Goal: Task Accomplishment & Management: Manage account settings

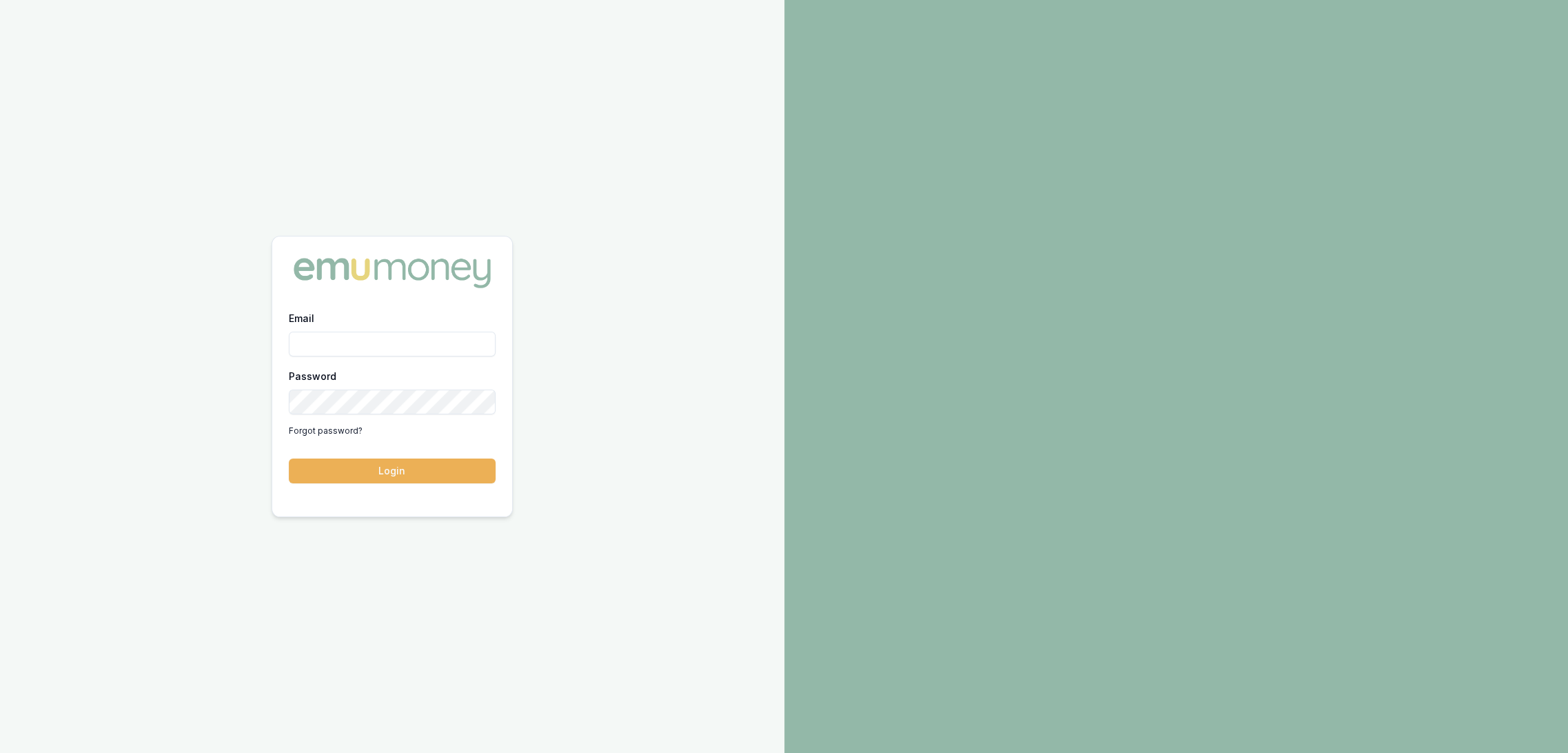
click at [357, 346] on input "Email" at bounding box center [392, 344] width 206 height 25
type input "robyn.adams@emumoney.com.au"
click at [390, 465] on button "Login" at bounding box center [392, 470] width 206 height 25
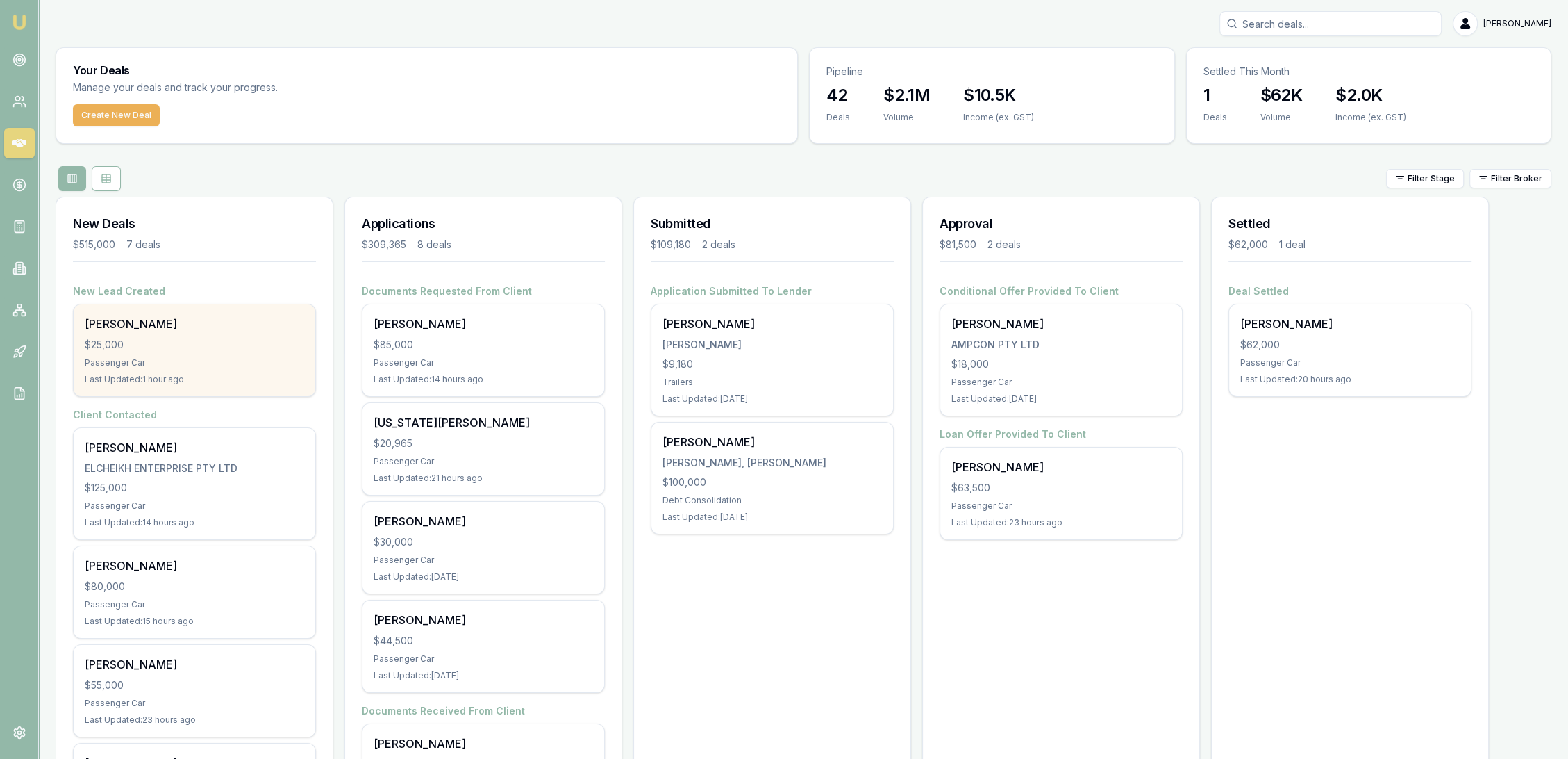
click at [158, 343] on div "$25,000" at bounding box center [194, 344] width 219 height 14
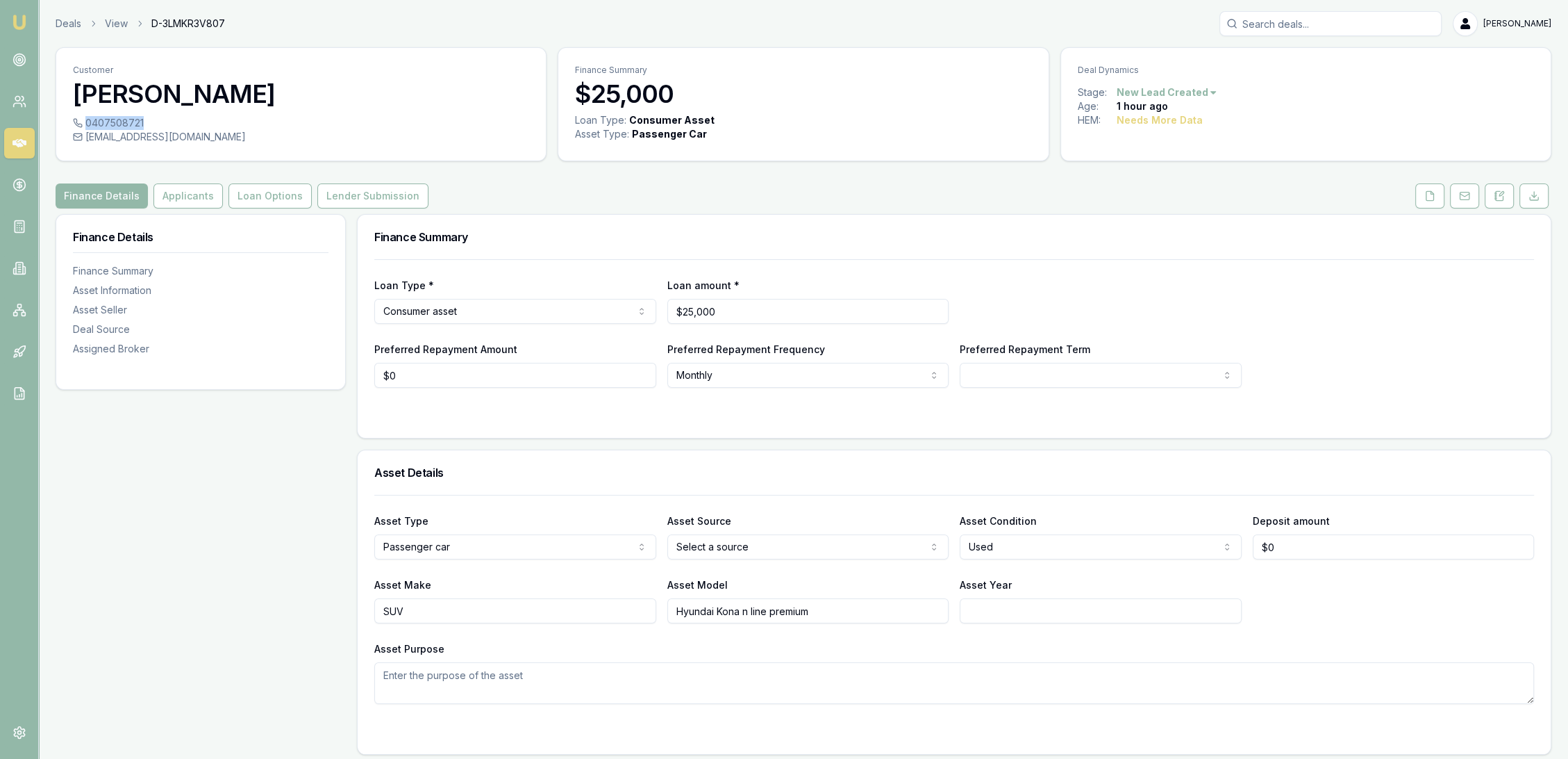
drag, startPoint x: 86, startPoint y: 117, endPoint x: 142, endPoint y: 128, distance: 57.1
click at [142, 128] on div "0407508721" at bounding box center [301, 123] width 456 height 14
copy div "0407508721"
click at [1501, 193] on icon at bounding box center [1499, 196] width 11 height 11
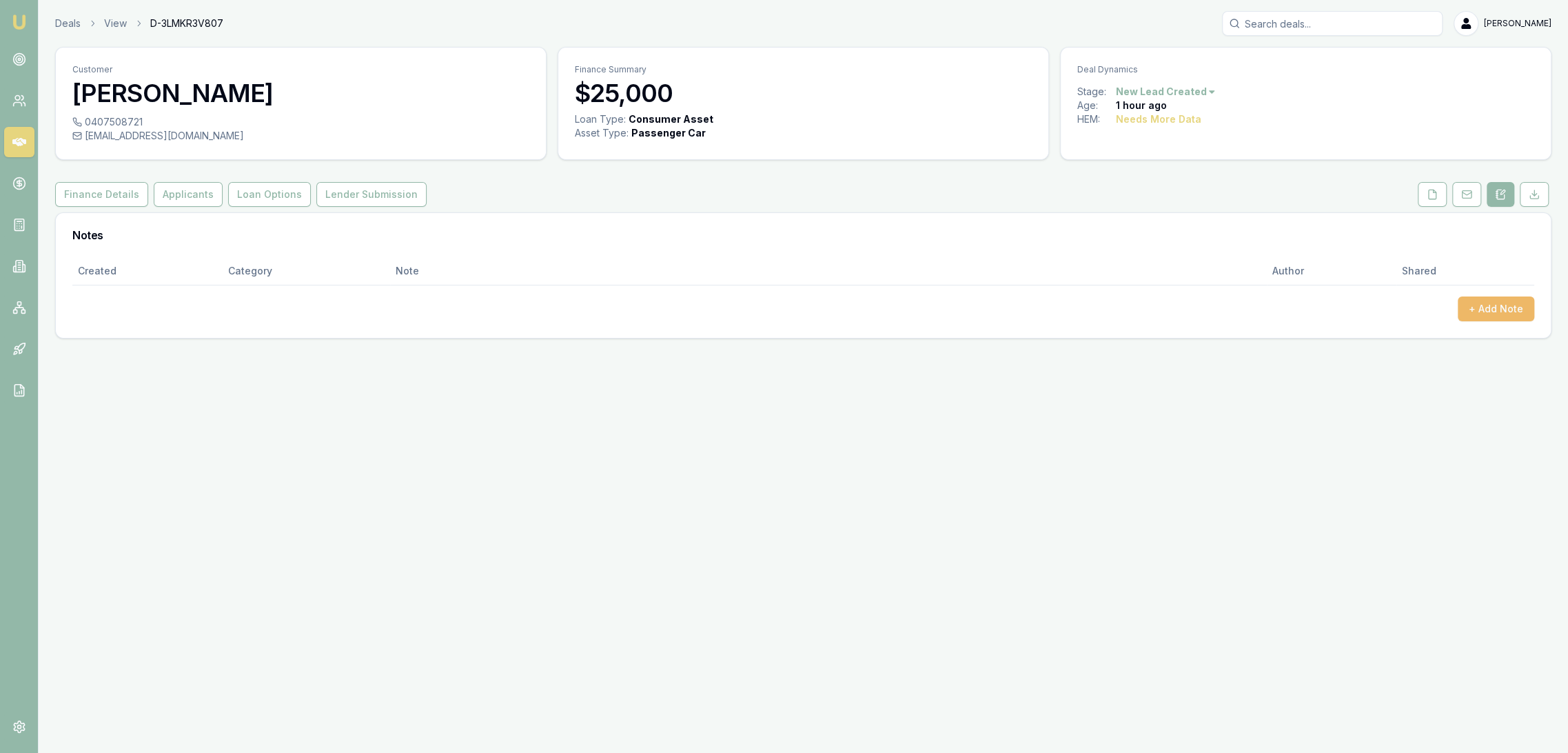
click at [1491, 302] on button "+ Add Note" at bounding box center [1495, 309] width 77 height 25
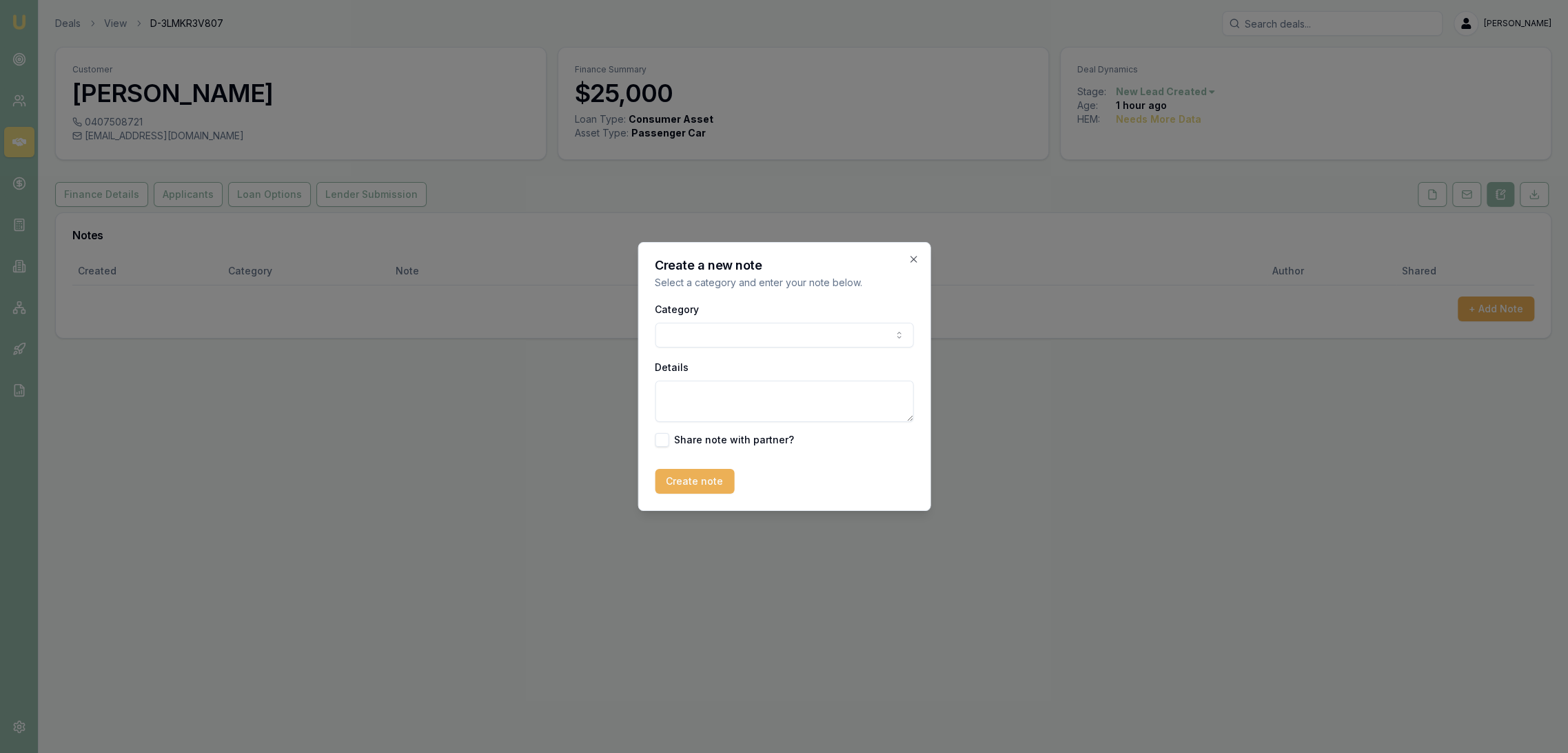
click at [757, 324] on body "Emu Broker Deals View D-3LMKR3V807 Robyn Adams Toggle Menu Customer Faye Kaffa …" at bounding box center [784, 376] width 1568 height 753
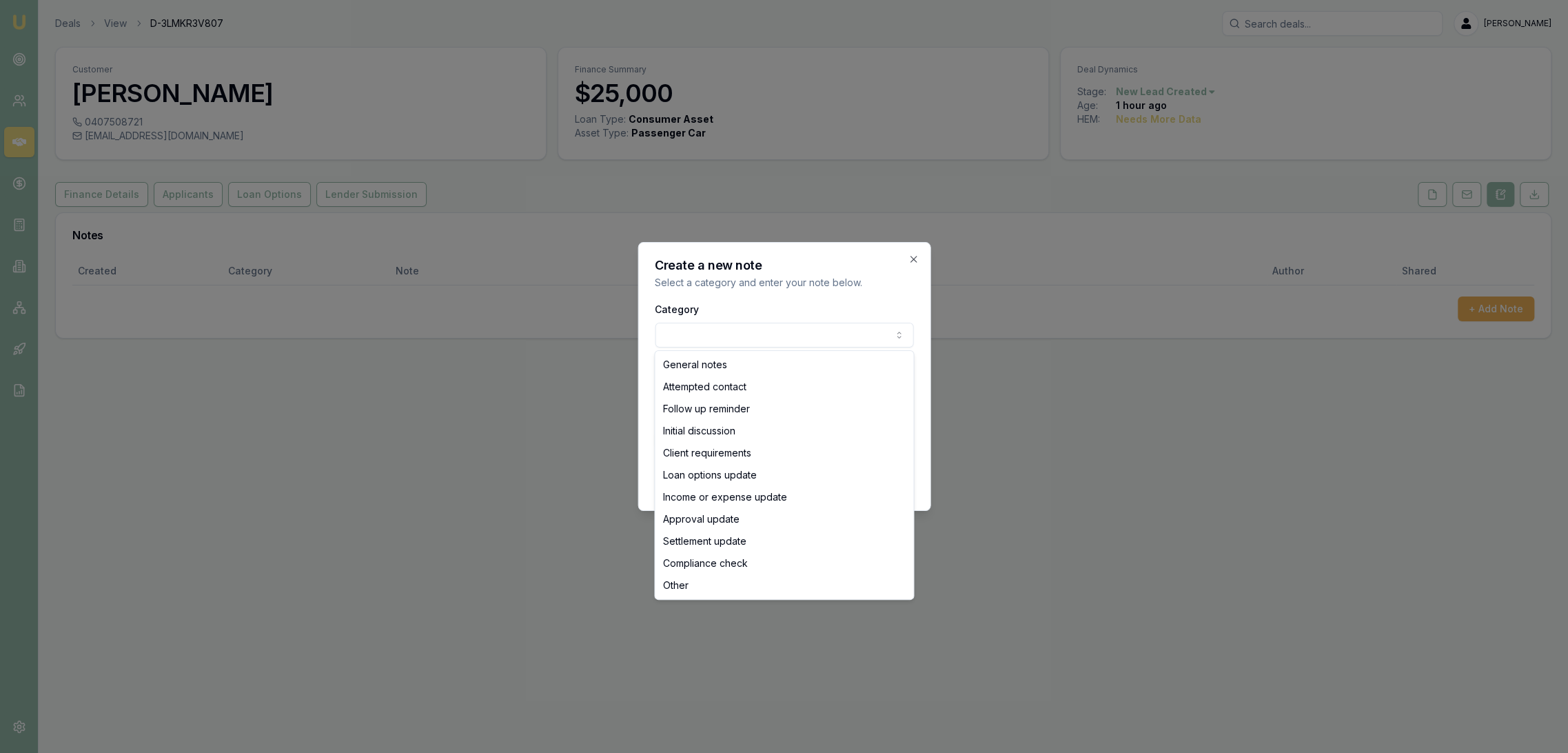
select select "ATTEMPTED_CONTACT"
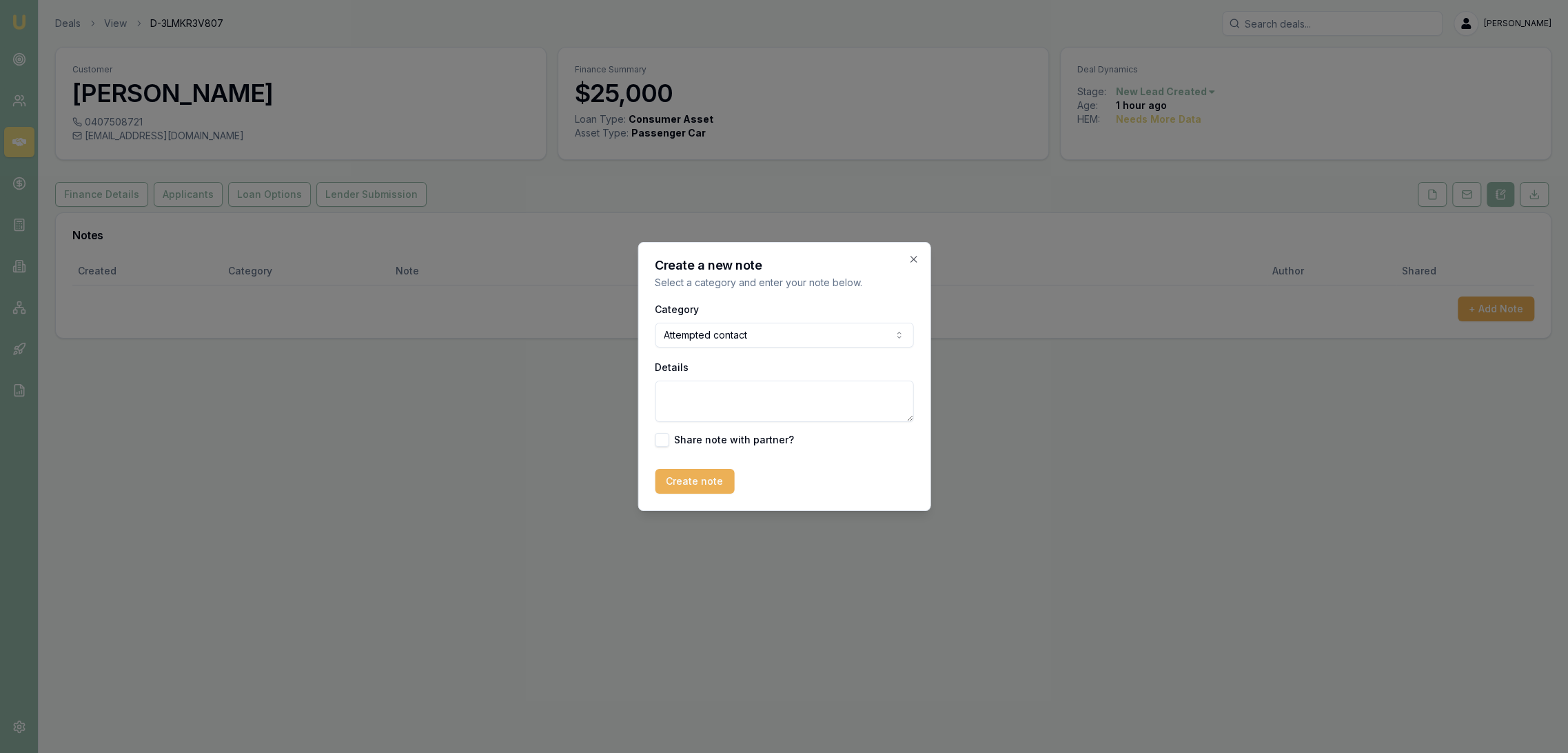
click at [699, 396] on textarea "Details" at bounding box center [784, 401] width 258 height 41
type textarea "D1C1 - LM - sent text"
click at [679, 484] on button "Create note" at bounding box center [694, 480] width 79 height 25
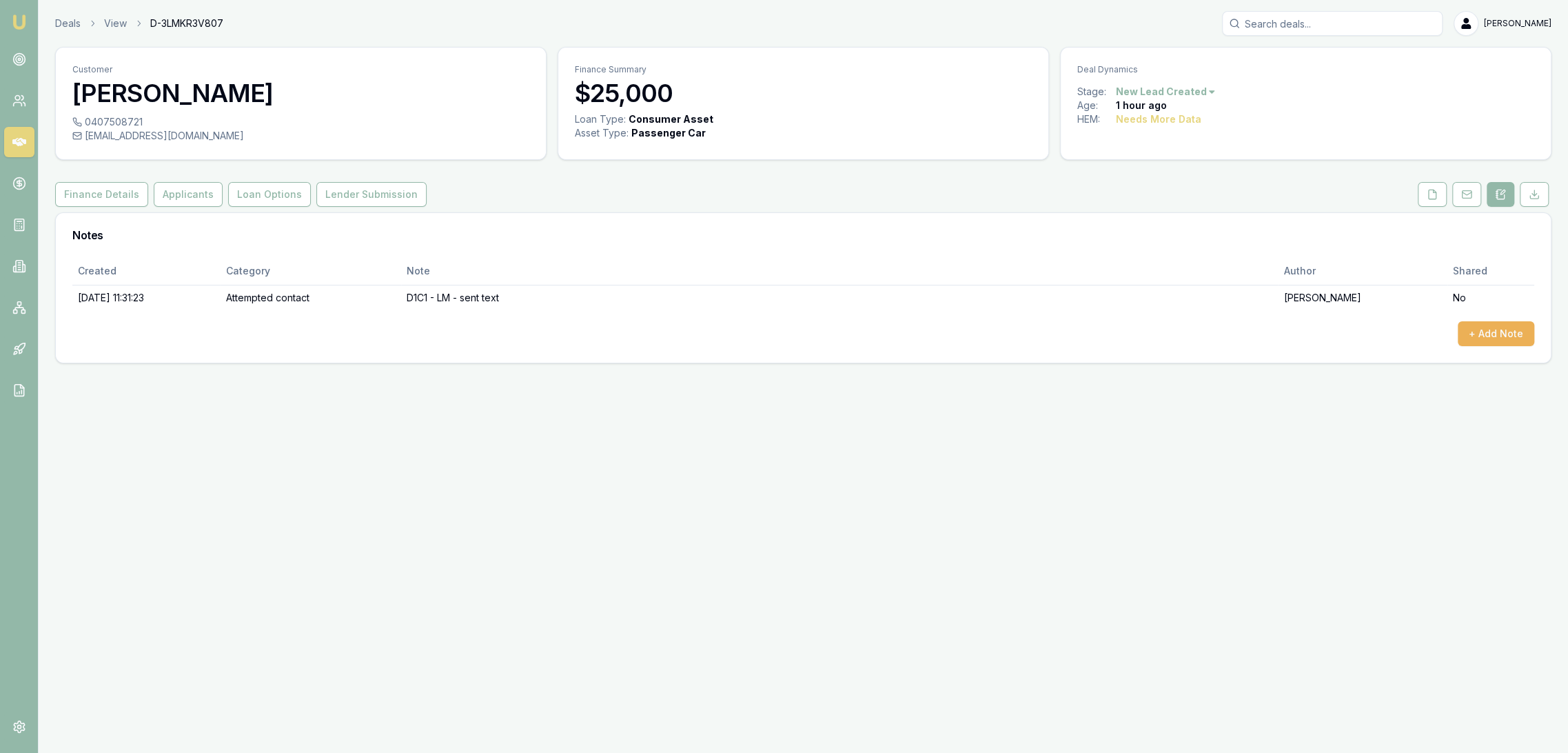
click at [20, 22] on img at bounding box center [19, 22] width 17 height 17
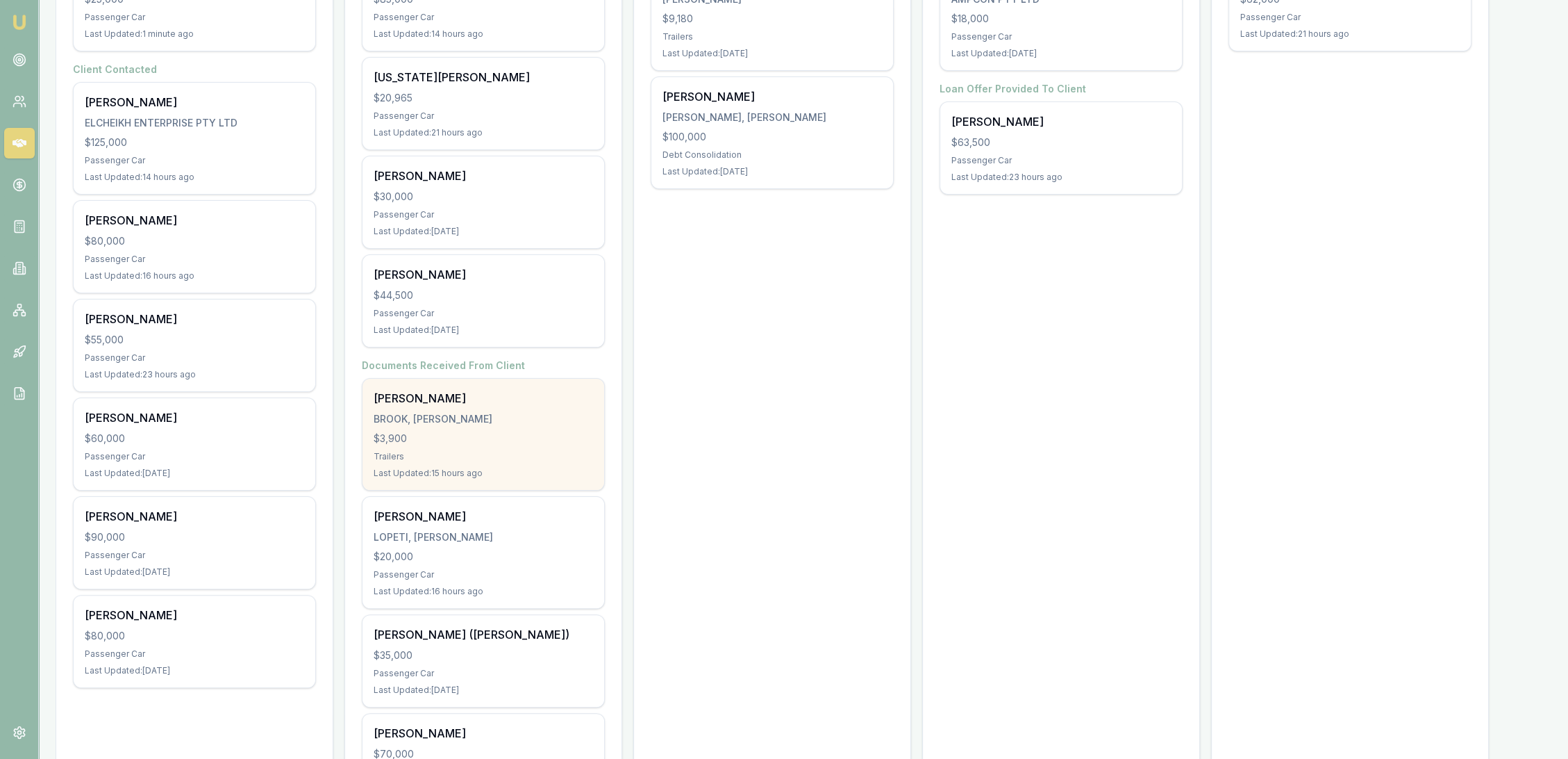
scroll to position [352, 0]
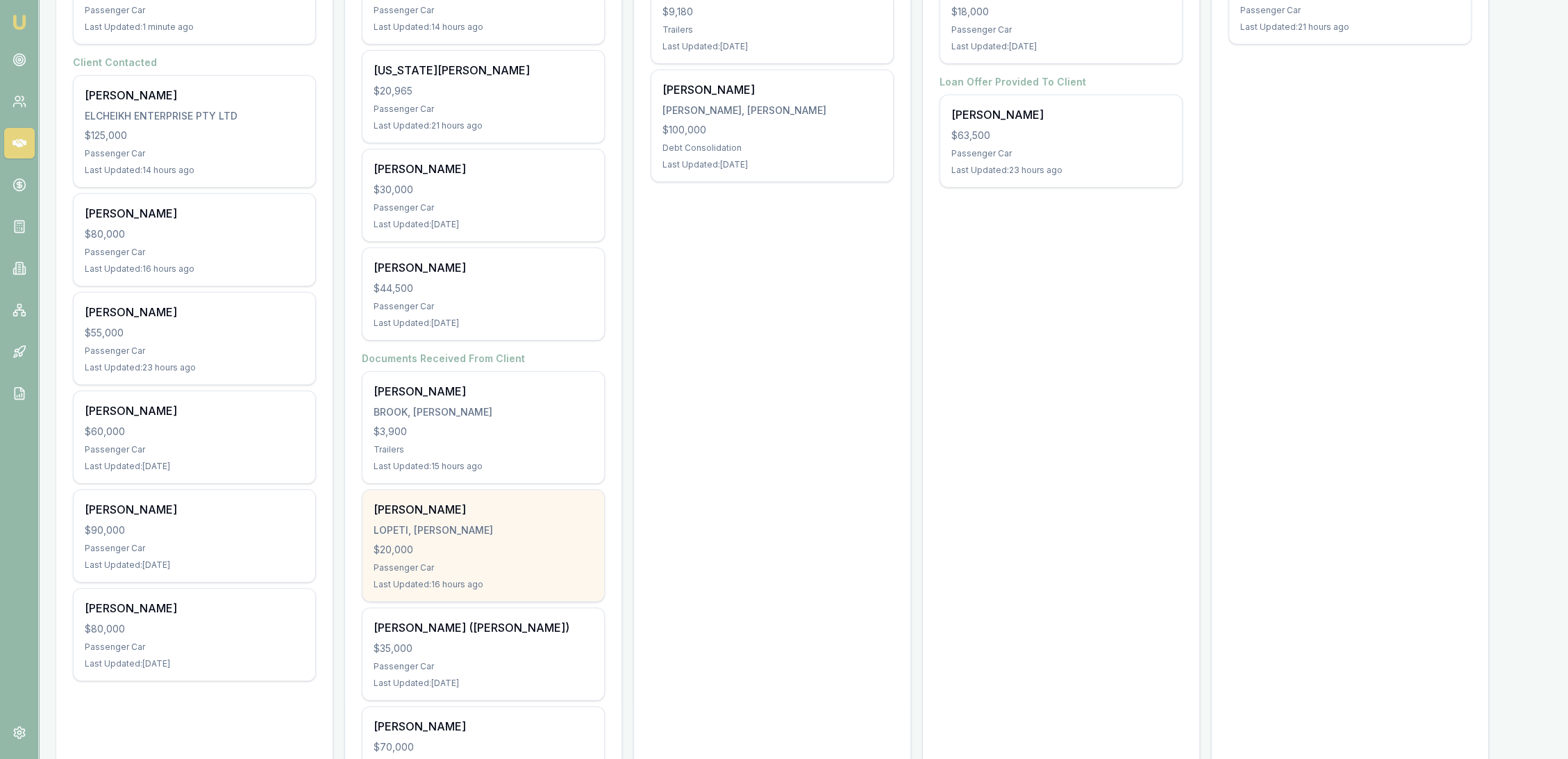
click at [460, 532] on div "LOPETI, [PERSON_NAME]" at bounding box center [483, 530] width 219 height 14
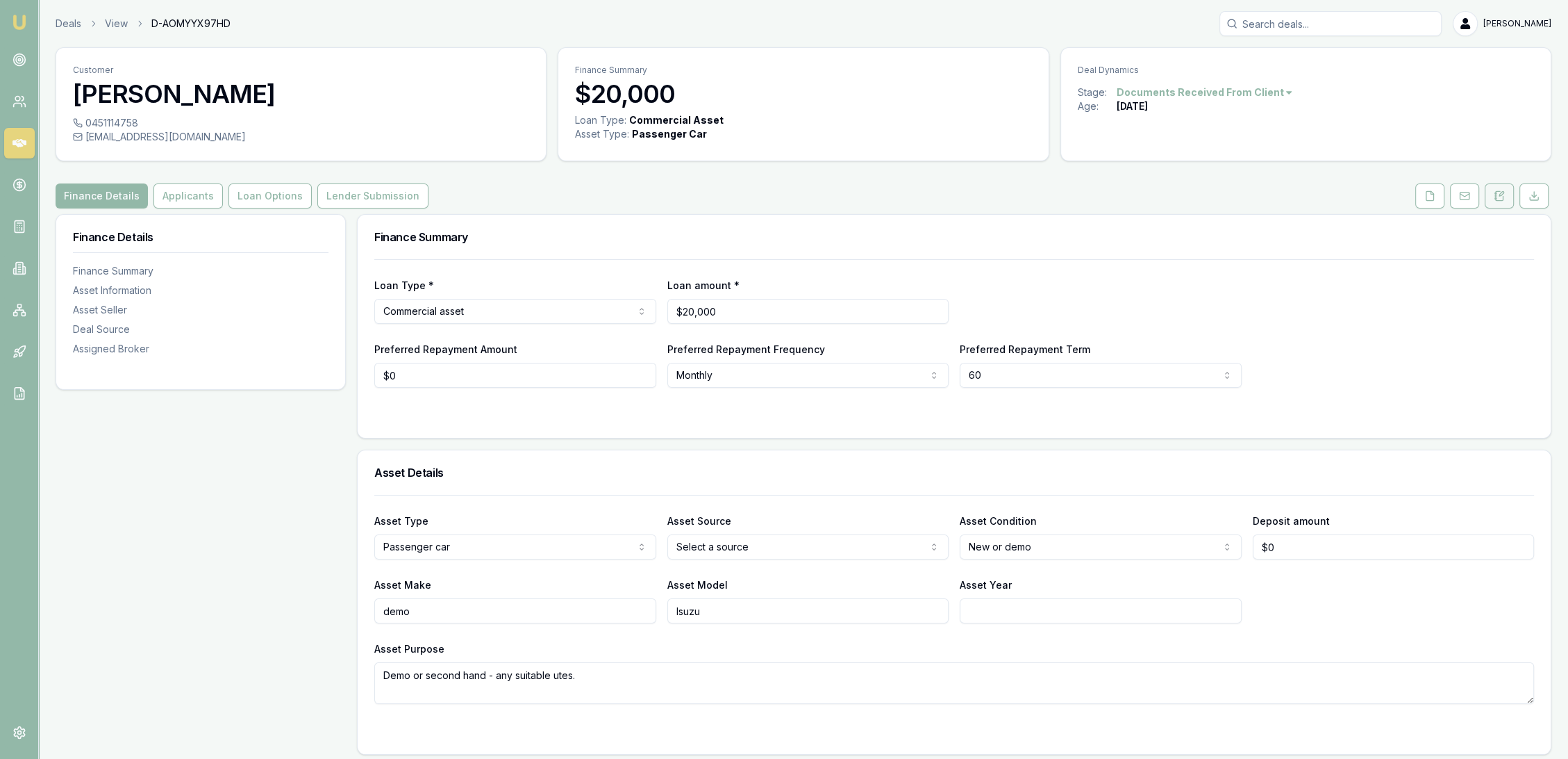
click at [1501, 198] on icon at bounding box center [1499, 196] width 11 height 11
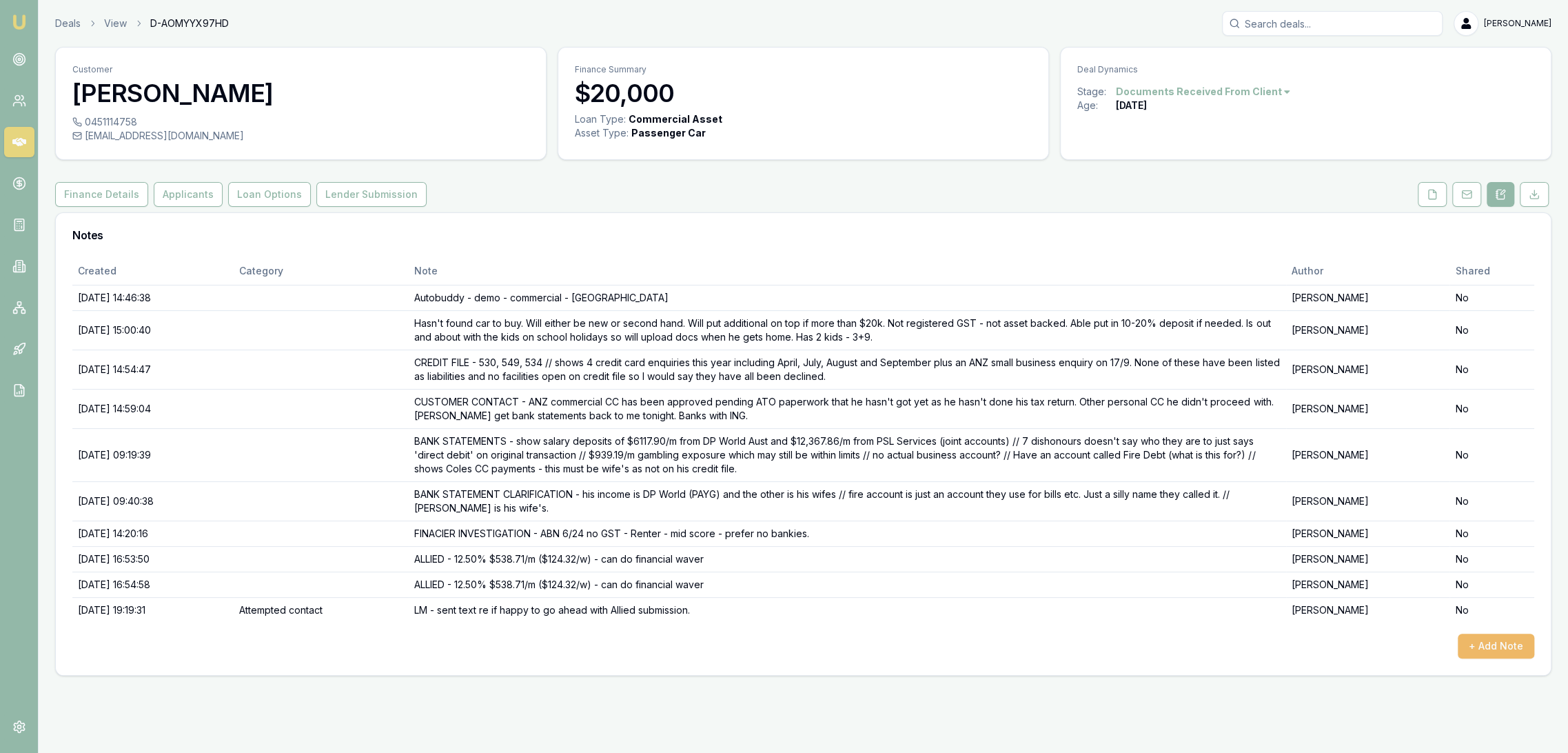
click at [1510, 640] on button "+ Add Note" at bounding box center [1495, 645] width 77 height 25
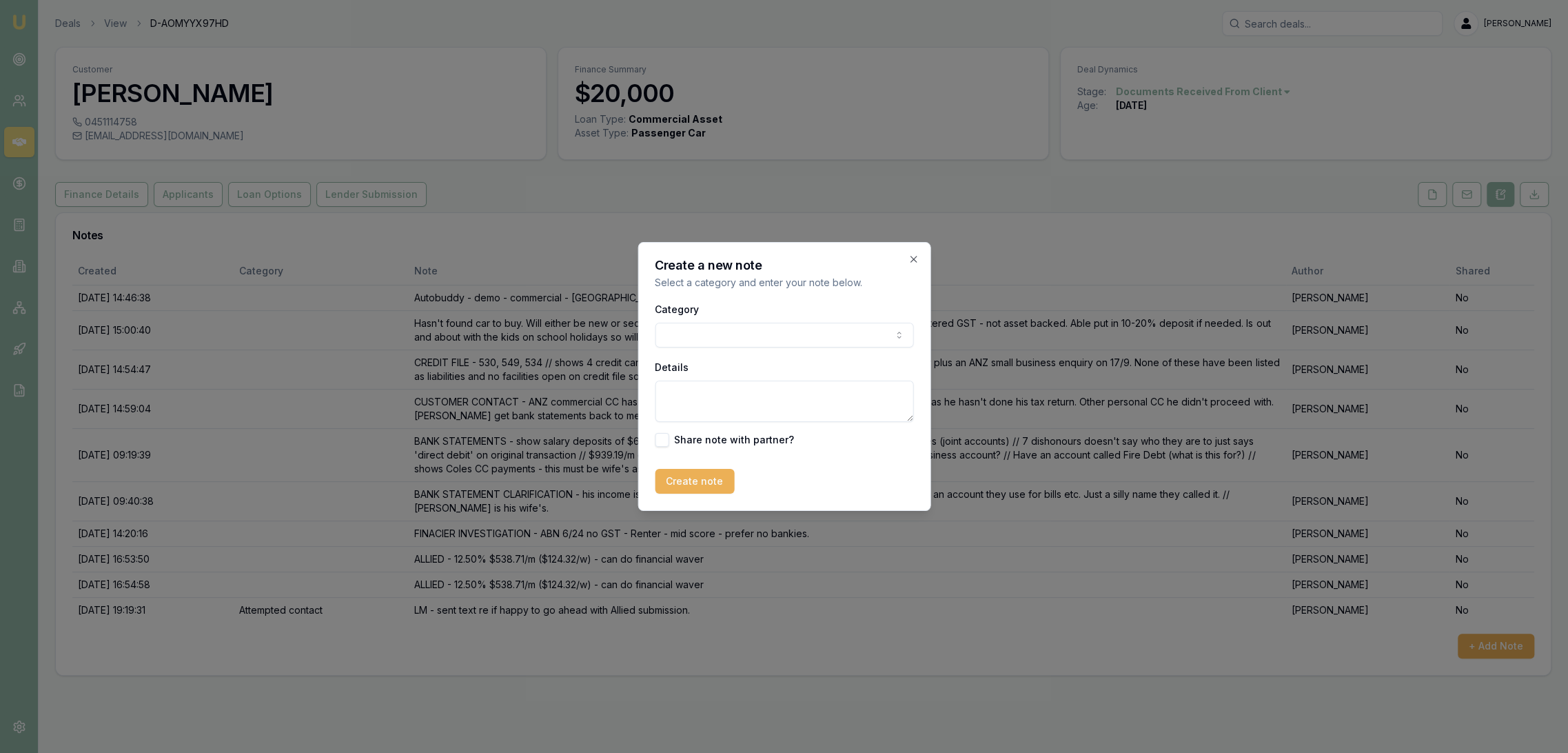
click at [805, 336] on body "Emu Broker Deals View D-AOMYYX97HD Robyn Adams Toggle Menu Customer Pouono Lope…" at bounding box center [784, 376] width 1568 height 753
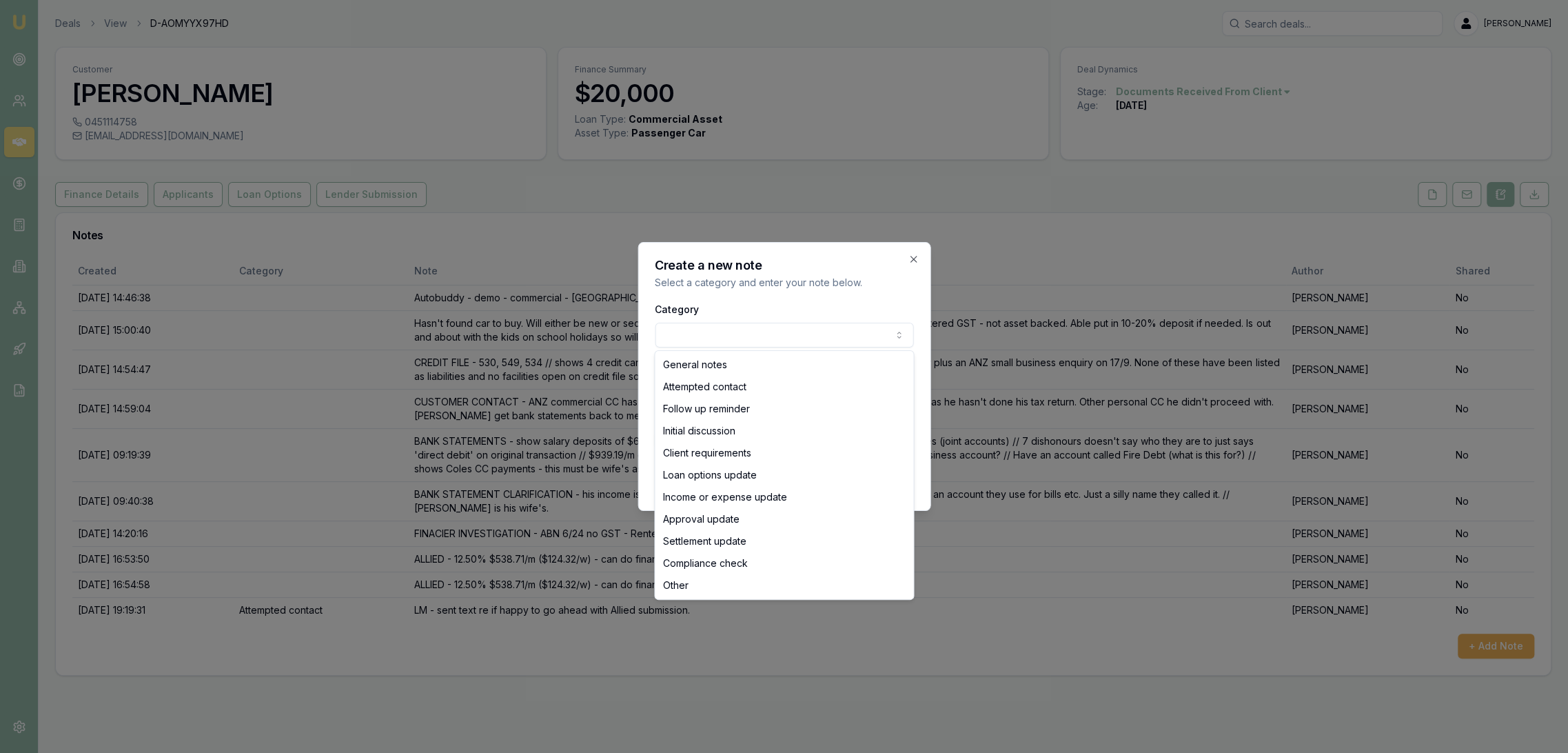
select select "ATTEMPTED_CONTACT"
drag, startPoint x: 752, startPoint y: 375, endPoint x: 745, endPoint y: 381, distance: 9.2
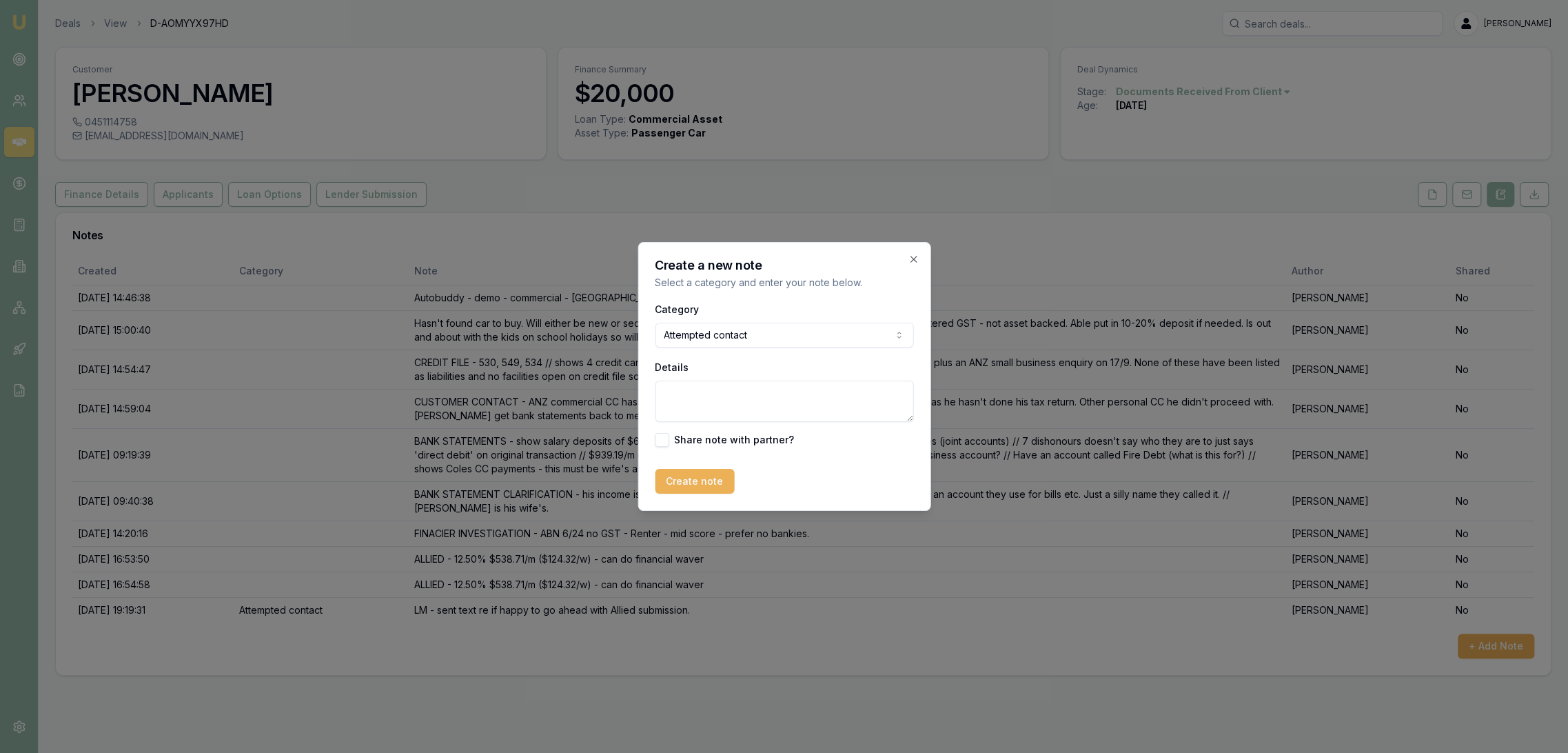
click at [737, 397] on textarea "Details" at bounding box center [784, 401] width 258 height 41
type textarea "LM - sent text"
click at [674, 488] on button "Create note" at bounding box center [694, 480] width 79 height 25
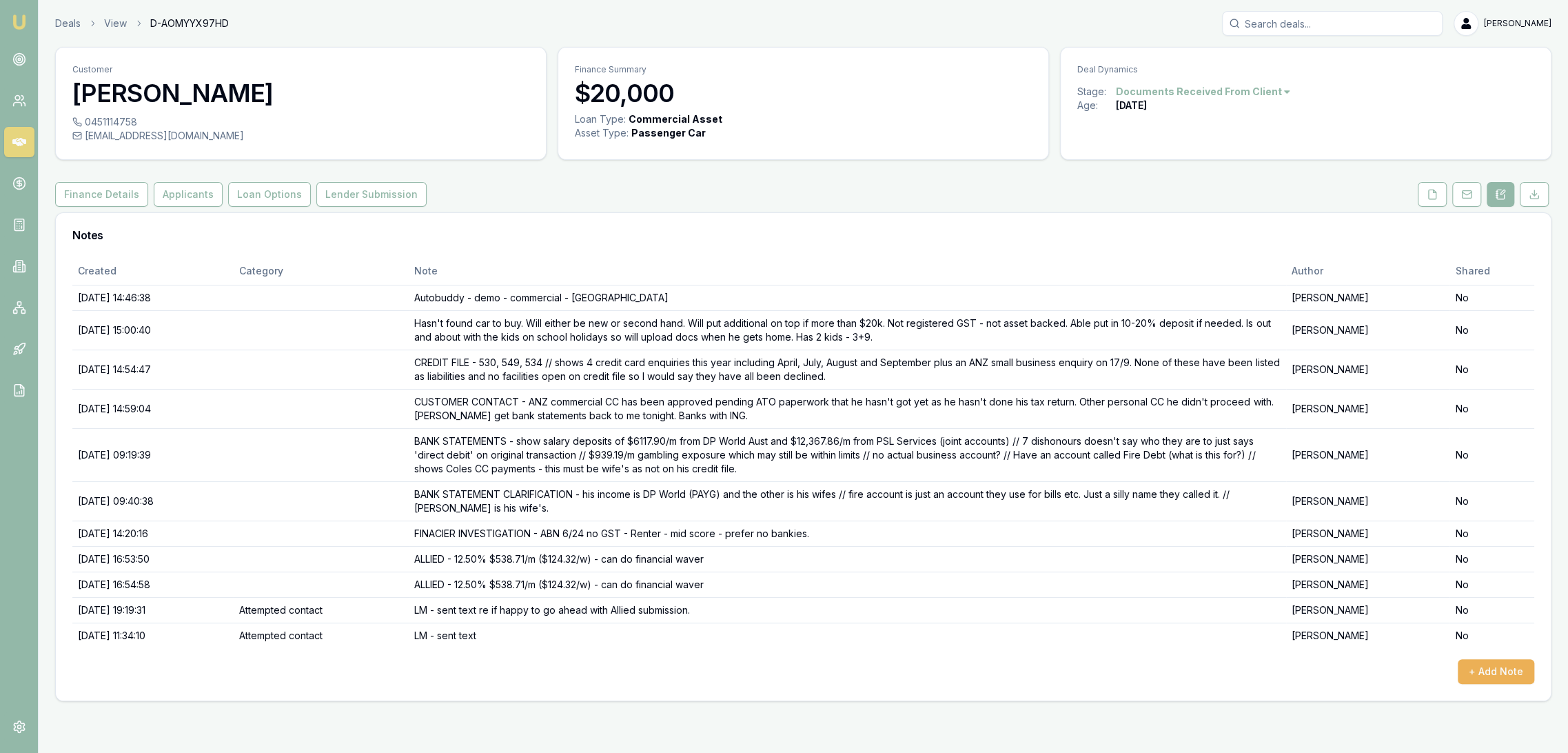
drag, startPoint x: 20, startPoint y: 25, endPoint x: 62, endPoint y: 1, distance: 48.4
click at [21, 24] on img at bounding box center [19, 22] width 17 height 17
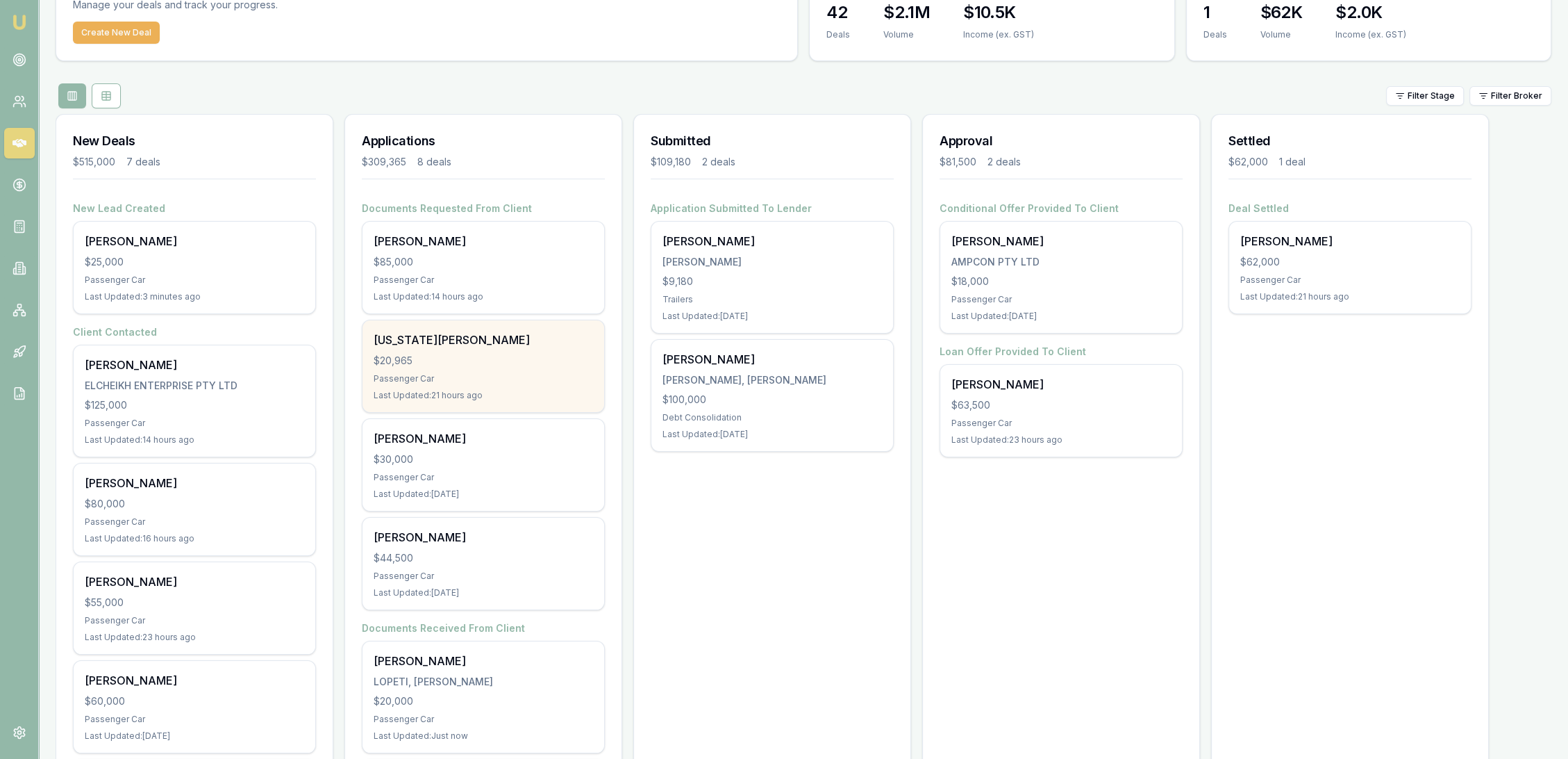
scroll to position [429, 0]
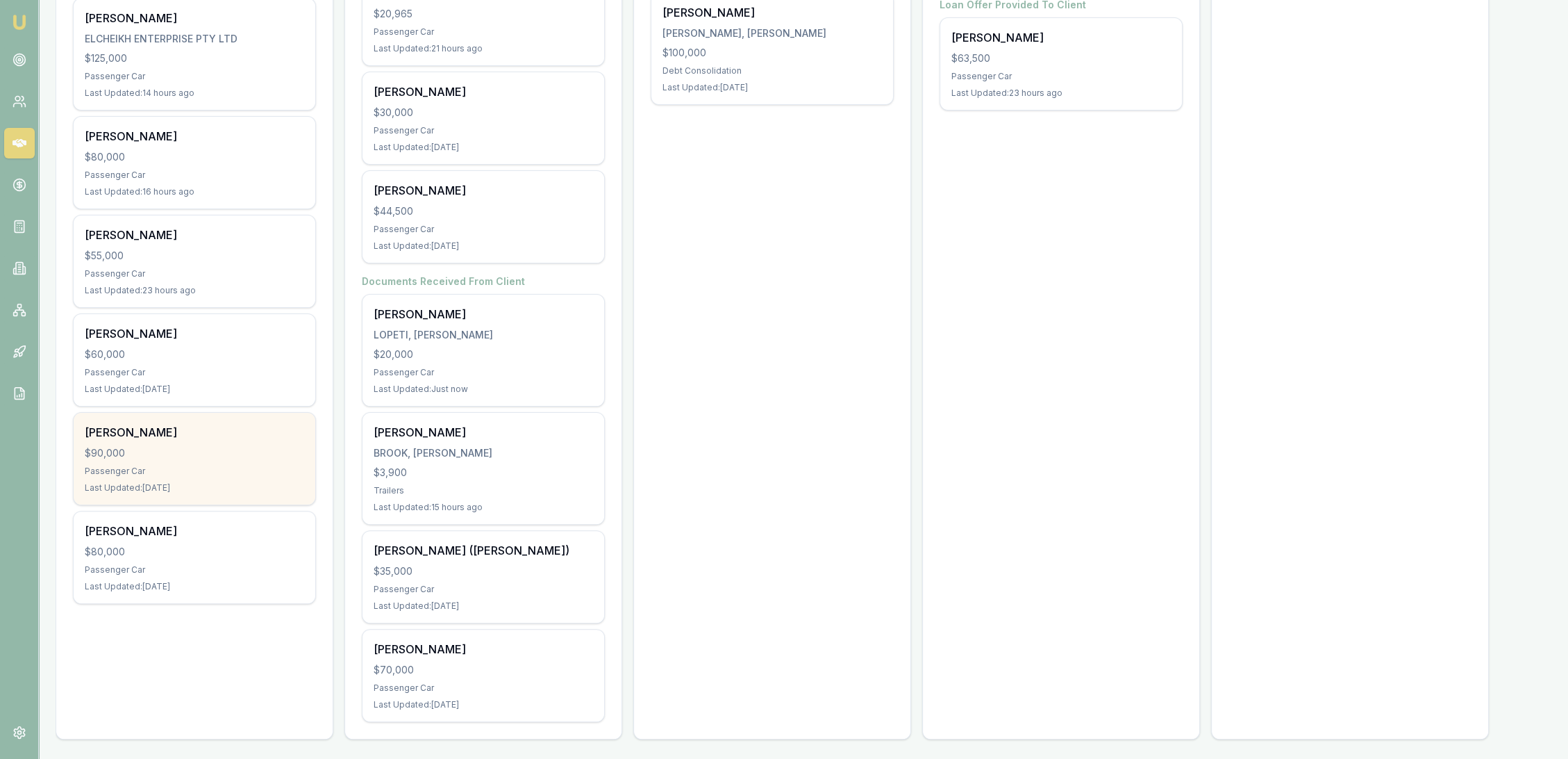
click at [173, 431] on div "Krystle Lomas" at bounding box center [194, 432] width 219 height 17
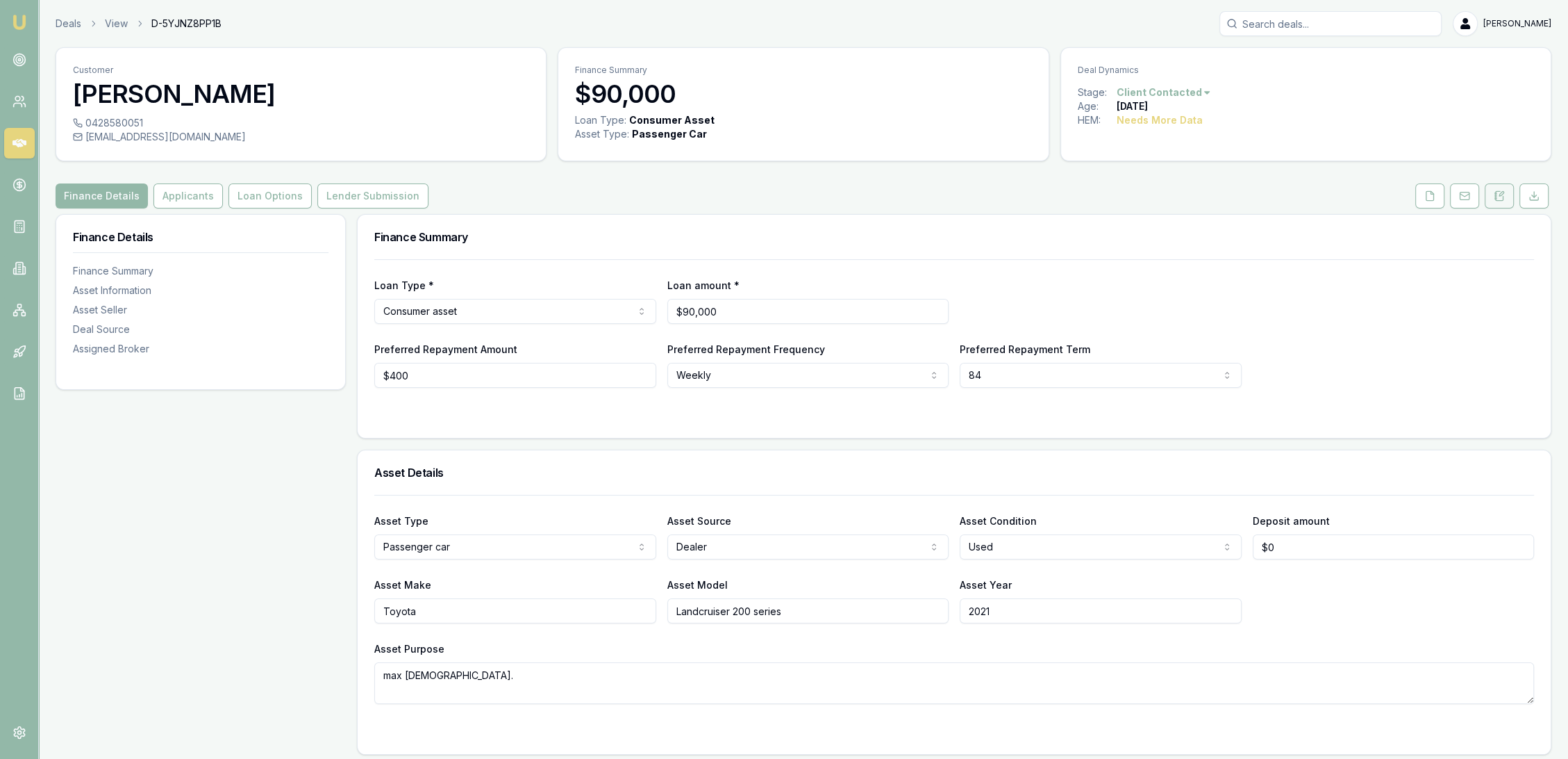
click at [1495, 193] on icon at bounding box center [1496, 193] width 2 height 0
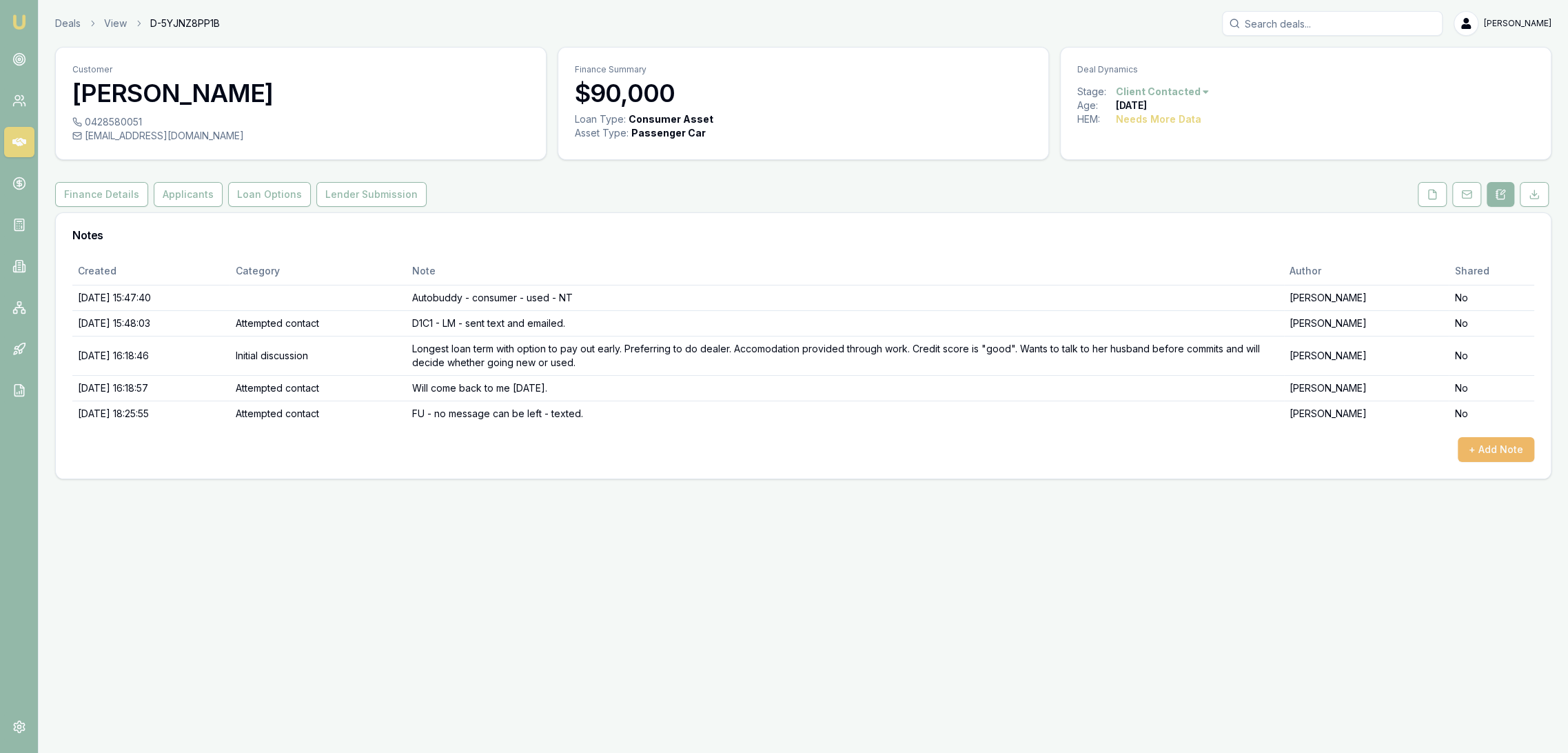
click at [1484, 457] on button "+ Add Note" at bounding box center [1495, 449] width 77 height 25
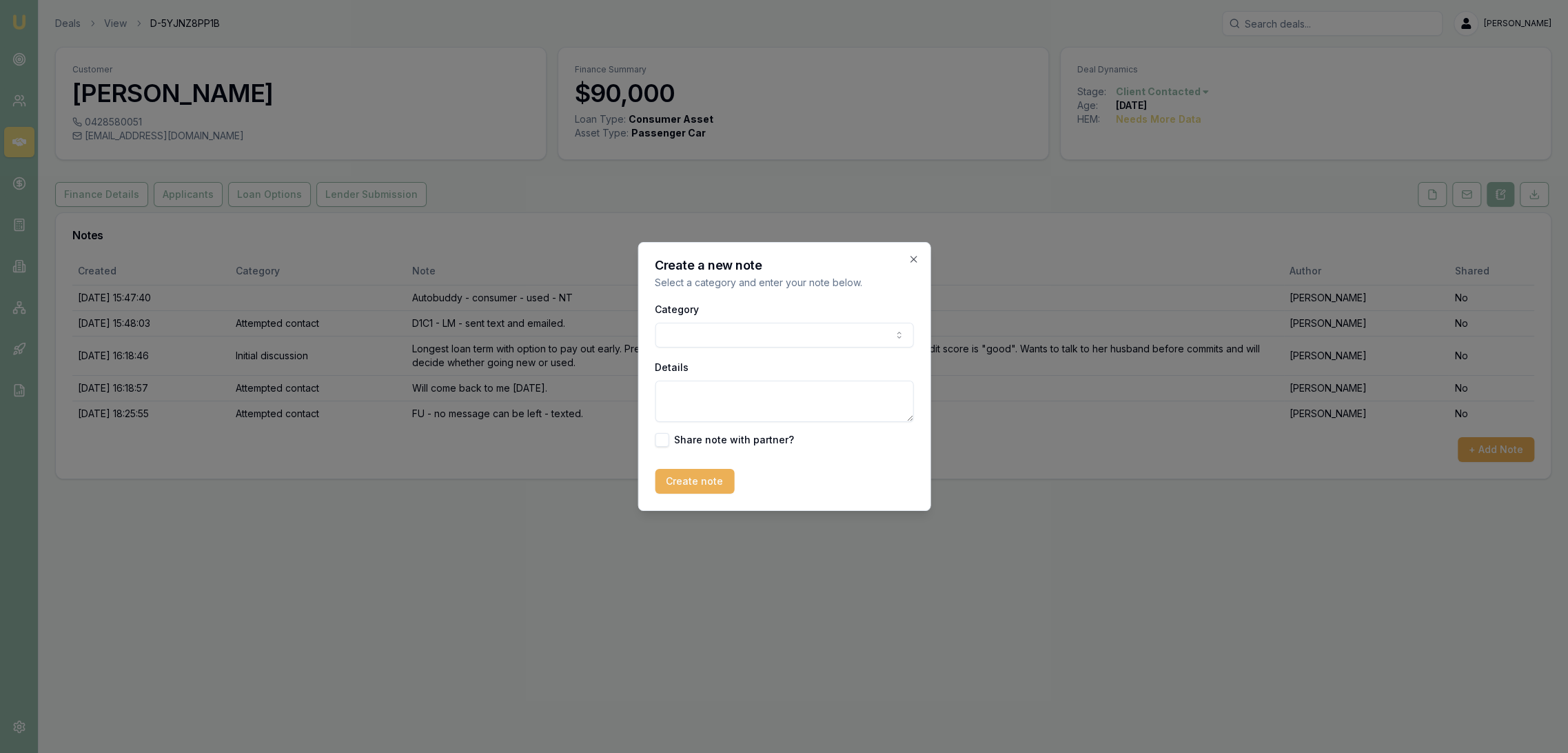
click at [705, 335] on body "Emu Broker Deals View D-5YJNZ8PP1B Robyn Adams Toggle Menu Customer Krystle Lom…" at bounding box center [784, 376] width 1568 height 753
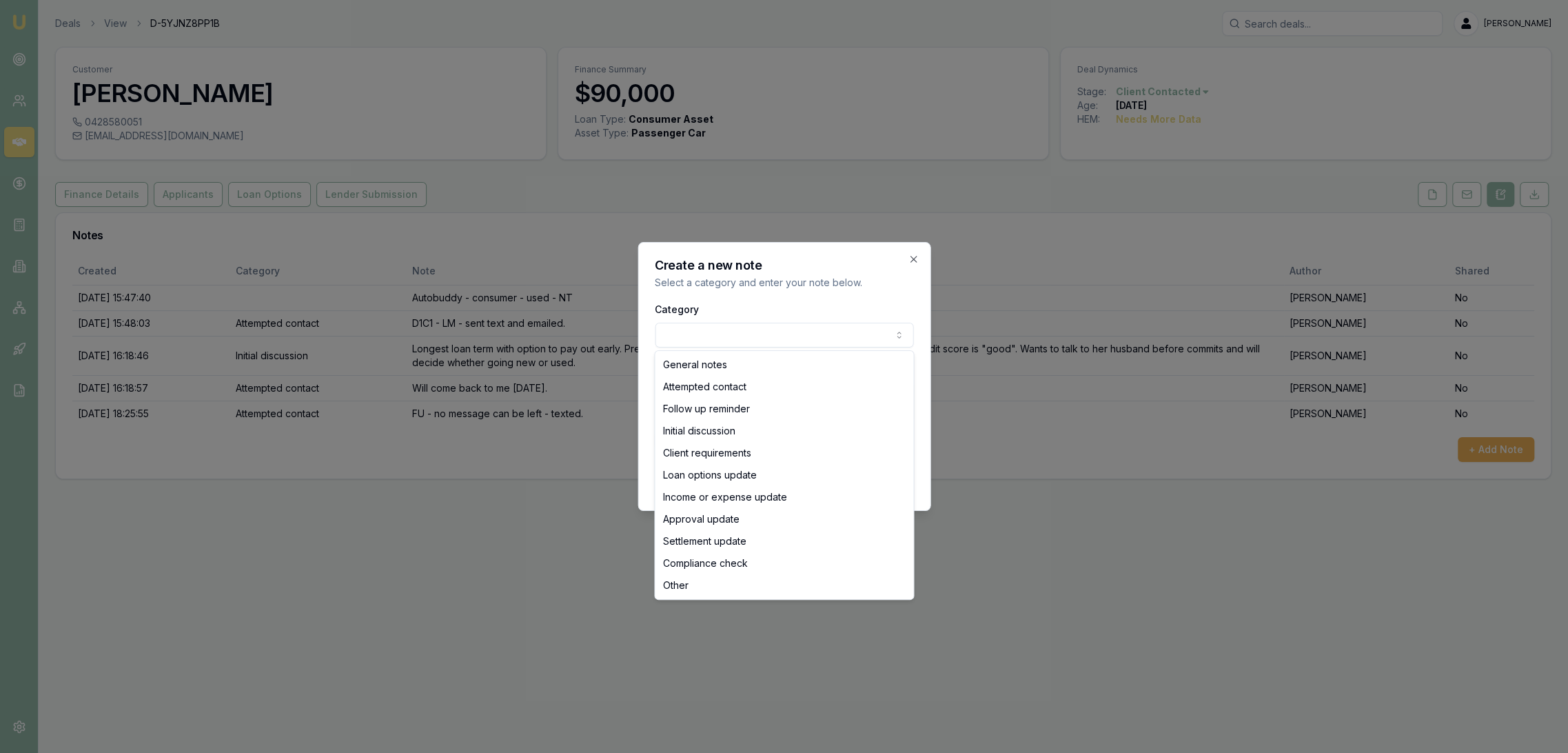
select select "ATTEMPTED_CONTACT"
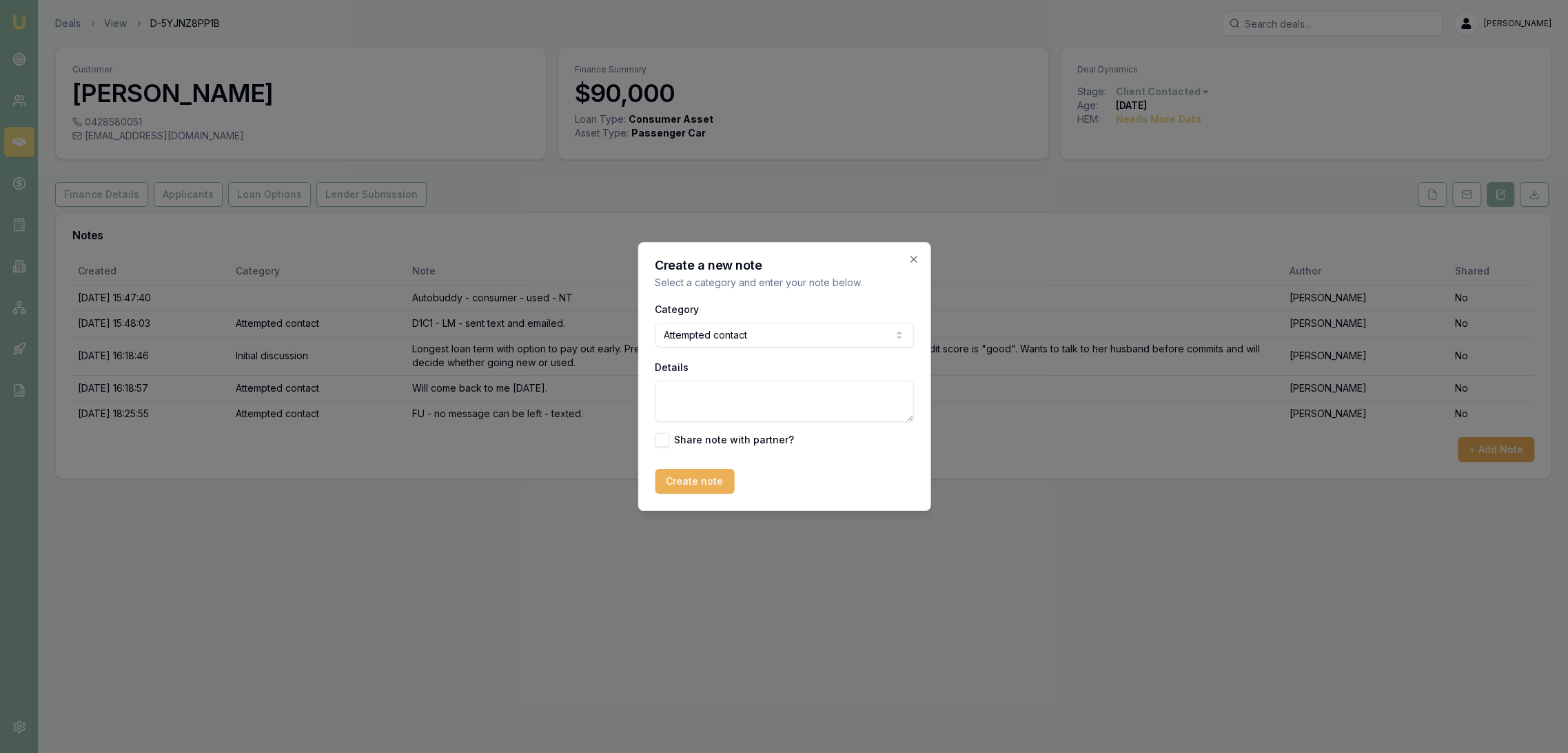
click at [686, 396] on textarea "Details" at bounding box center [784, 401] width 258 height 41
type textarea "LM - sent text"
click at [701, 480] on button "Create note" at bounding box center [694, 480] width 79 height 25
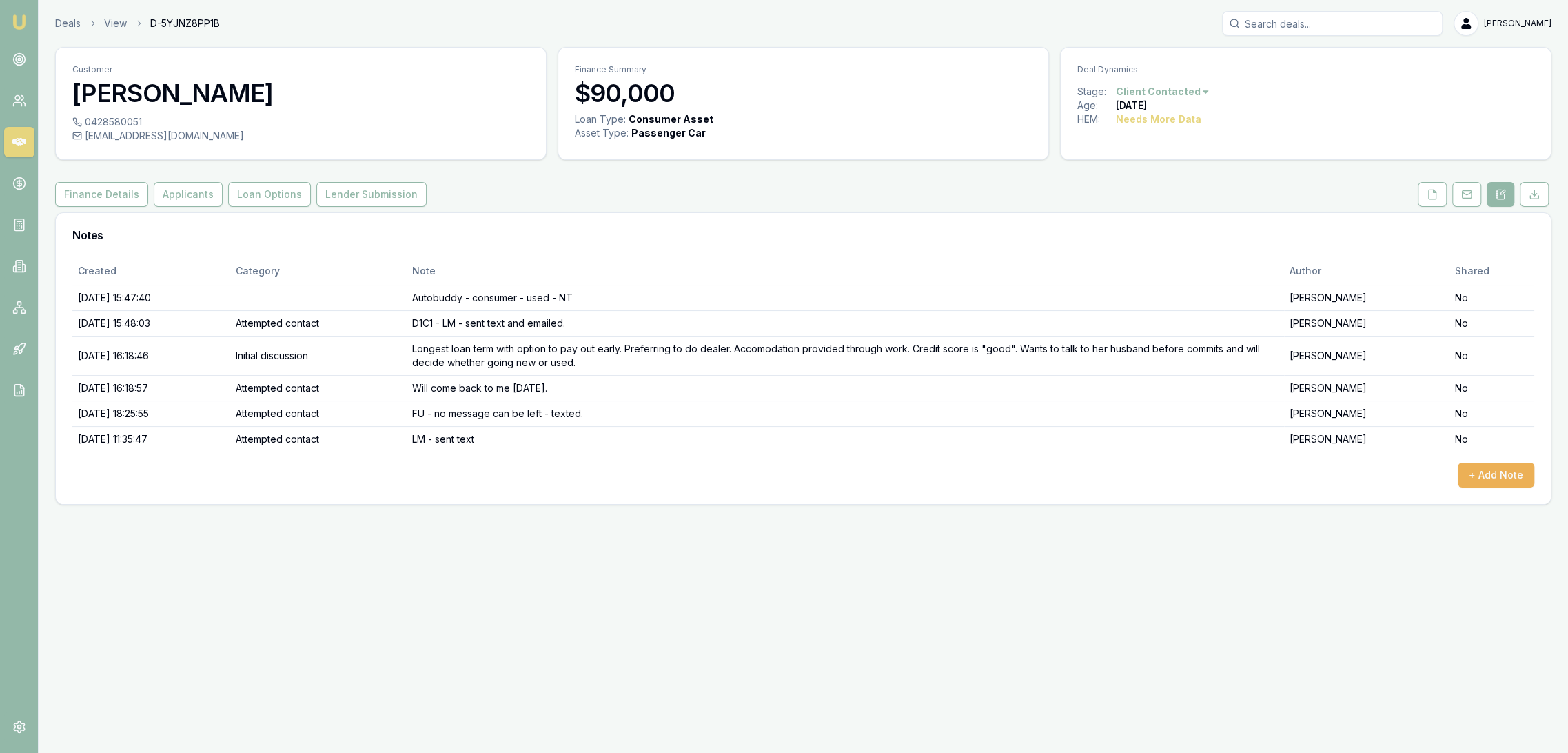
click at [20, 23] on img at bounding box center [19, 22] width 17 height 17
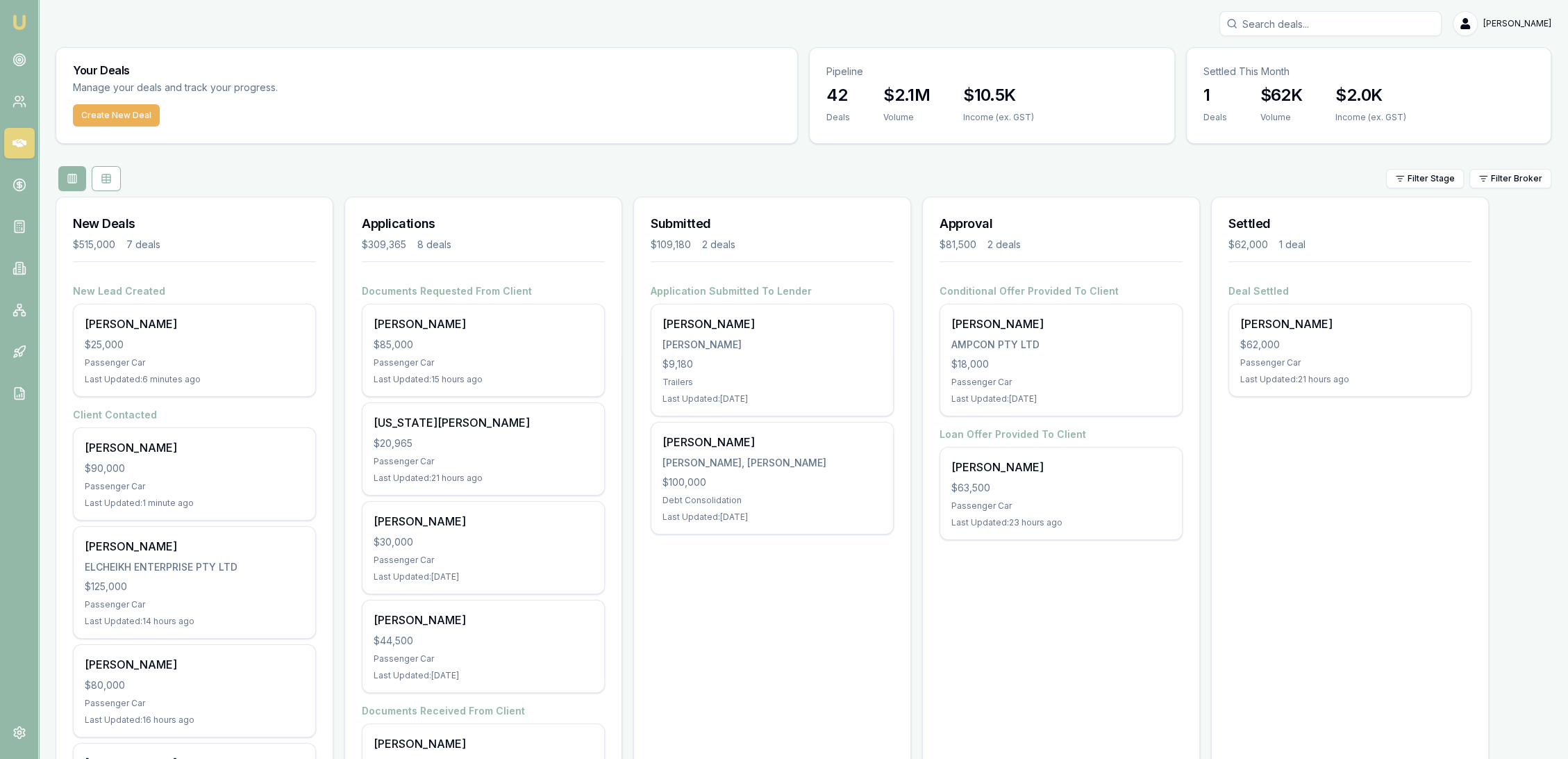
click at [1345, 34] on input "Search deals" at bounding box center [1330, 23] width 222 height 25
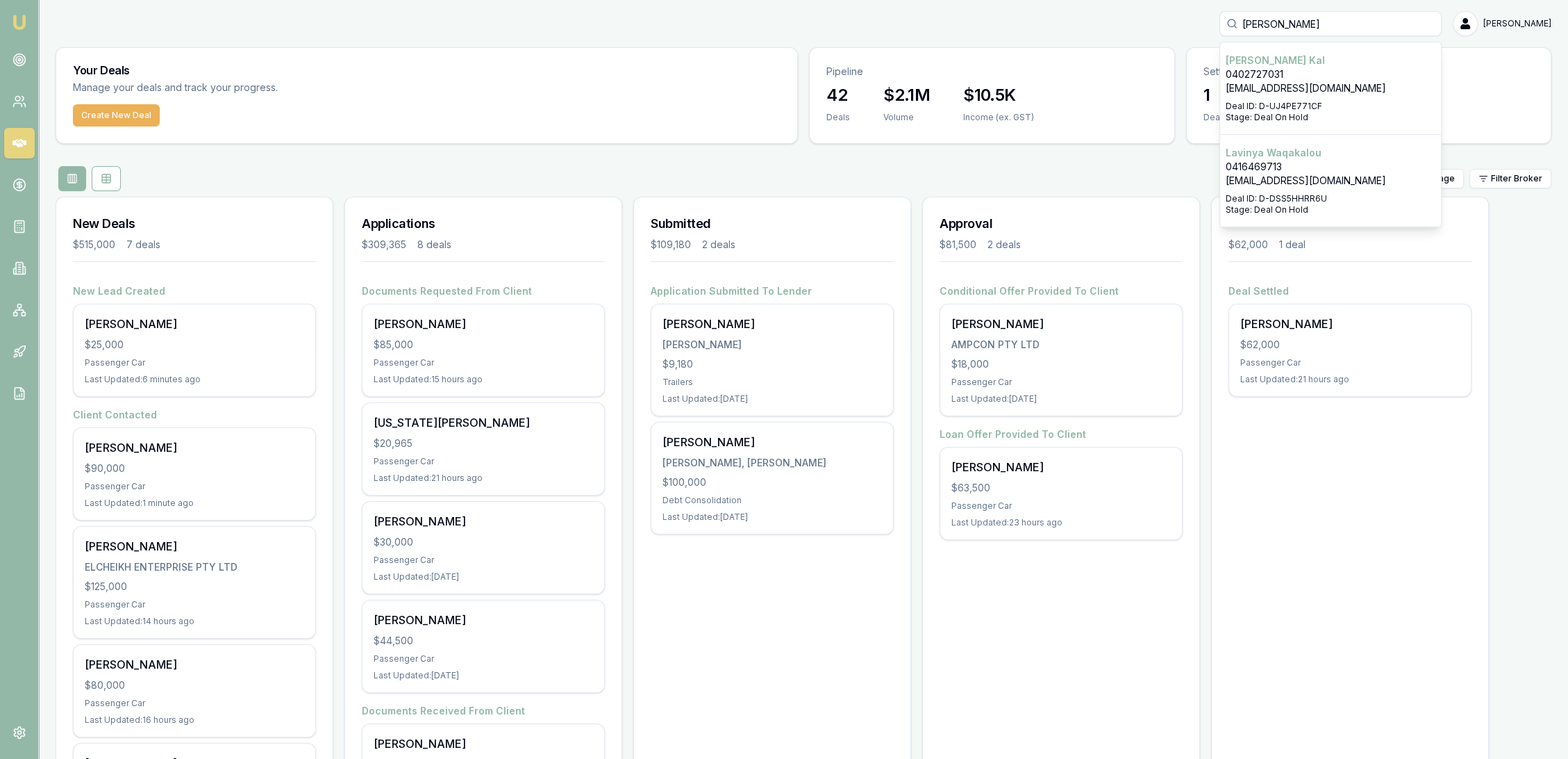
type input "keith kal"
click at [1313, 97] on div "Select deal for Keith Kal" at bounding box center [1331, 98] width 210 height 6
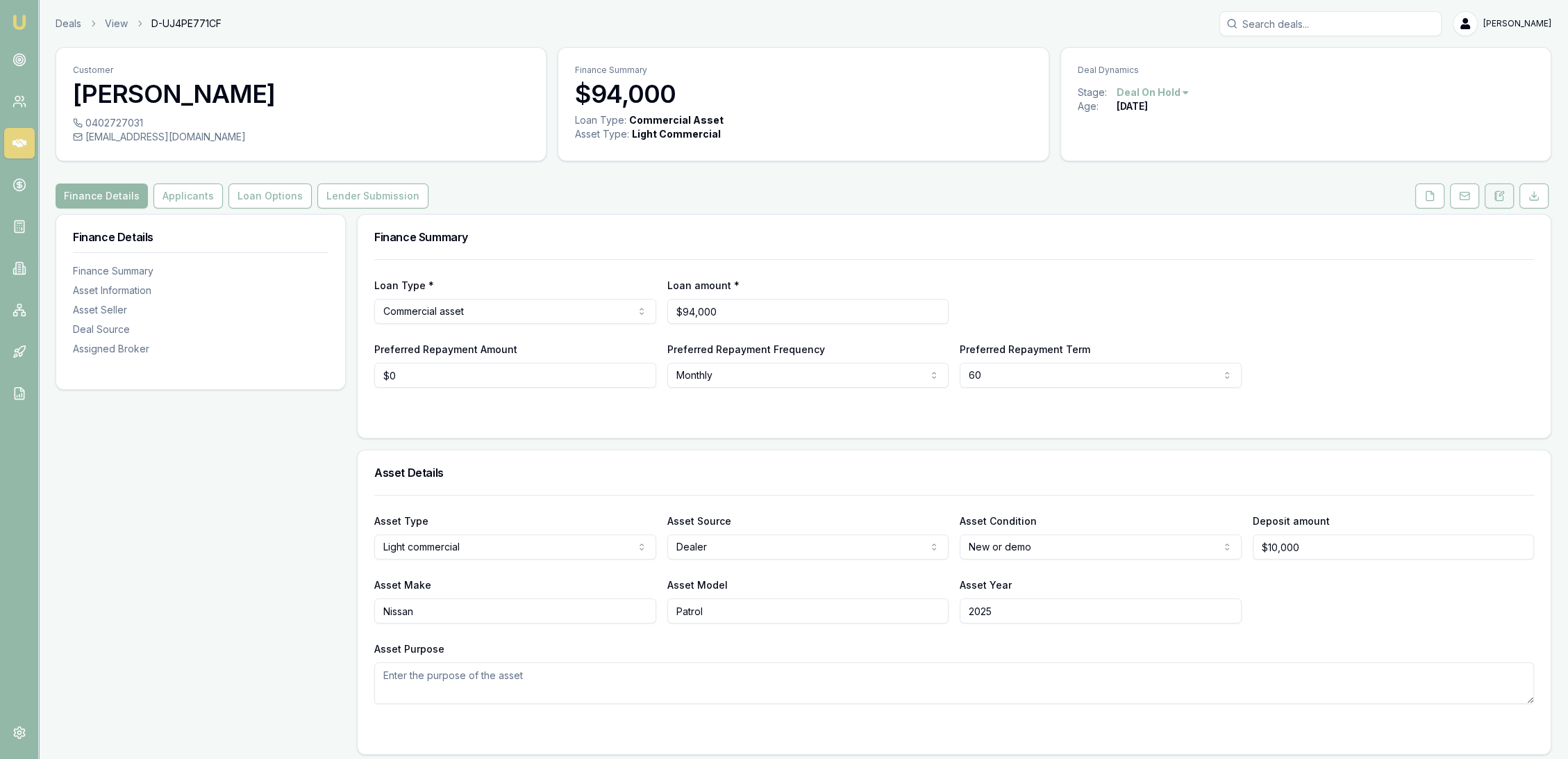
click at [1495, 194] on icon at bounding box center [1499, 196] width 11 height 11
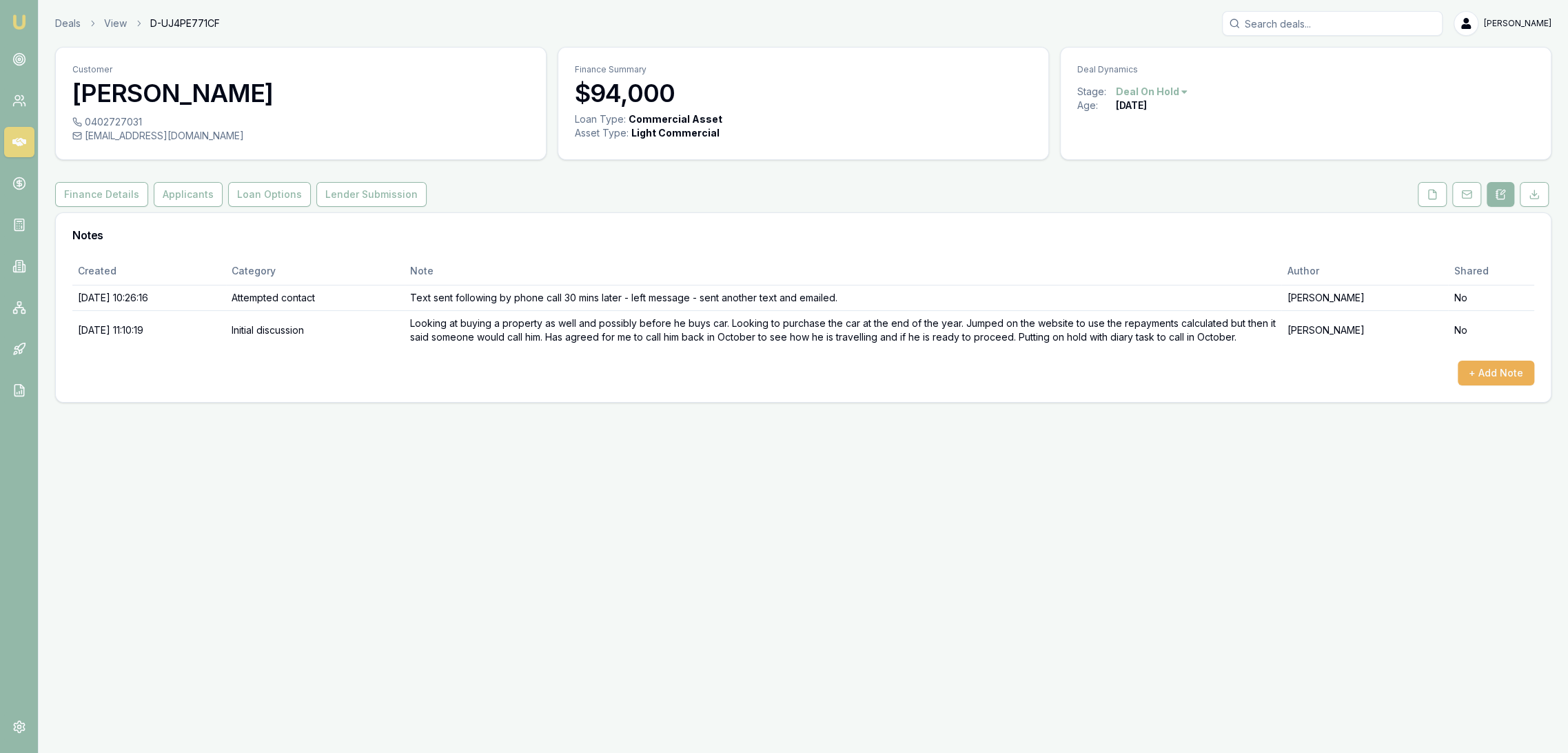
drag, startPoint x: 85, startPoint y: 120, endPoint x: 142, endPoint y: 124, distance: 57.1
click at [142, 124] on div "0402727031" at bounding box center [301, 122] width 457 height 14
drag, startPoint x: 85, startPoint y: 118, endPoint x: 141, endPoint y: 118, distance: 56.0
click at [141, 118] on div "0402727031" at bounding box center [301, 122] width 457 height 14
copy div "0402727031"
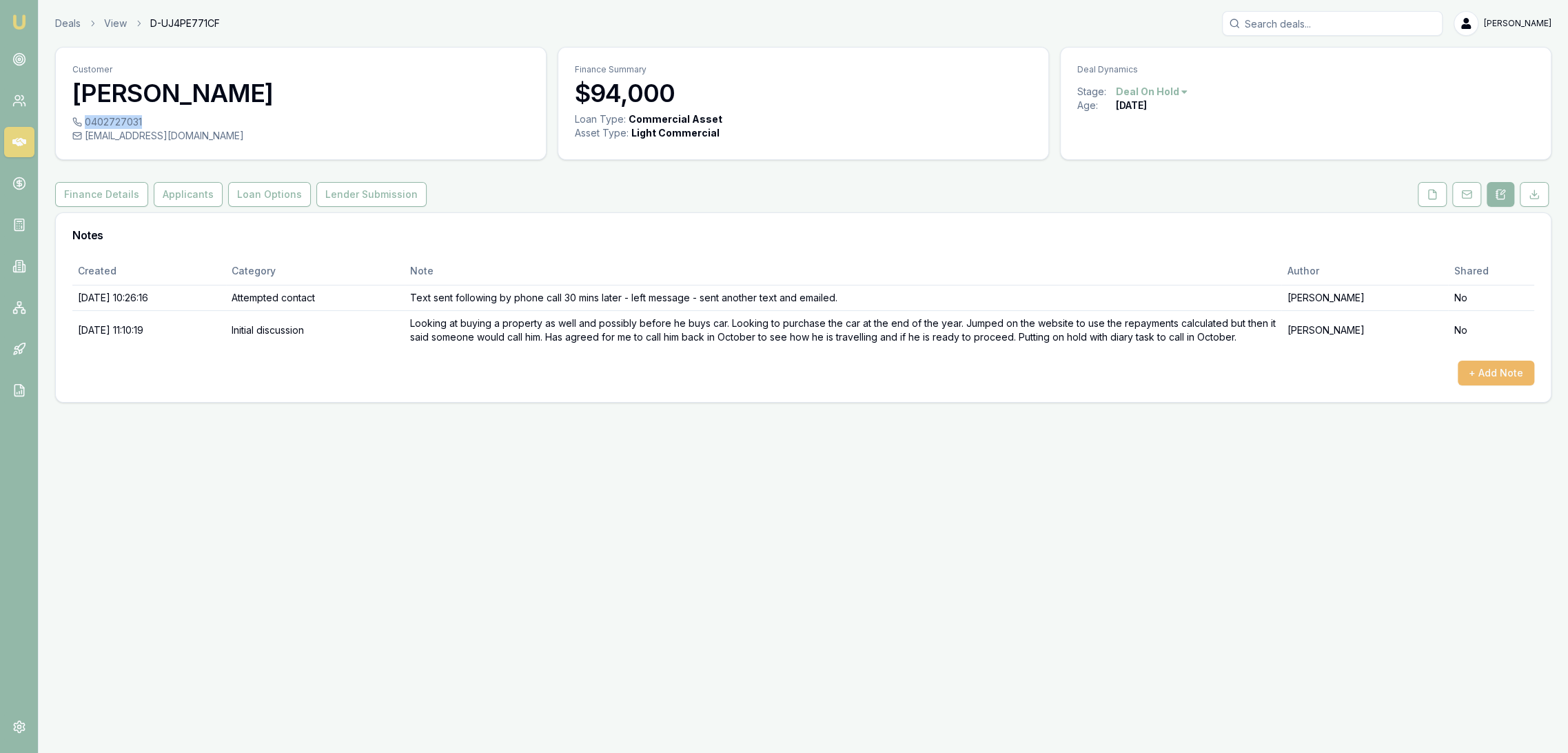
click at [1506, 374] on button "+ Add Note" at bounding box center [1495, 372] width 77 height 25
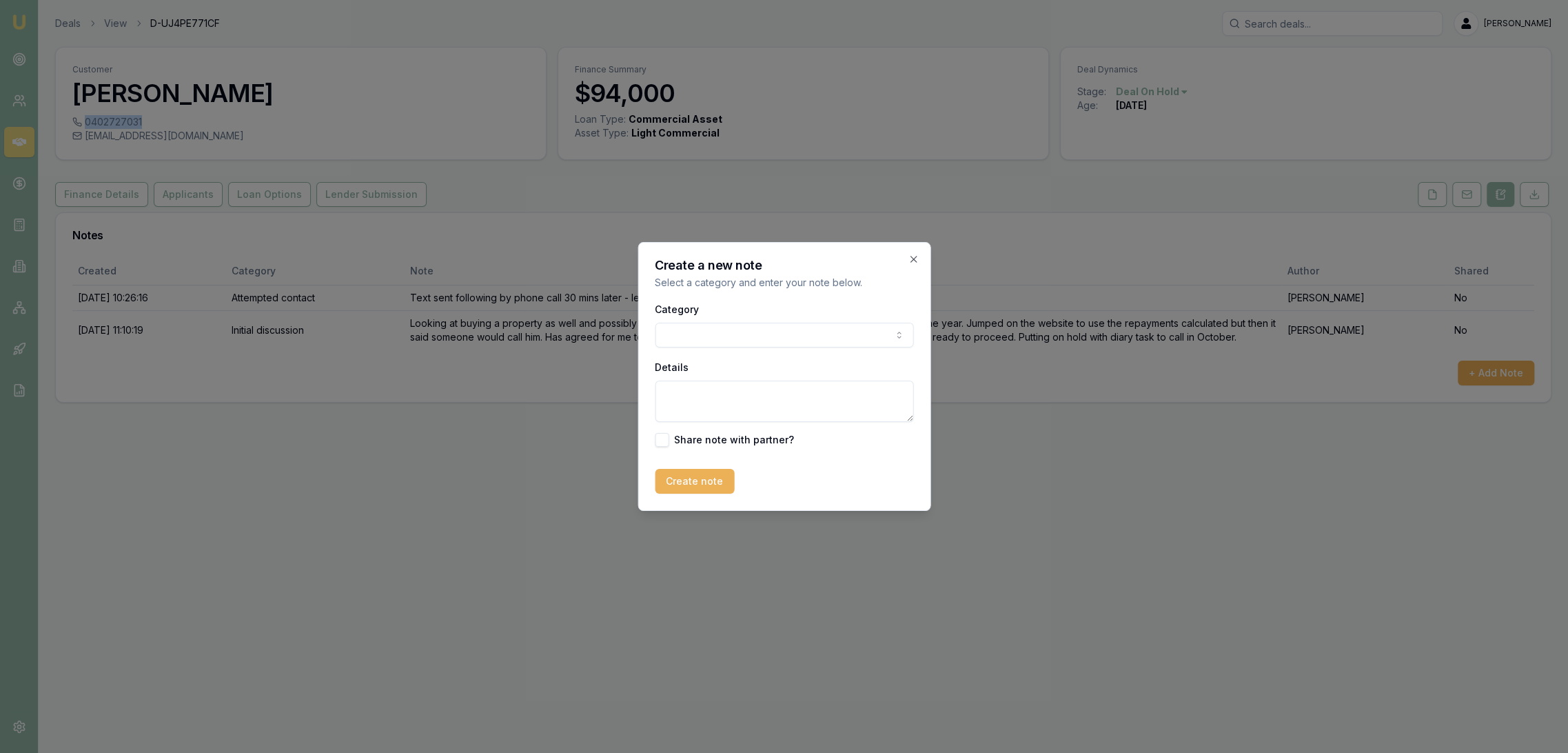
click at [799, 333] on body "Emu Broker Deals View D-UJ4PE771CF Robyn Adams Toggle Menu Customer Keith Kal 0…" at bounding box center [784, 376] width 1568 height 753
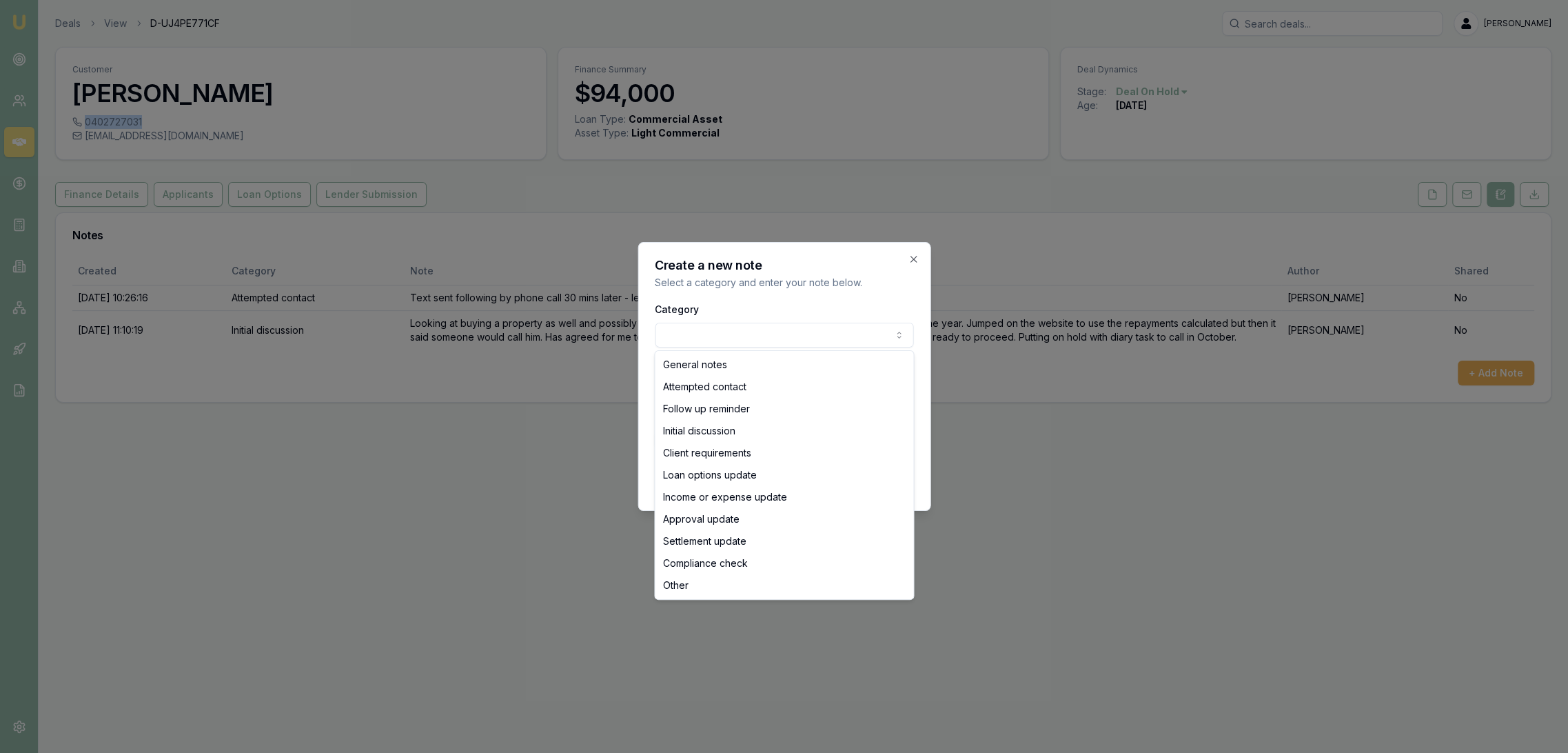
select select "ATTEMPTED_CONTACT"
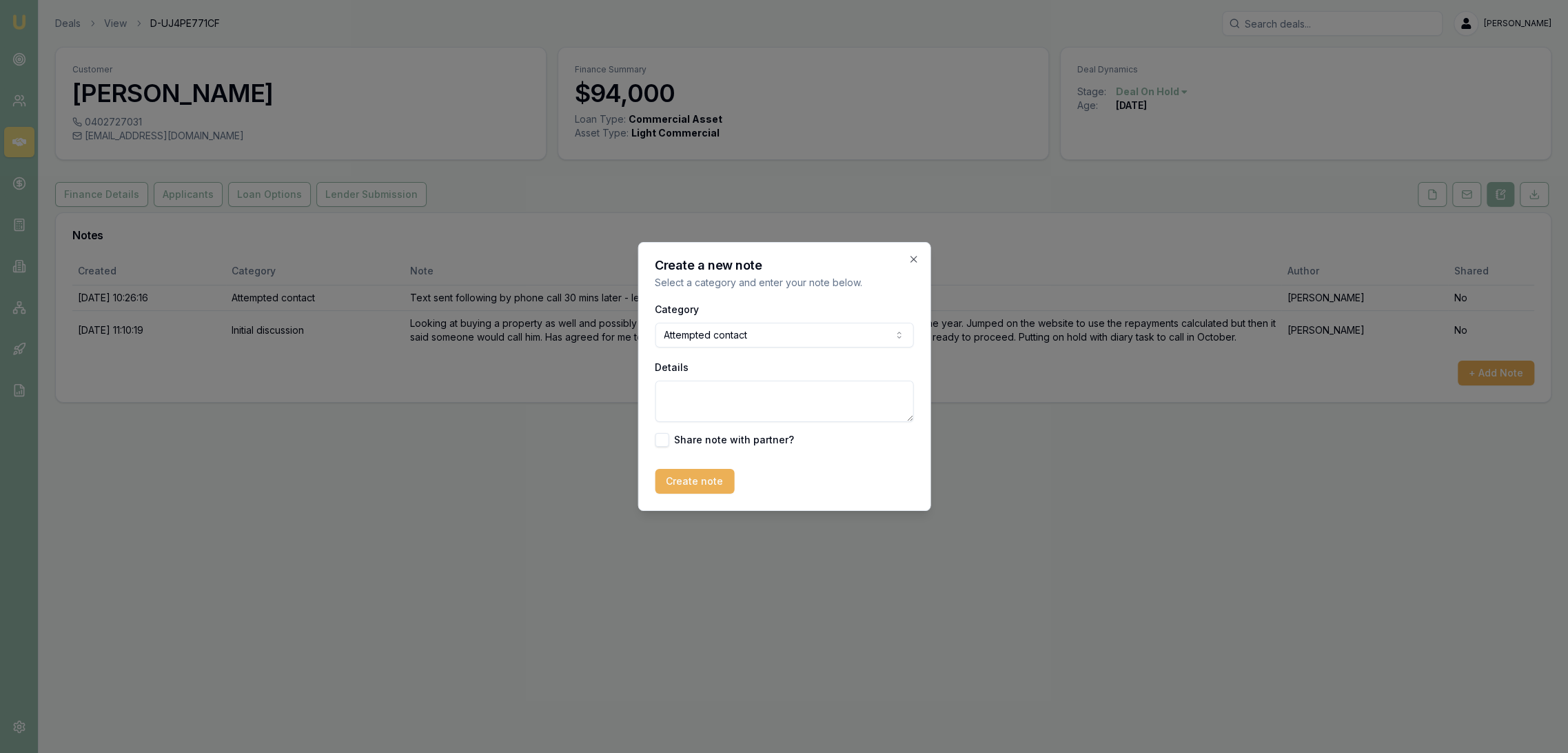
click at [739, 400] on textarea "Details" at bounding box center [784, 401] width 258 height 41
type textarea "l"
type textarea "M"
type textarea "LM - sent text re FU from July"
click at [684, 473] on button "Create note" at bounding box center [694, 480] width 79 height 25
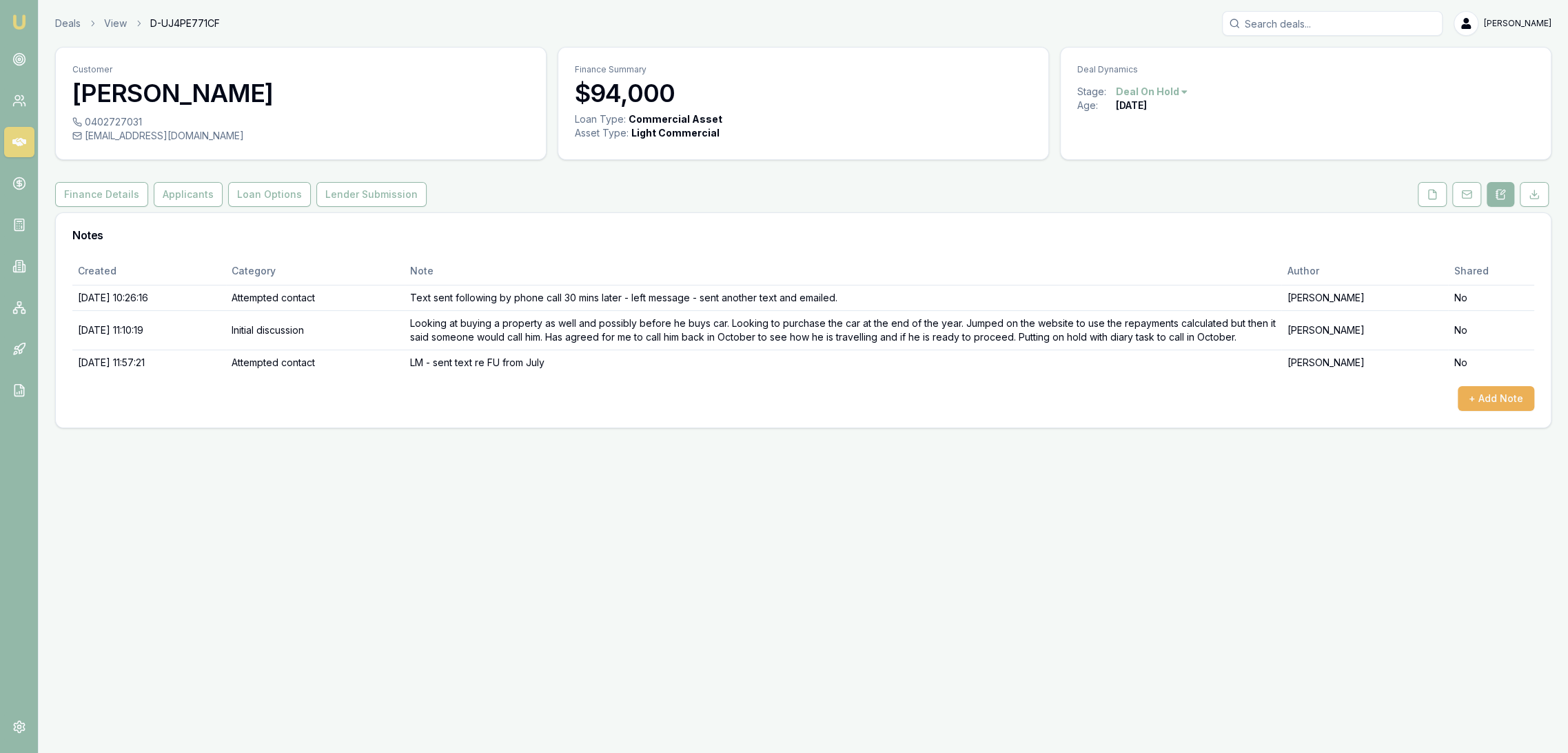
click at [16, 20] on img at bounding box center [19, 22] width 17 height 17
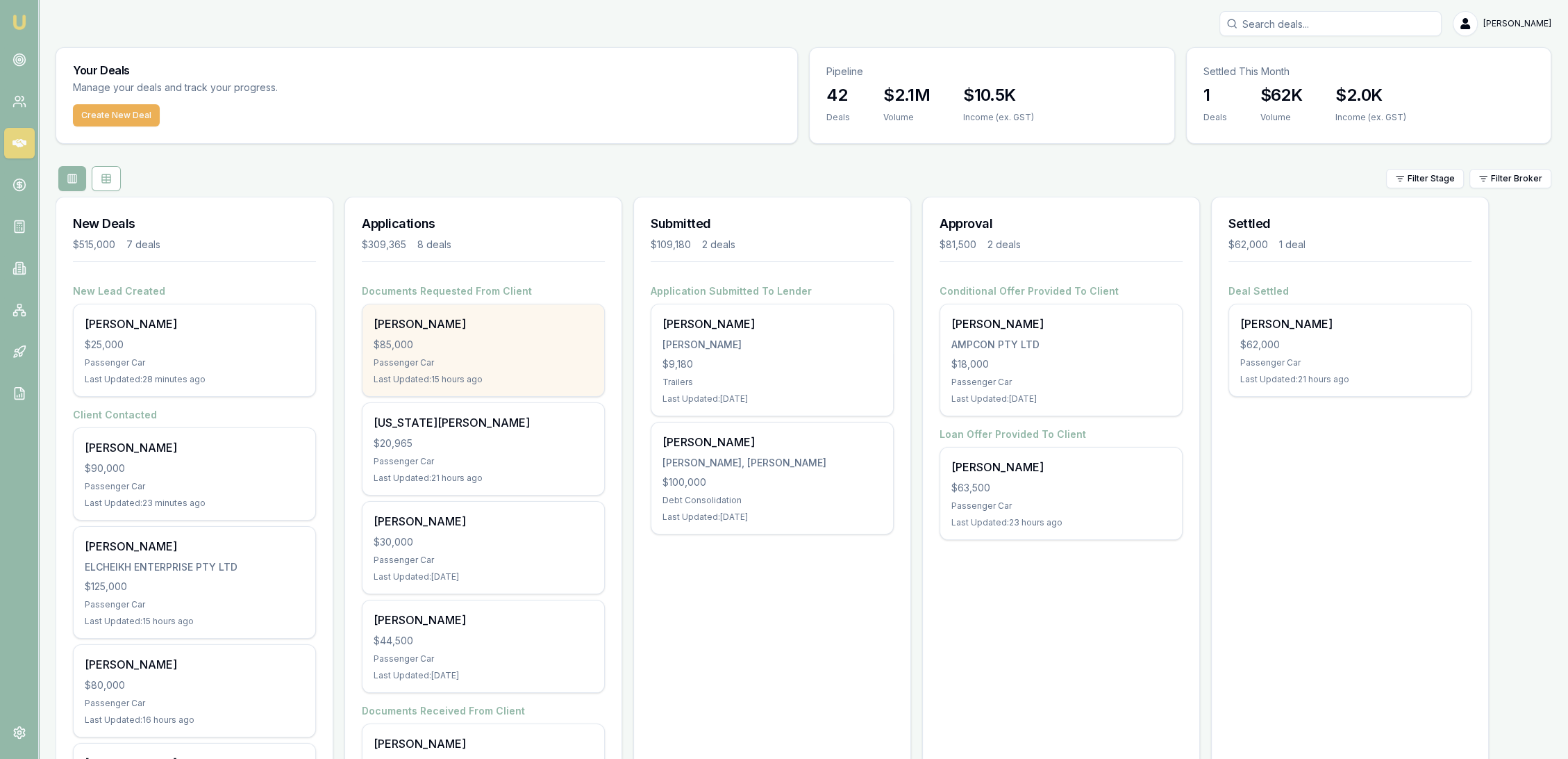
click at [491, 367] on div "Passenger Car" at bounding box center [483, 362] width 219 height 11
click at [480, 325] on div "[PERSON_NAME]" at bounding box center [483, 323] width 219 height 17
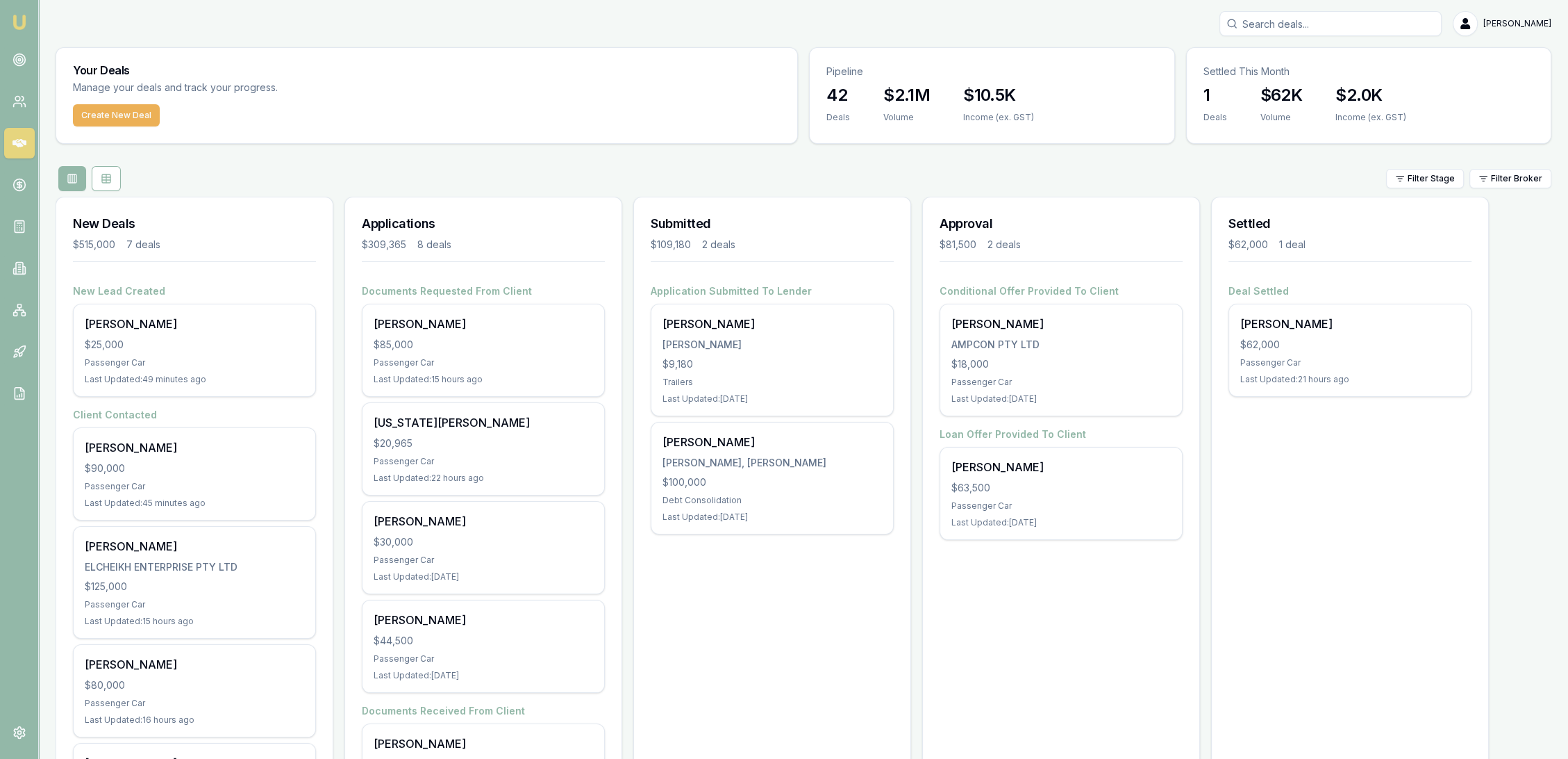
click at [11, 23] on img at bounding box center [20, 22] width 17 height 17
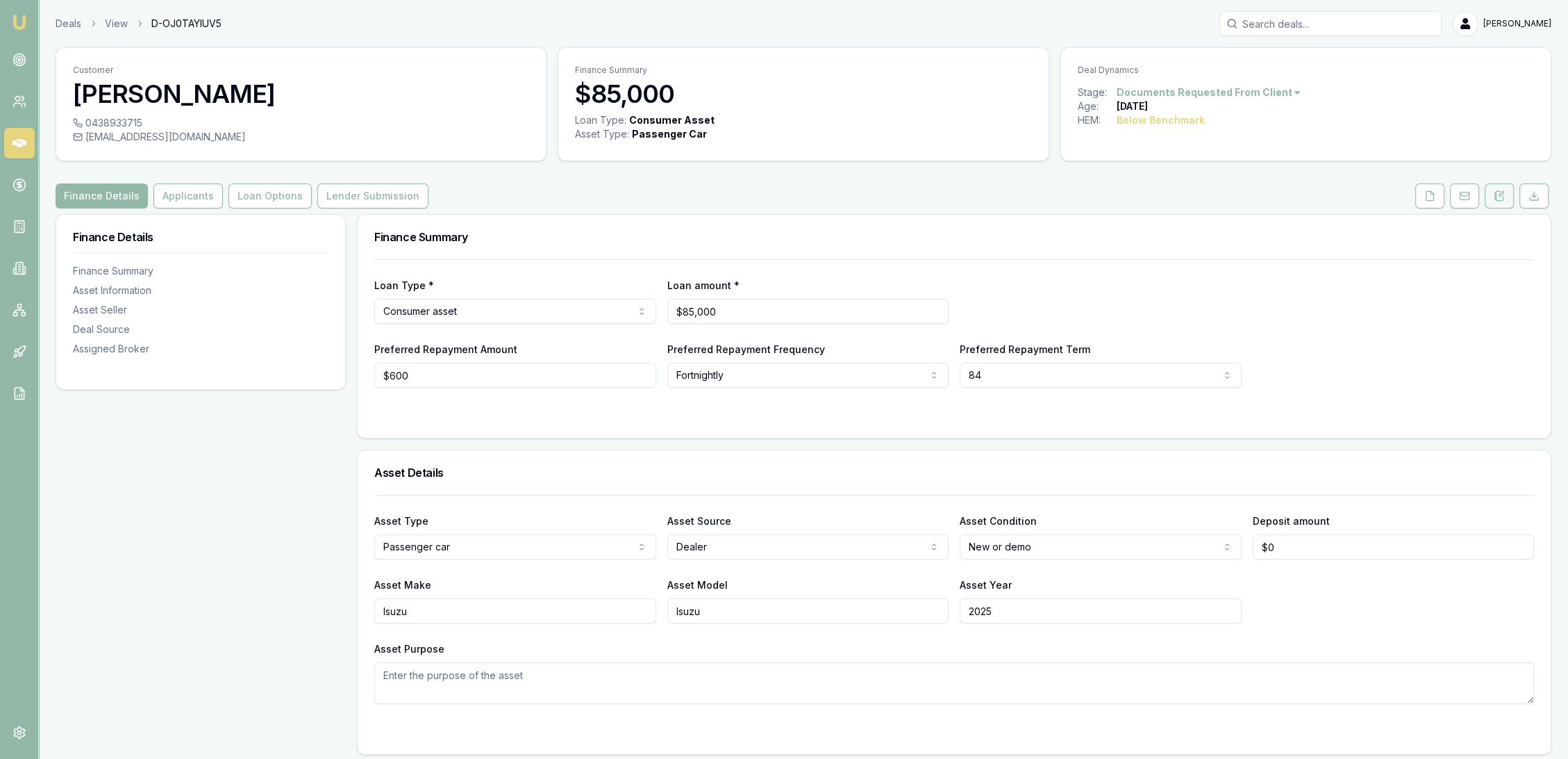
click at [1495, 199] on icon at bounding box center [1496, 199] width 2 height 0
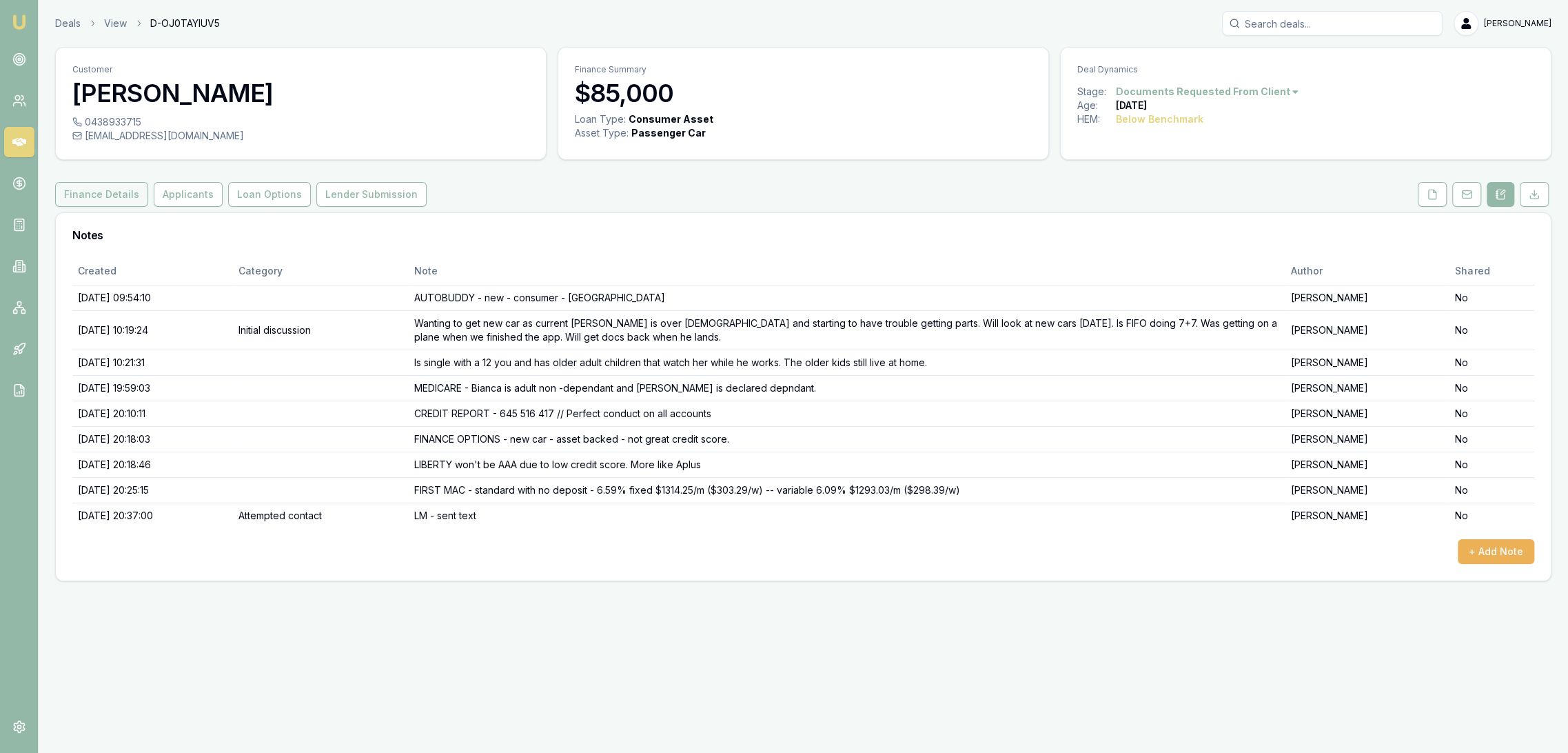
click at [91, 198] on button "Finance Details" at bounding box center [101, 194] width 93 height 25
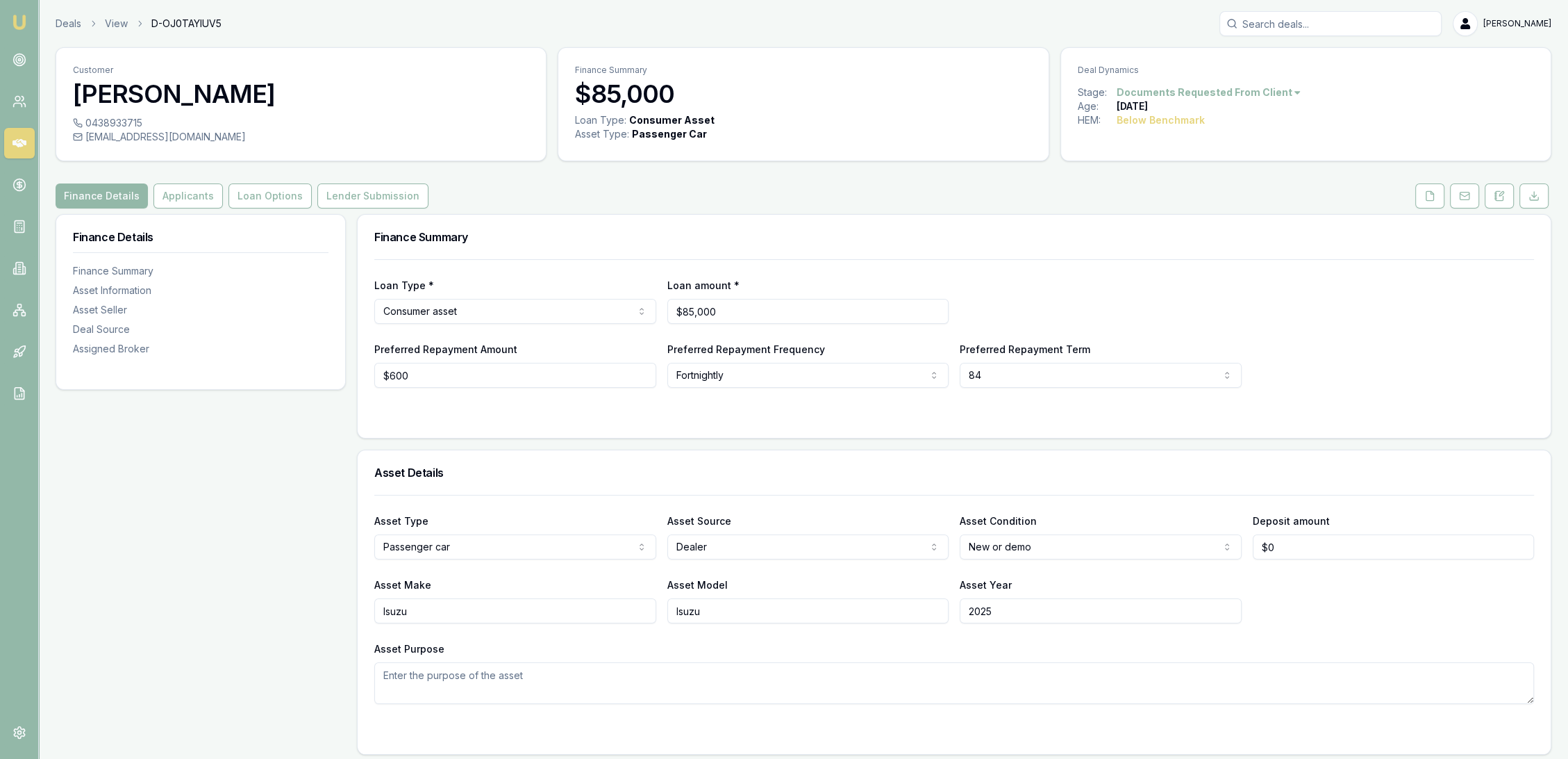
drag, startPoint x: 742, startPoint y: 614, endPoint x: 668, endPoint y: 617, distance: 74.1
click at [668, 617] on input "Isuzu" at bounding box center [809, 610] width 282 height 25
type input "MU-X"
click at [646, 648] on div "Asset Purpose" at bounding box center [954, 672] width 1160 height 64
click at [187, 204] on button "Applicants" at bounding box center [188, 195] width 70 height 25
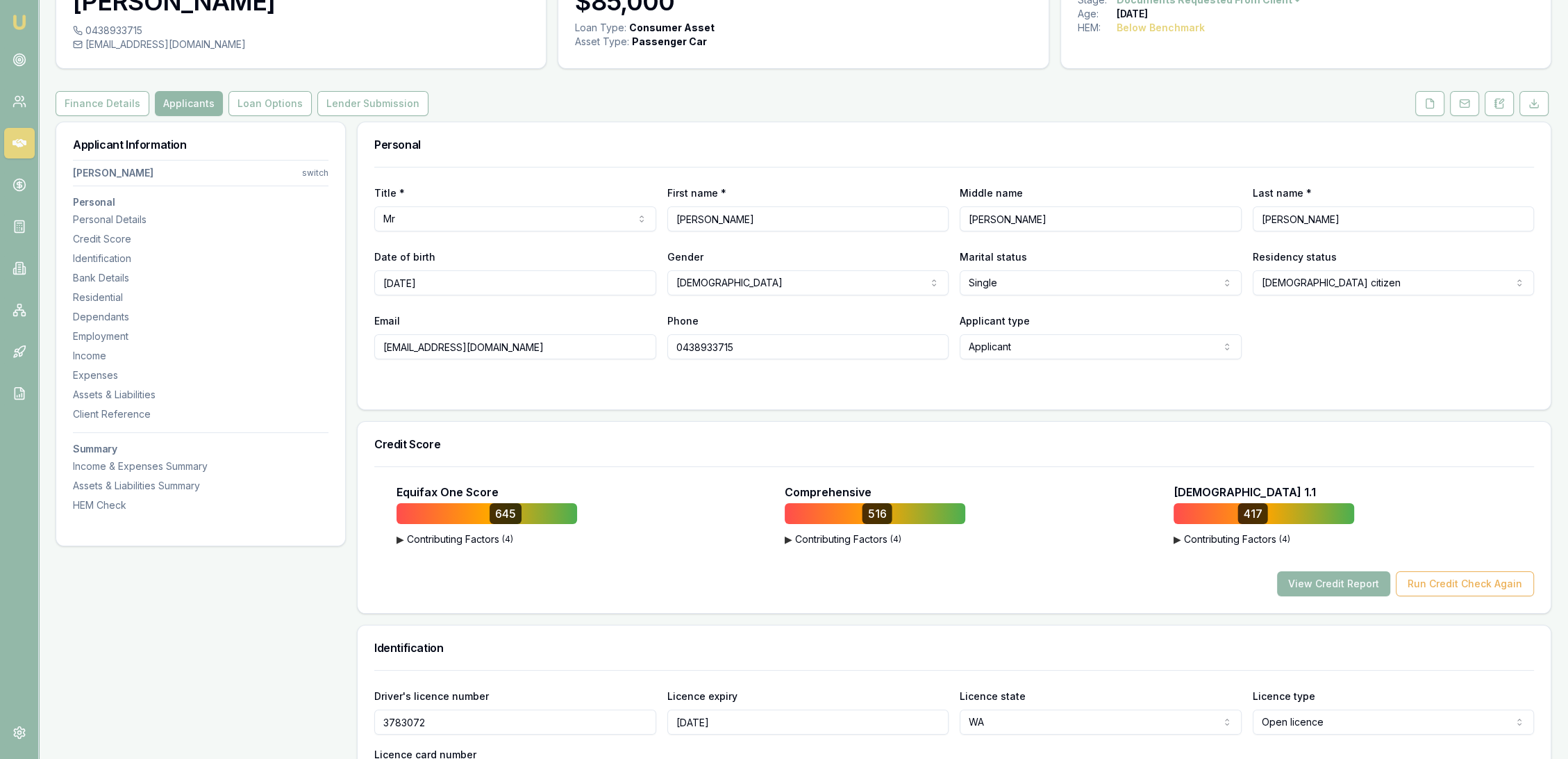
scroll to position [154, 0]
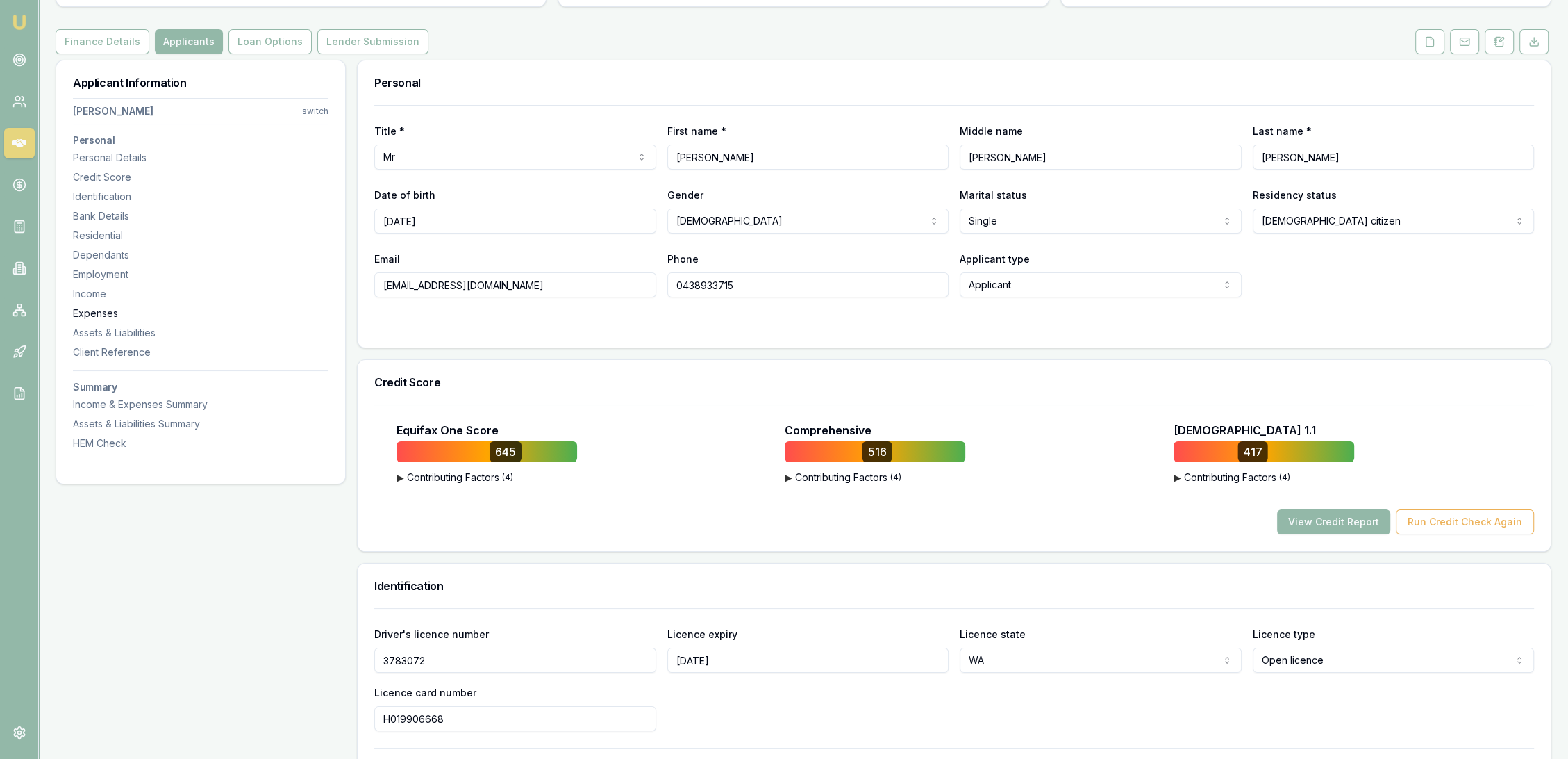
click at [77, 312] on div "Expenses" at bounding box center [201, 313] width 255 height 14
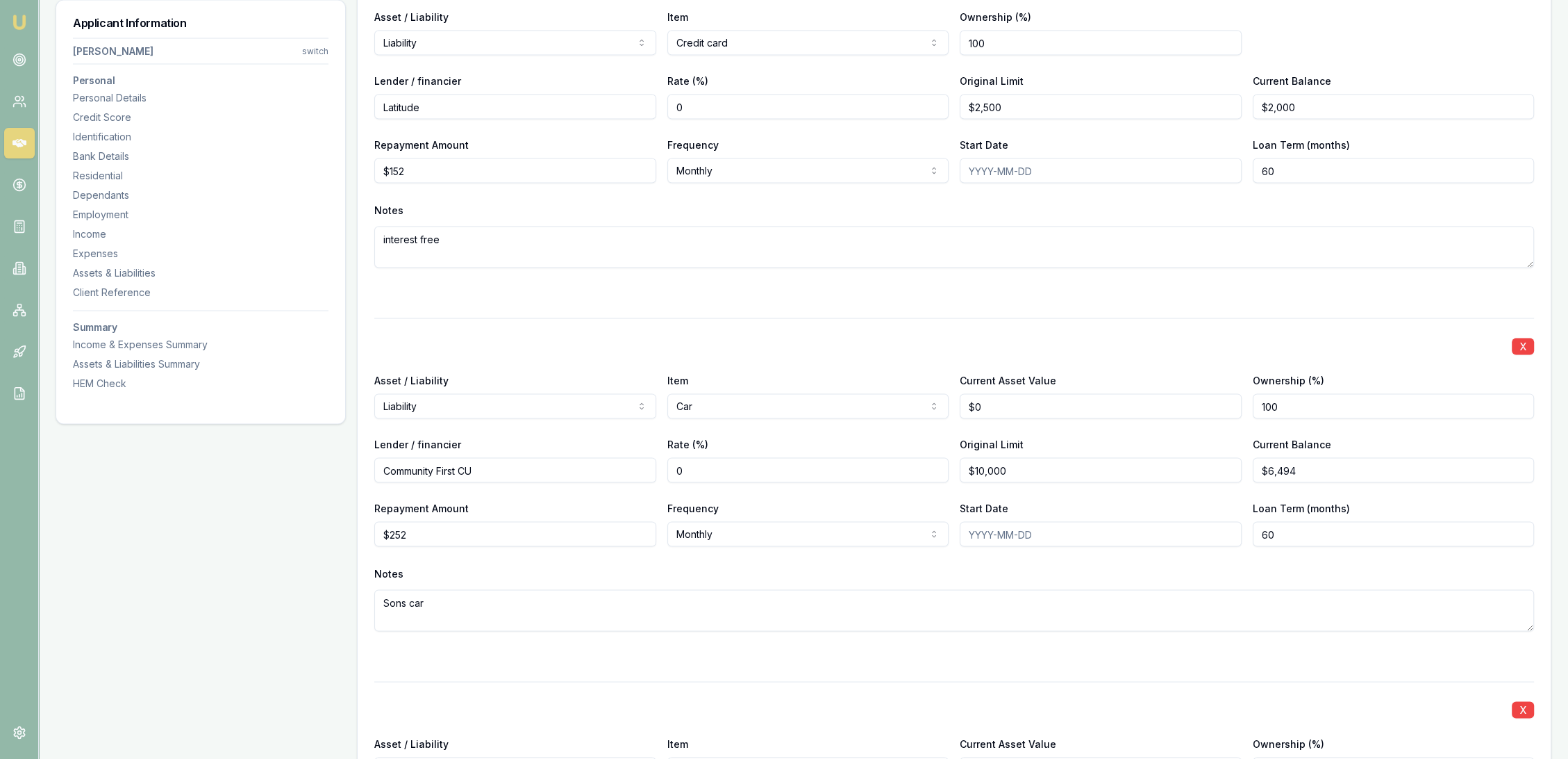
scroll to position [3803, 0]
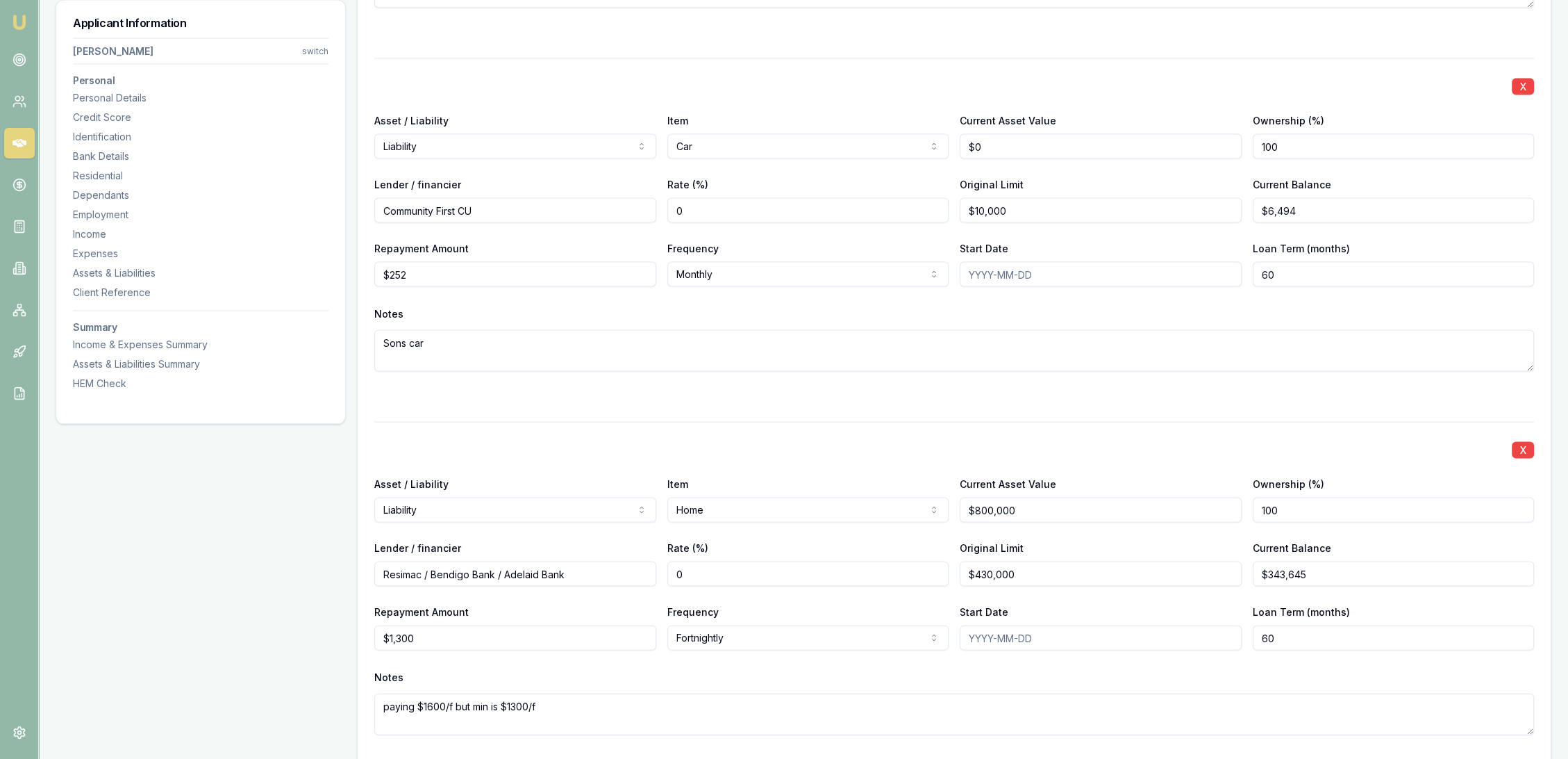
click at [538, 571] on input "Resimac / Bendigo Bank / Adelaid Bank" at bounding box center [516, 573] width 282 height 25
type input "Resimac / Bendigo Bank / Adelaide Bank"
click at [539, 599] on div "X Asset / Liability Liability Asset Liability Item Home Home Car Boat Bike Cara…" at bounding box center [954, 595] width 1160 height 347
drag, startPoint x: 384, startPoint y: 267, endPoint x: 369, endPoint y: 267, distance: 15.0
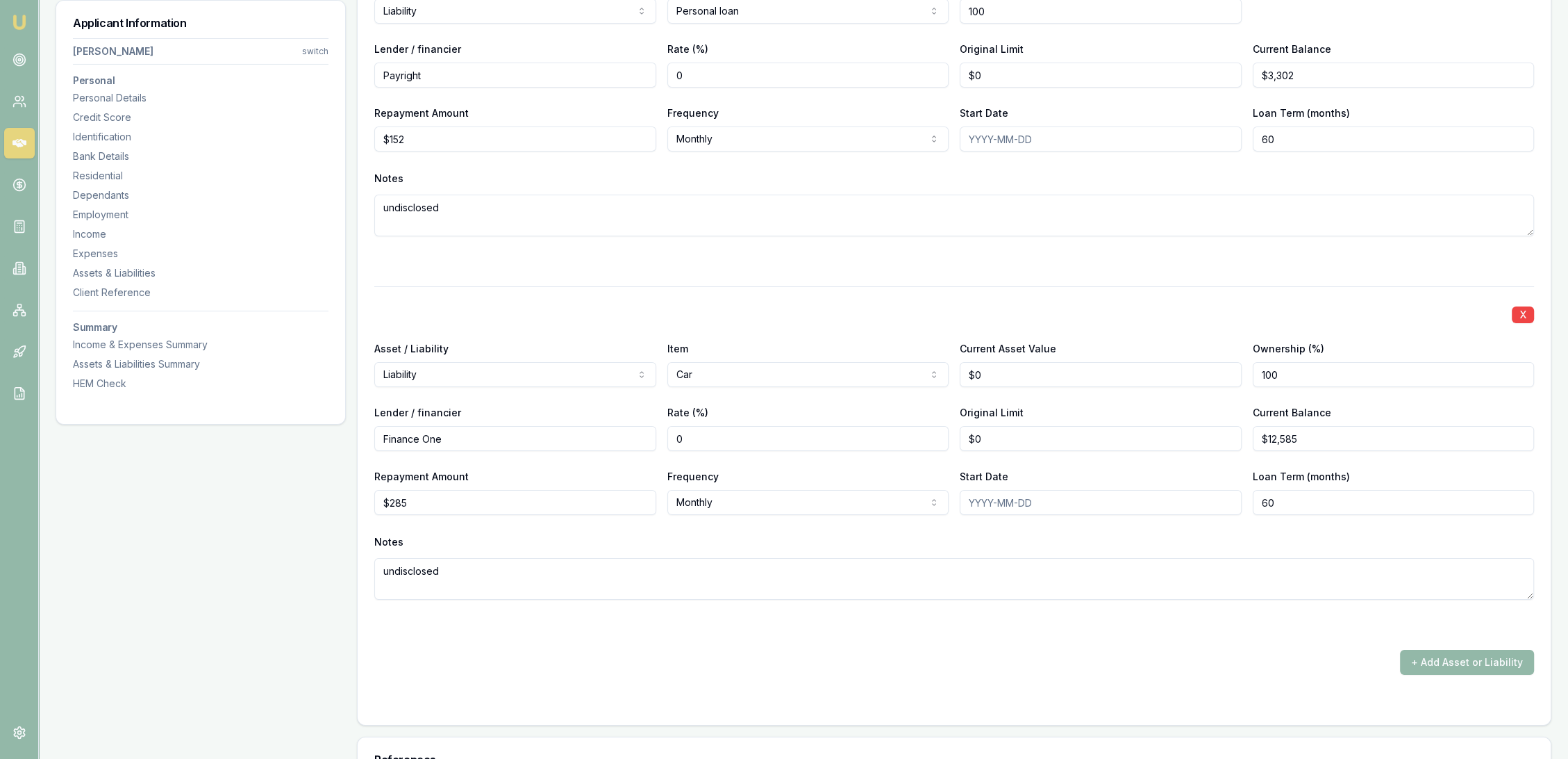
scroll to position [6736, 0]
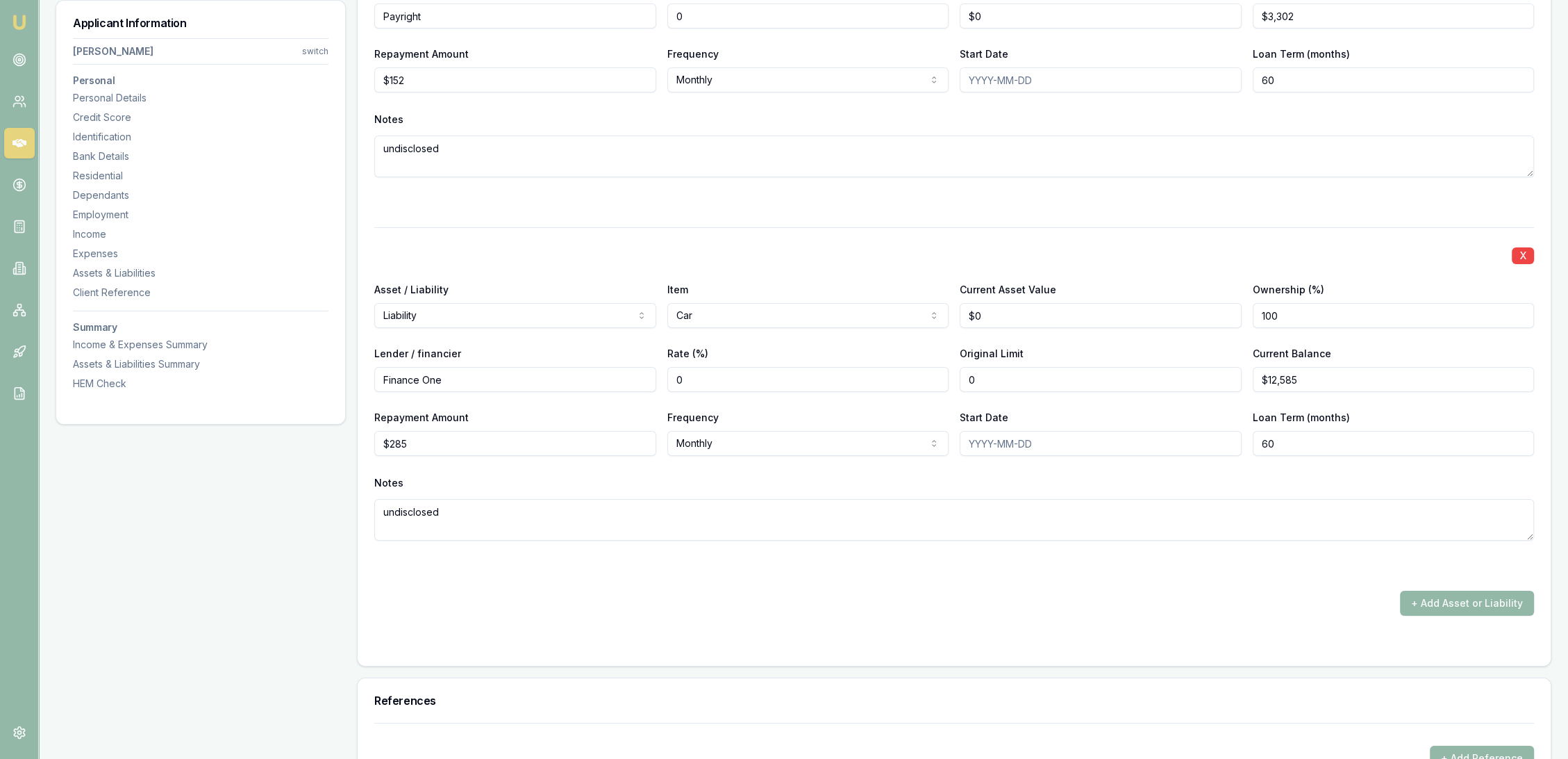
type input "$252"
drag, startPoint x: 976, startPoint y: 373, endPoint x: 957, endPoint y: 373, distance: 19.0
click at [957, 373] on div "Lender / financier Finance One Rate (%) 0 Original Limit 0 Current Balance $12,…" at bounding box center [954, 368] width 1160 height 47
type input "$0"
drag, startPoint x: 322, startPoint y: 496, endPoint x: 313, endPoint y: 496, distance: 9.0
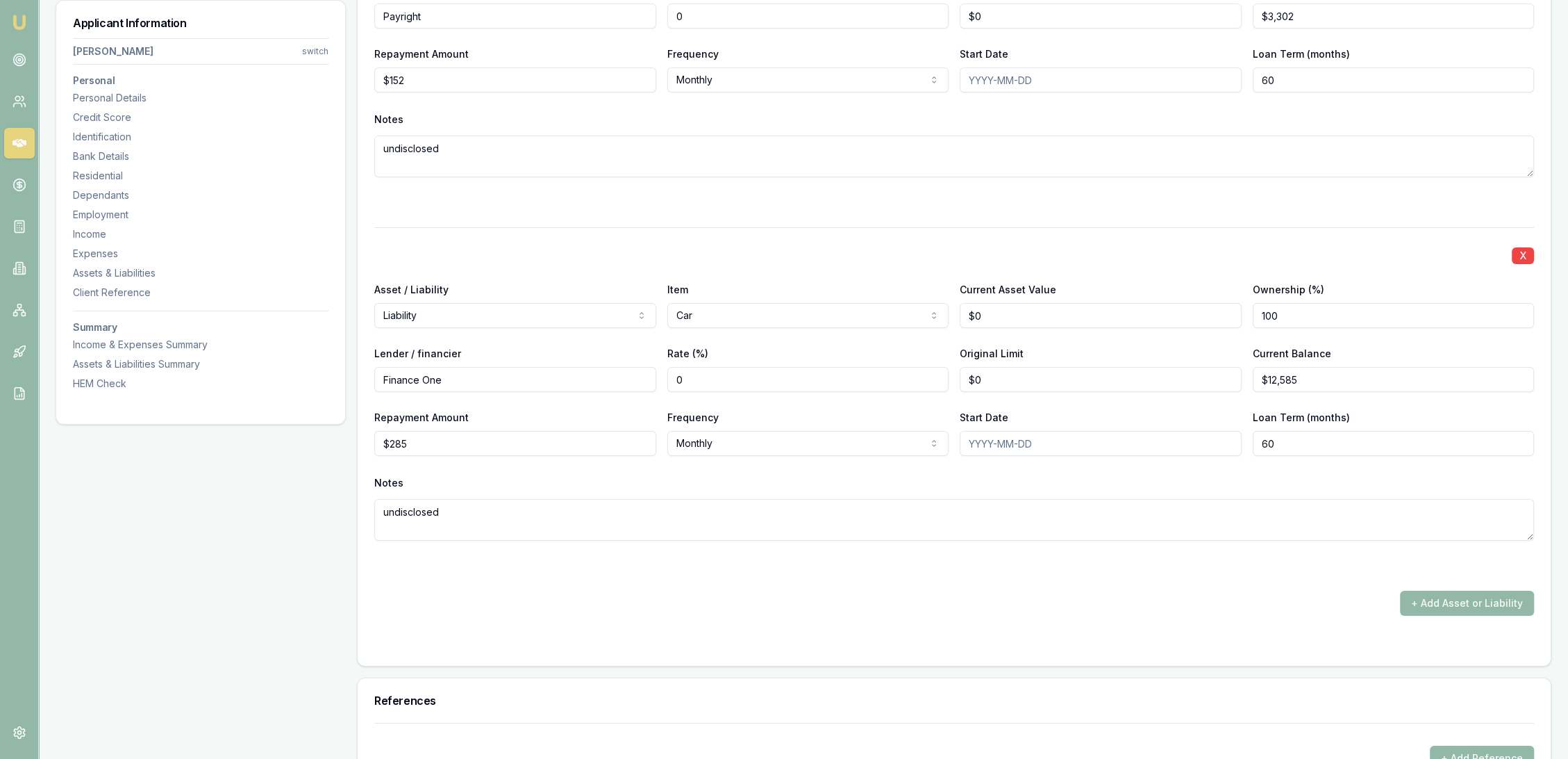
type textarea "confirmed"
drag, startPoint x: 951, startPoint y: 381, endPoint x: 912, endPoint y: 383, distance: 39.1
click at [912, 383] on div "Lender / financier Finance One Rate (%) 0 Original Limit 0 Current Balance $12,…" at bounding box center [954, 368] width 1160 height 47
type input "$15,000"
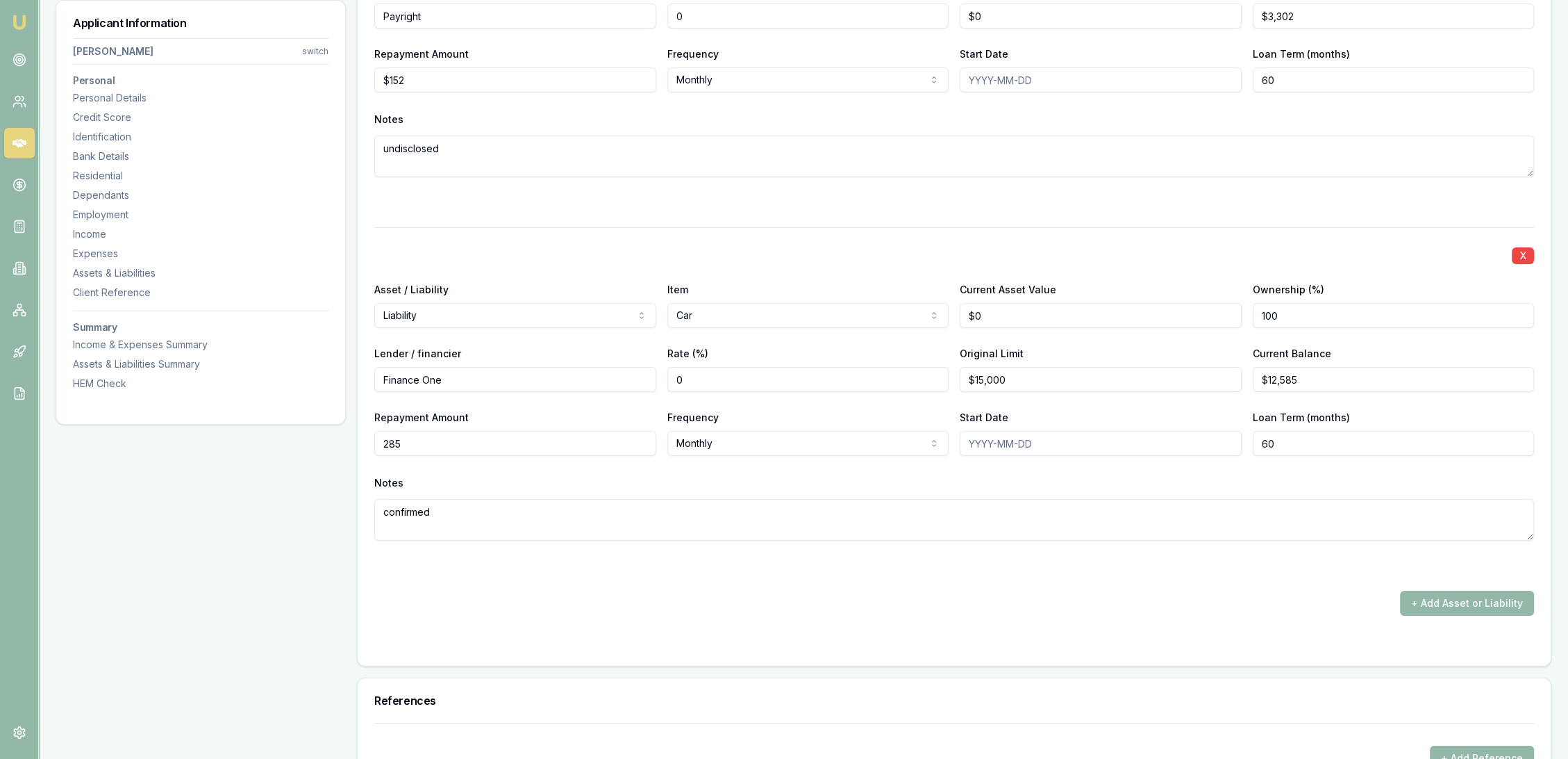
drag, startPoint x: 432, startPoint y: 437, endPoint x: 357, endPoint y: 442, distance: 75.2
type input "$285"
click at [450, 508] on textarea "confirmed" at bounding box center [954, 519] width 1160 height 42
type textarea "confirmed for son's car"
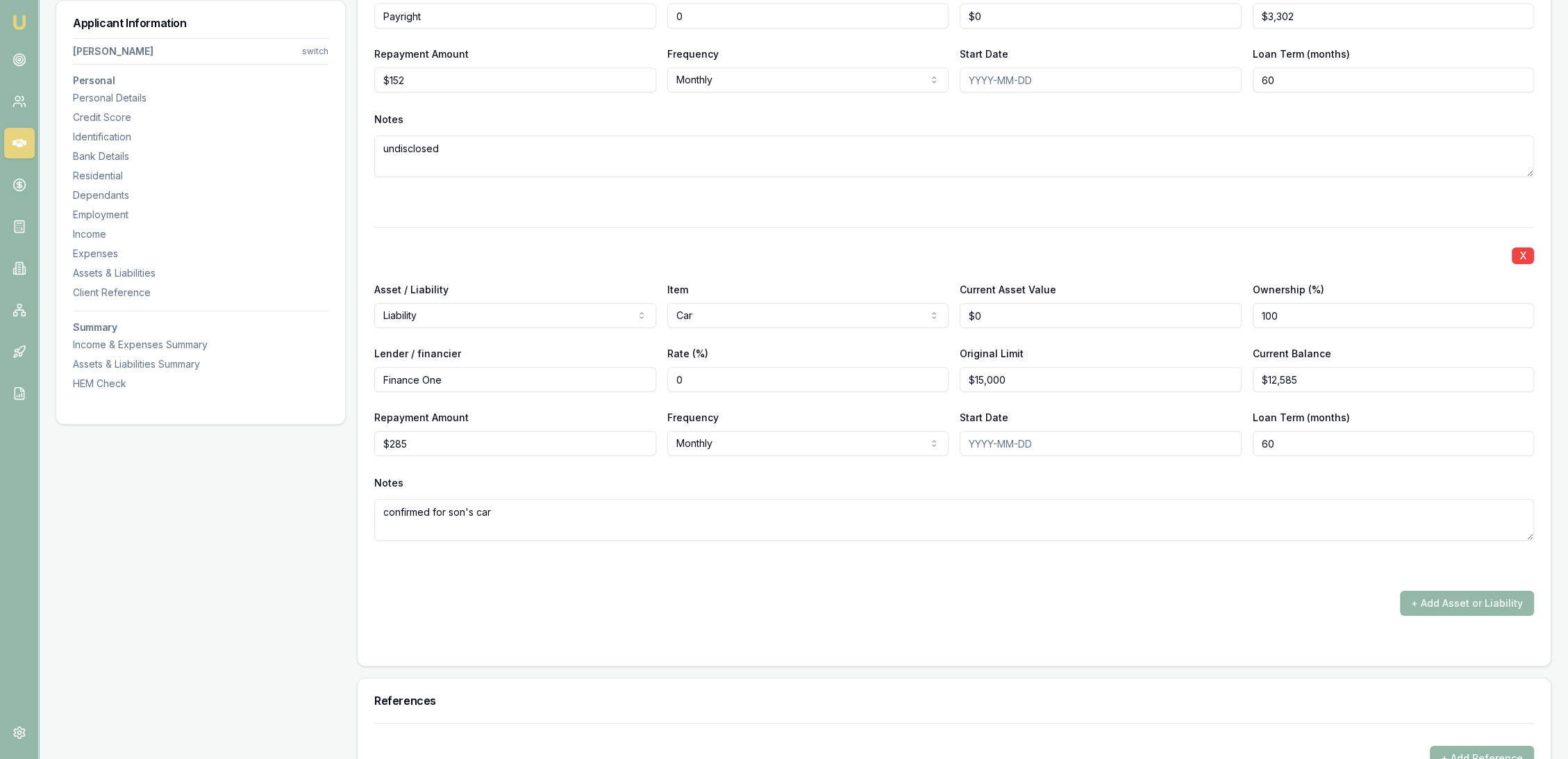
click at [527, 482] on div "Notes" at bounding box center [954, 482] width 1160 height 20
type input "$285"
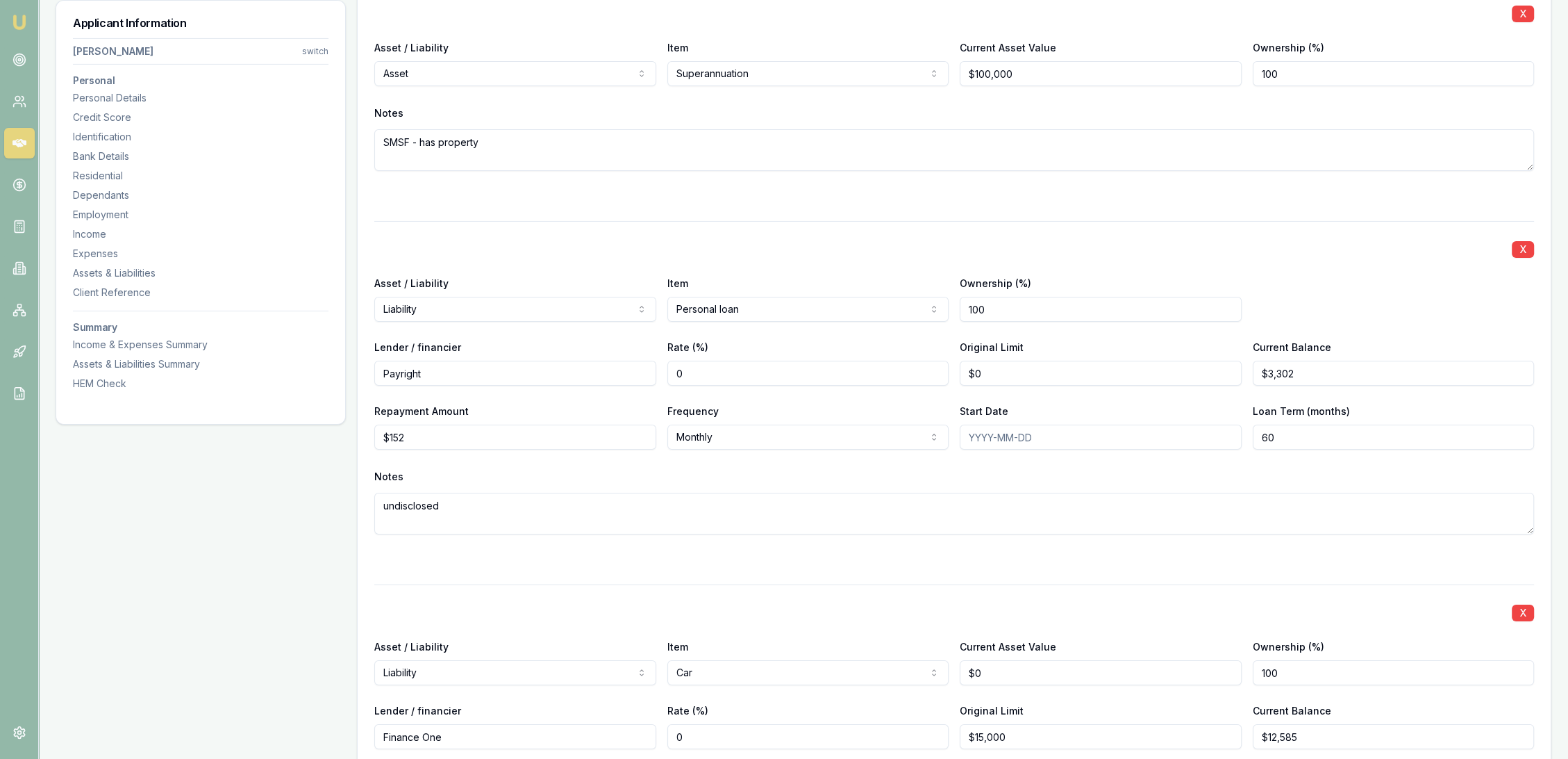
scroll to position [6351, 0]
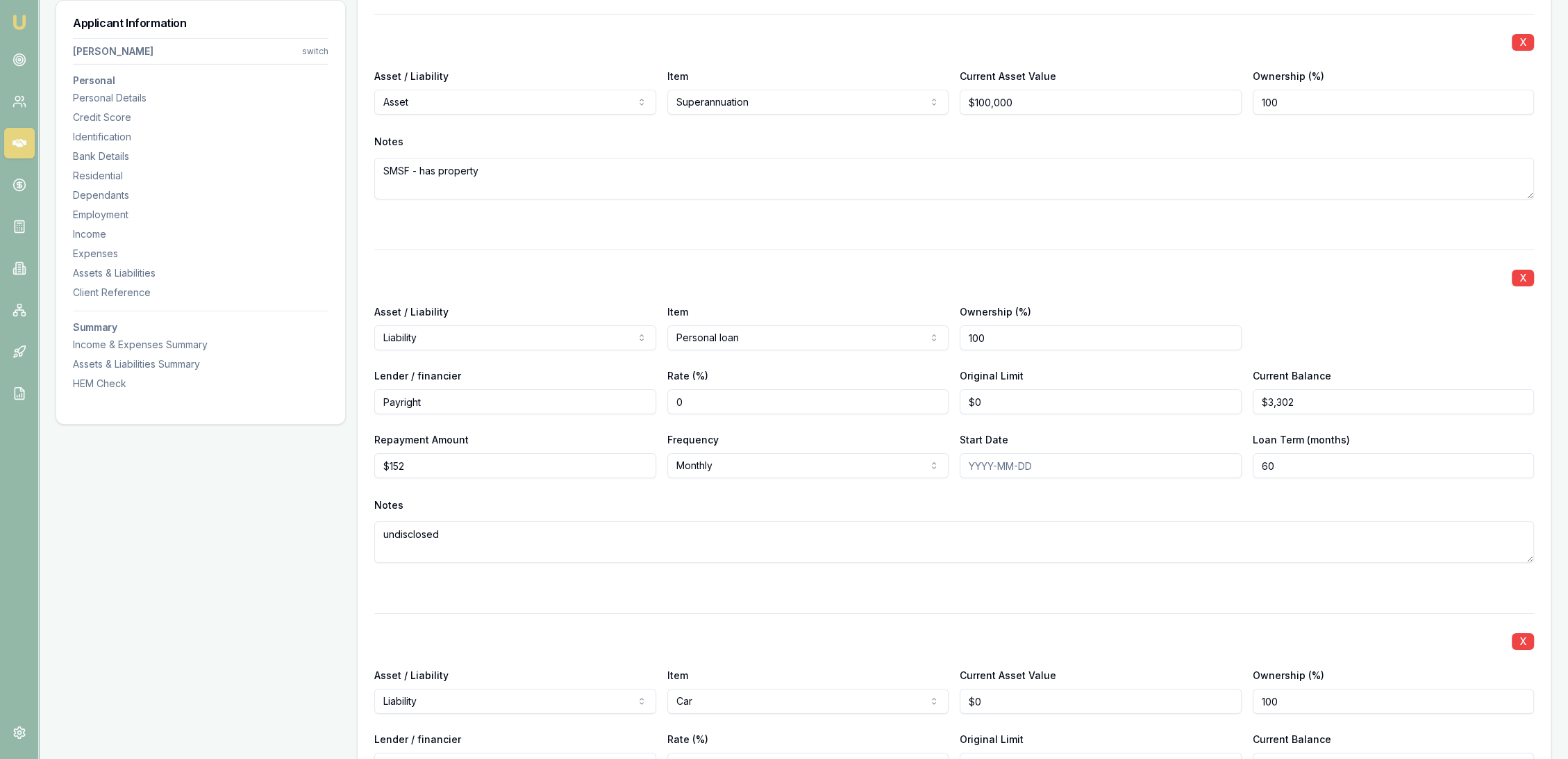
drag, startPoint x: 465, startPoint y: 537, endPoint x: 340, endPoint y: 537, distance: 125.0
type textarea "Solar"
click at [889, 404] on div "Lender / financier Payright Rate (%) 0 Original Limit 0 Current Balance $3,302" at bounding box center [954, 390] width 1160 height 47
type input "$3,500"
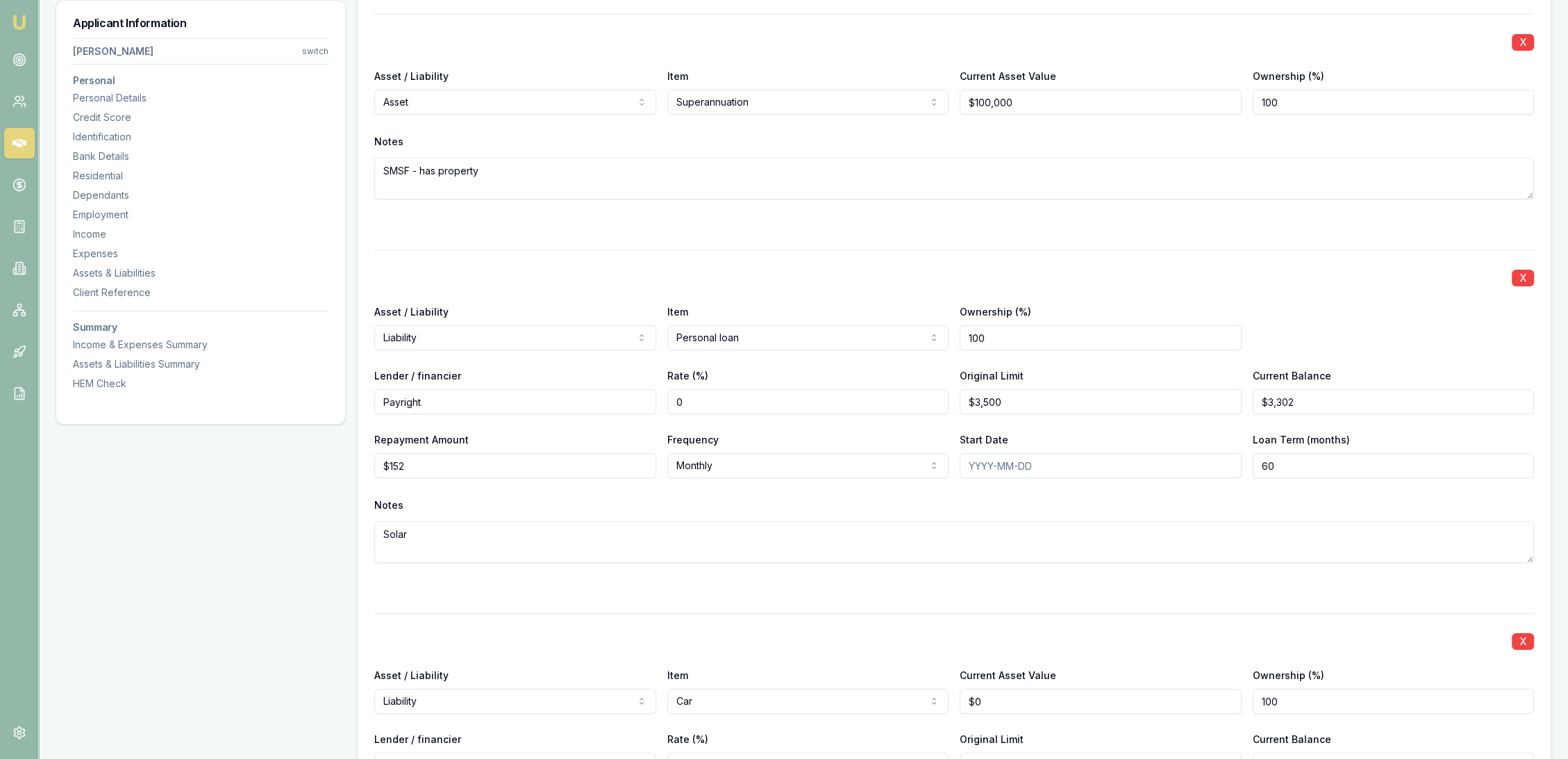
click at [594, 501] on div "Notes" at bounding box center [954, 504] width 1160 height 20
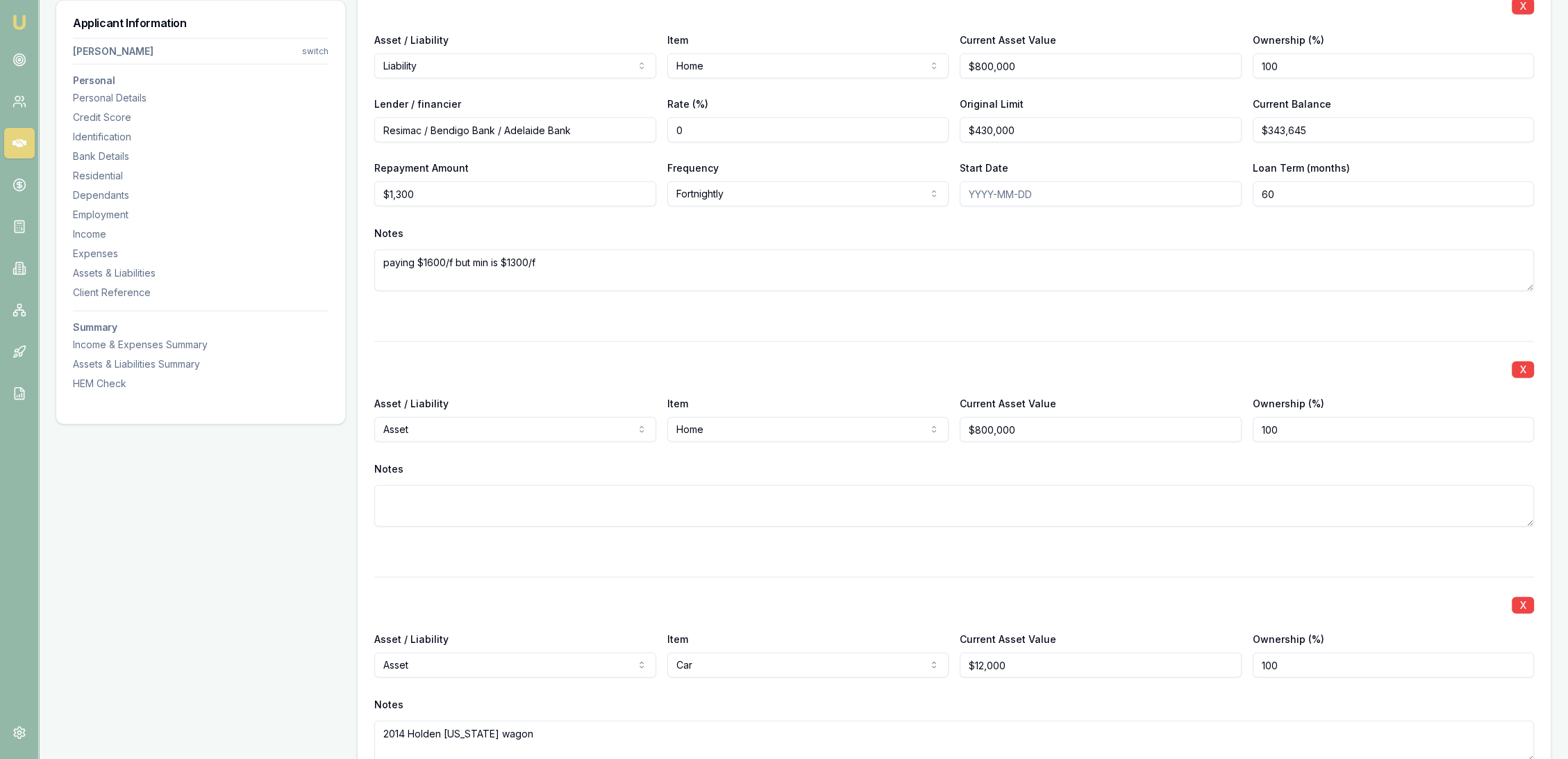
scroll to position [4574, 0]
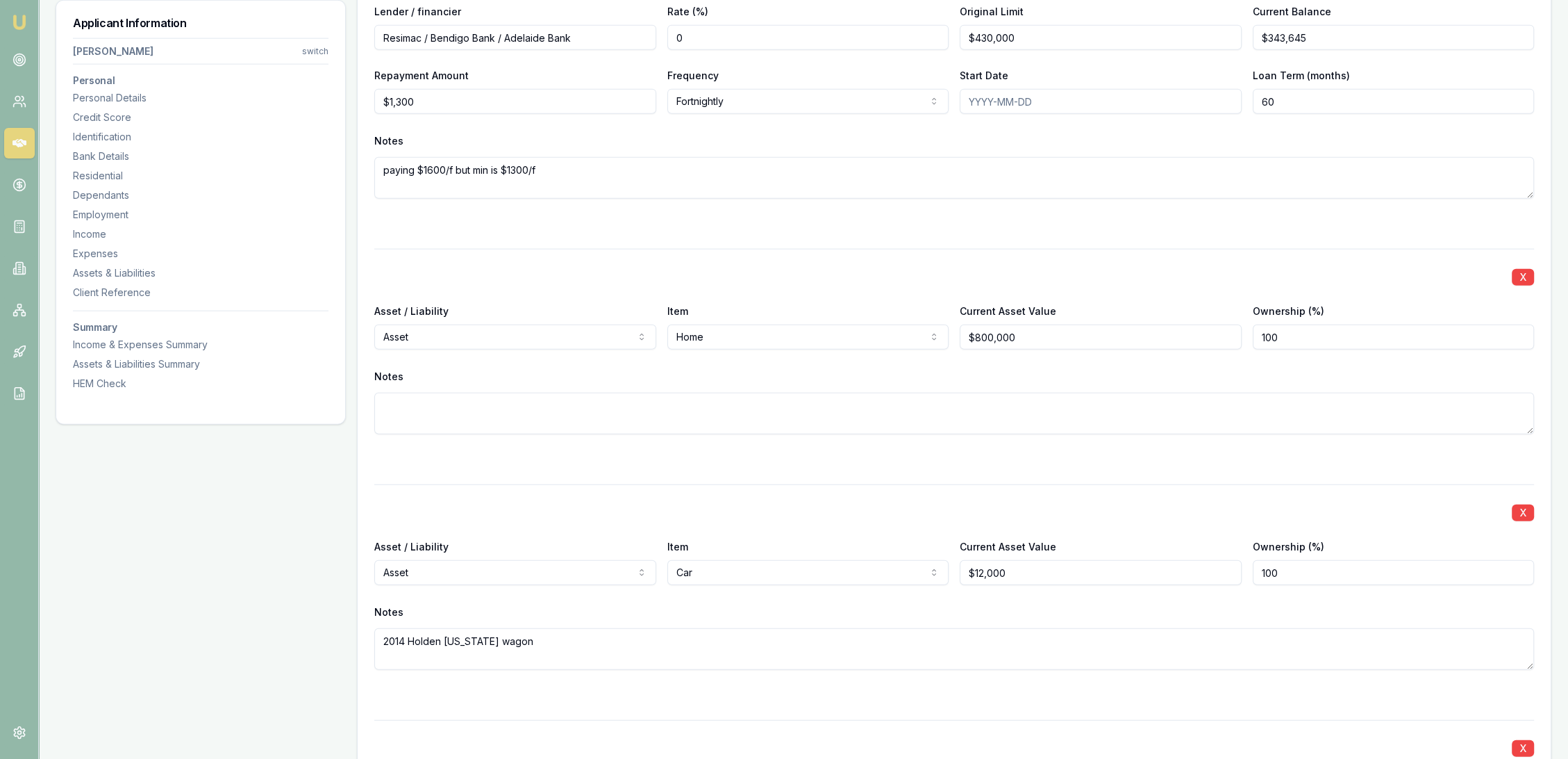
click at [489, 32] on input "Resimac / Bendigo Bank / Adelaide Bank" at bounding box center [516, 37] width 282 height 25
type input "Resimac / Adelaide Bank"
click at [533, 82] on div "Repayment Amount $1,300" at bounding box center [516, 90] width 282 height 47
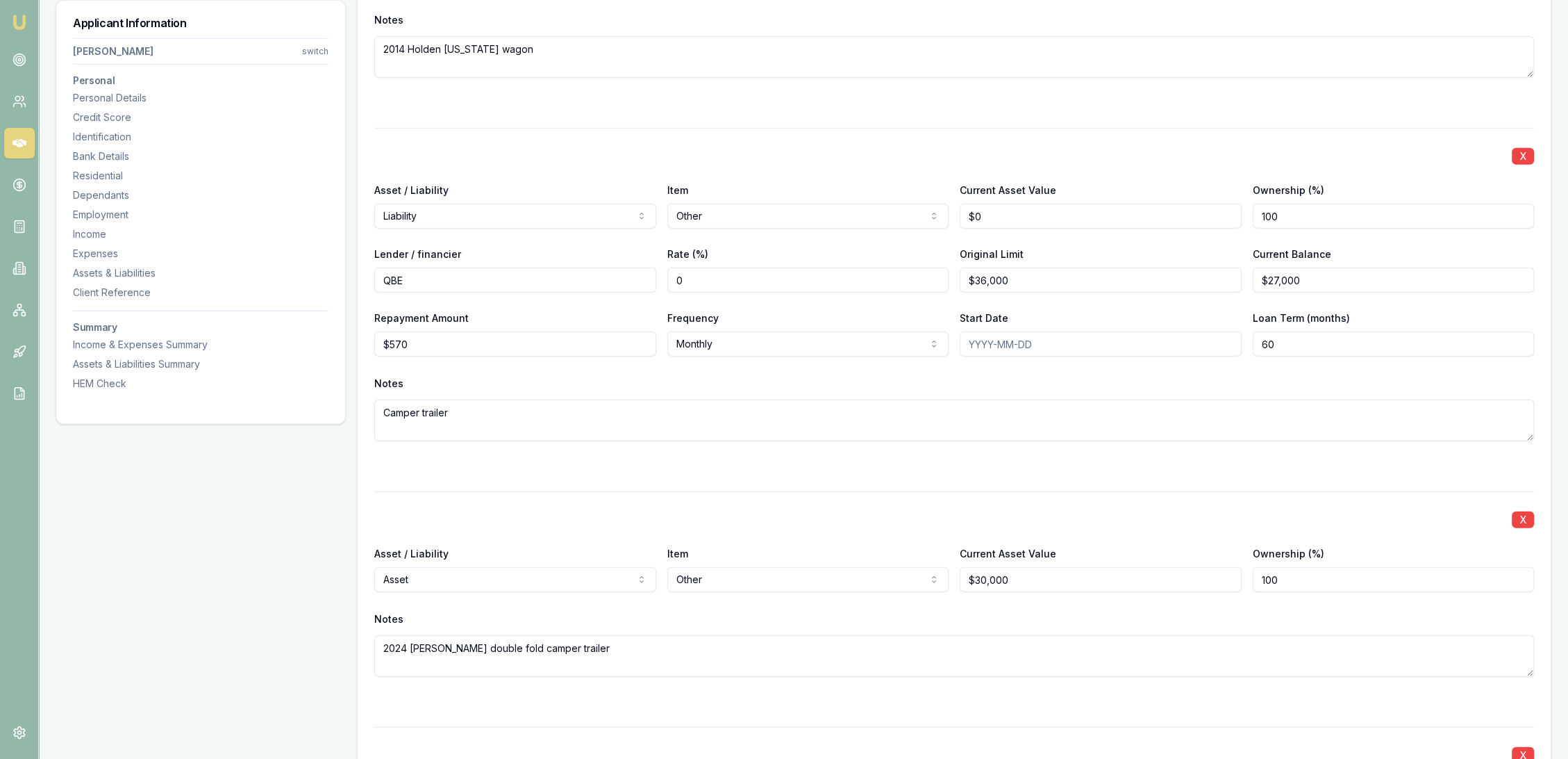
scroll to position [5192, 0]
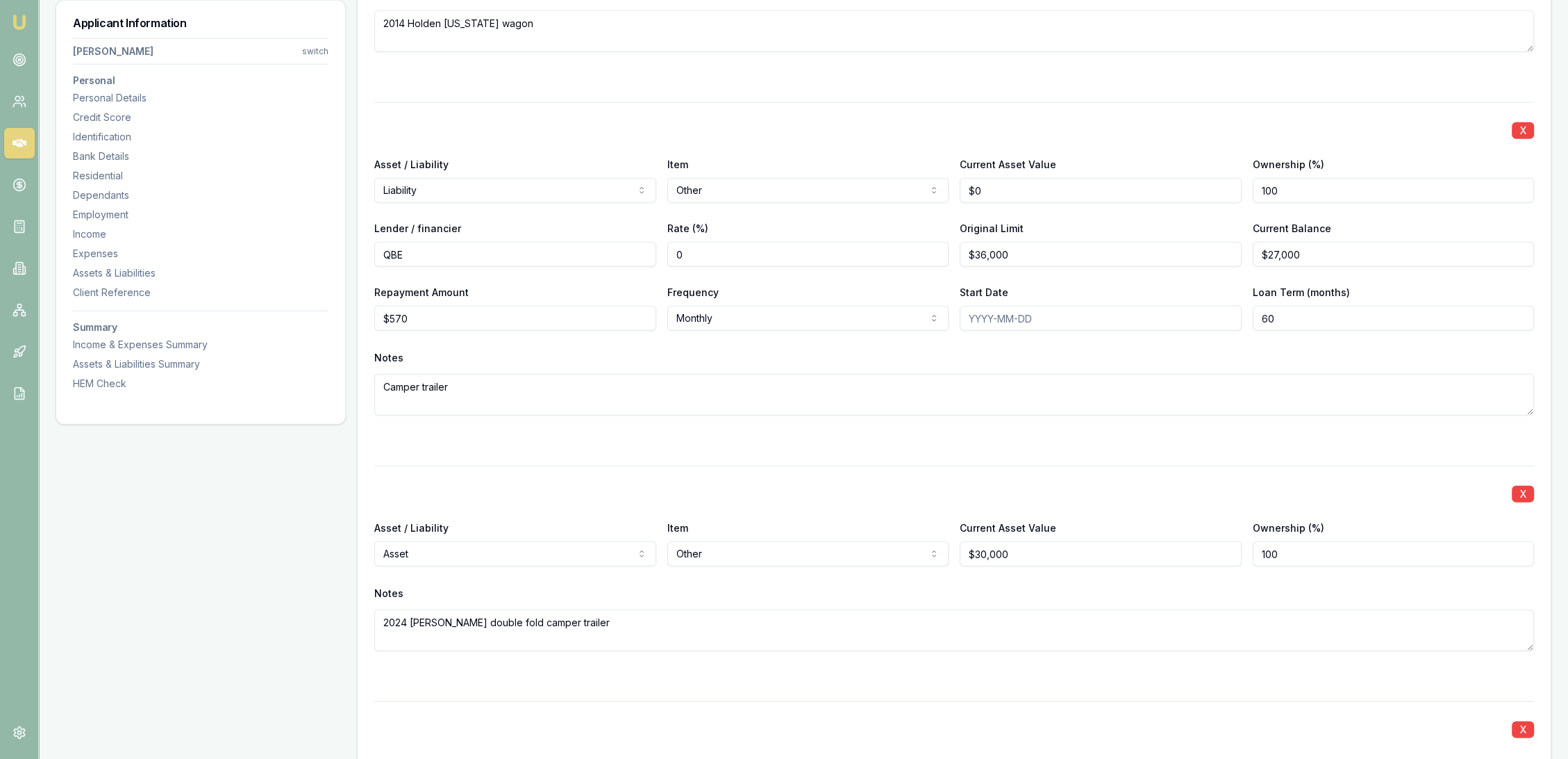
drag, startPoint x: 444, startPoint y: 249, endPoint x: 362, endPoint y: 252, distance: 82.1
click at [362, 252] on div "X Asset / Liability Asset Asset Liability Item Car Home Car Boat Bike Caravan H…" at bounding box center [954, 256] width 1194 height 3903
type input "BOQ"
drag, startPoint x: 428, startPoint y: 316, endPoint x: 400, endPoint y: 326, distance: 29.7
click at [400, 326] on input "570" at bounding box center [516, 318] width 282 height 25
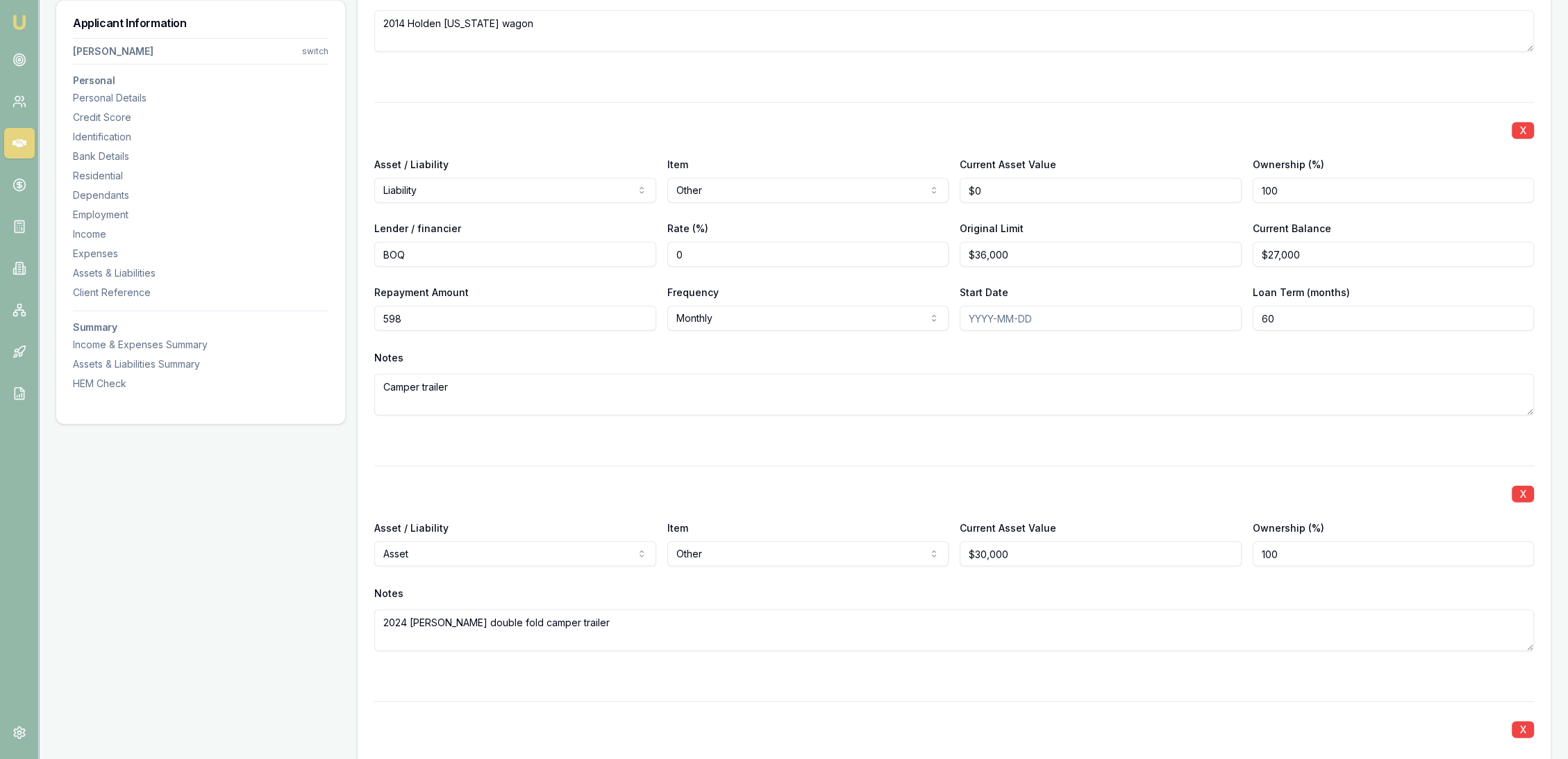
click at [510, 357] on div "Notes" at bounding box center [954, 358] width 1160 height 20
type input "$598"
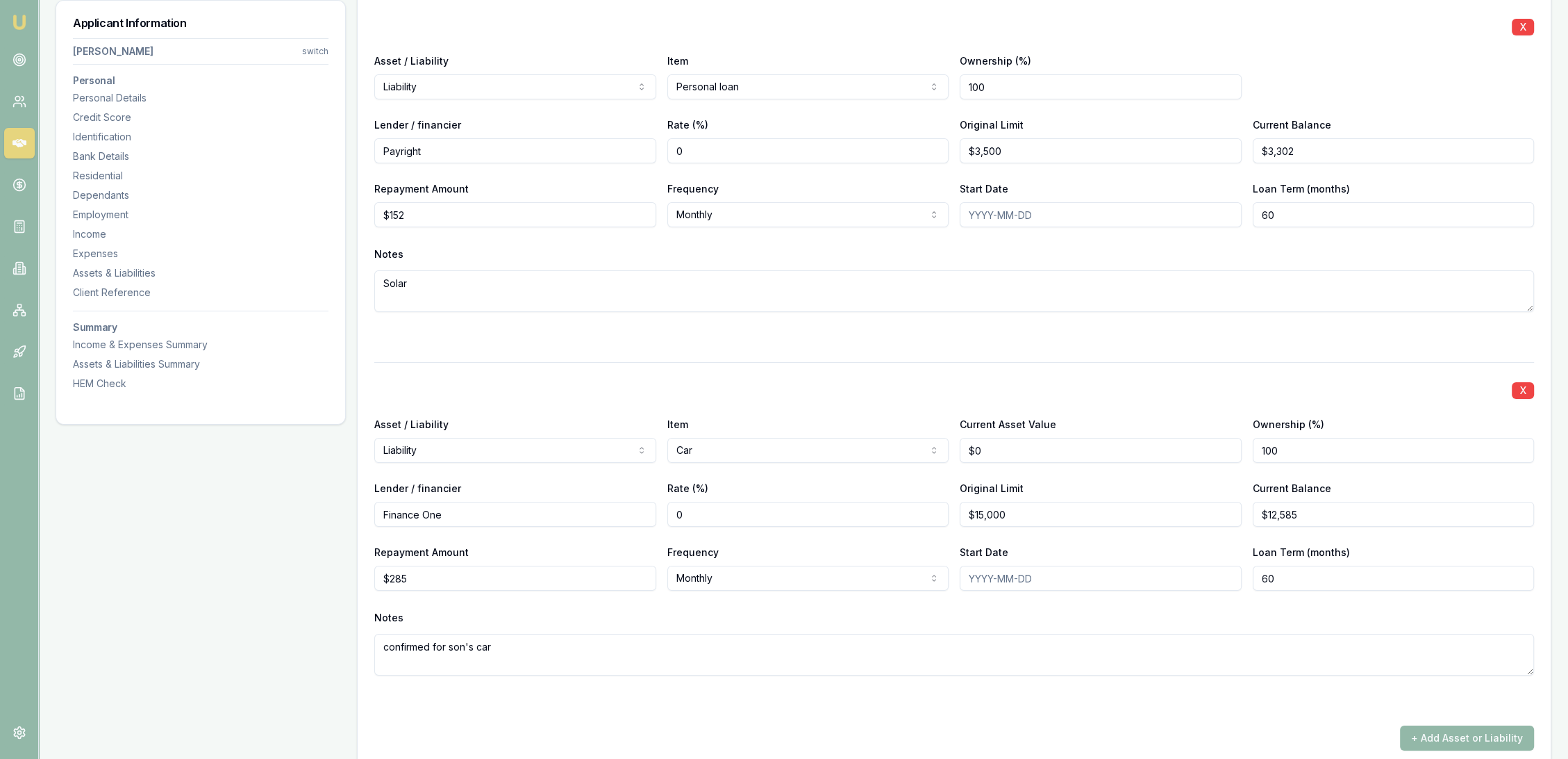
scroll to position [6736, 0]
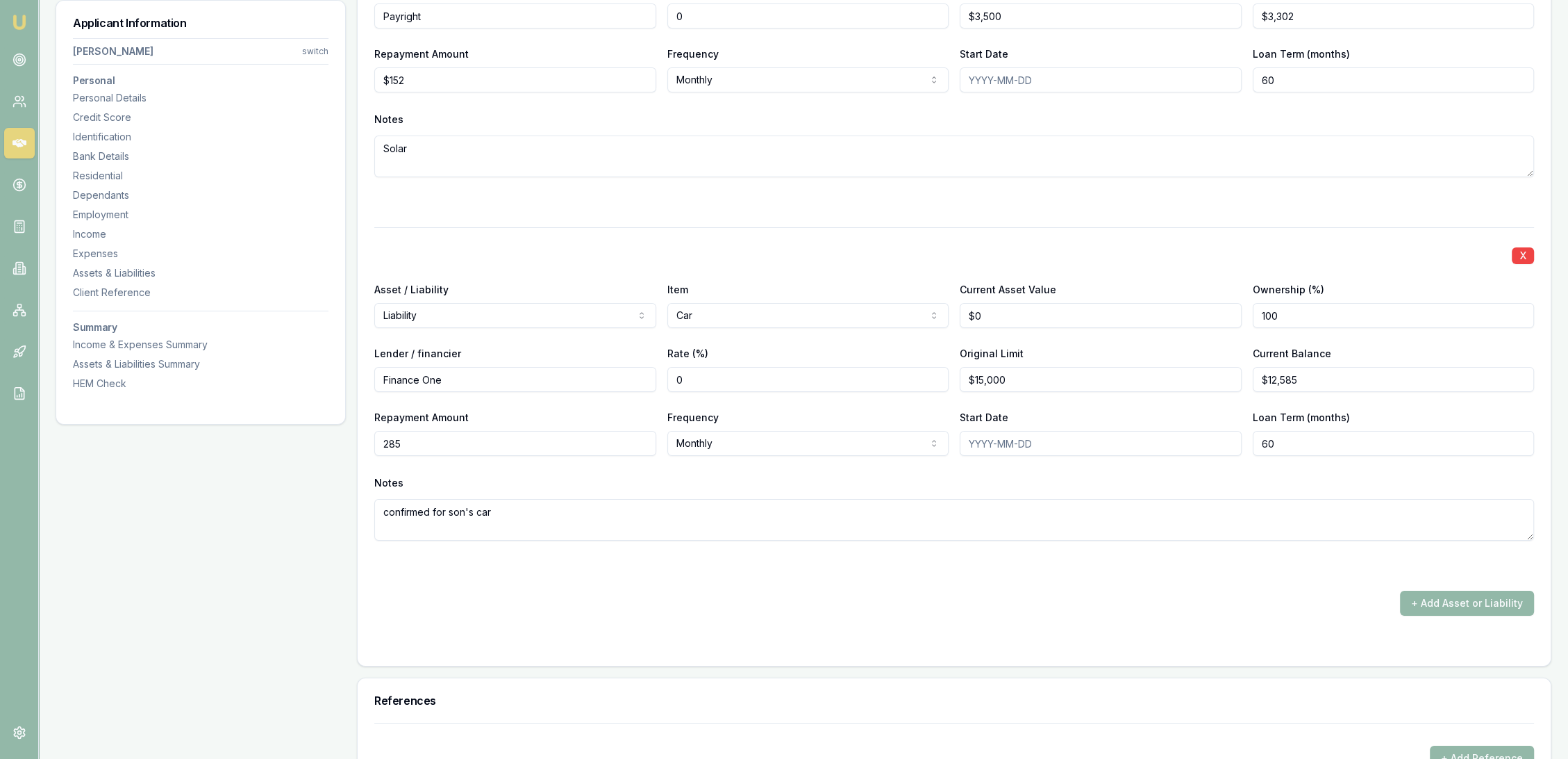
drag, startPoint x: 411, startPoint y: 439, endPoint x: 312, endPoint y: 437, distance: 99.0
type input "$346"
click at [416, 375] on input "Finance One" at bounding box center [516, 379] width 282 height 25
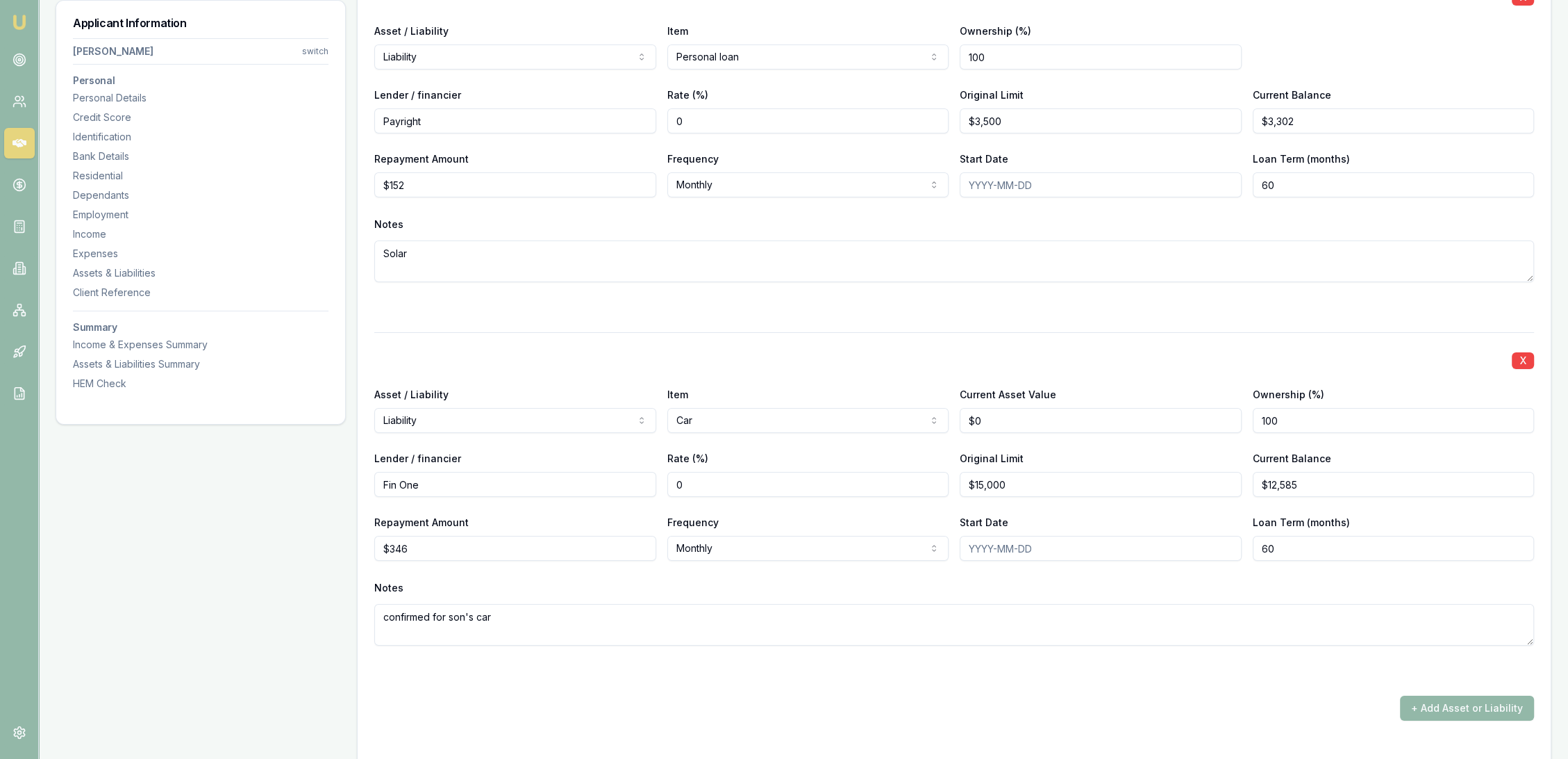
scroll to position [6428, 0]
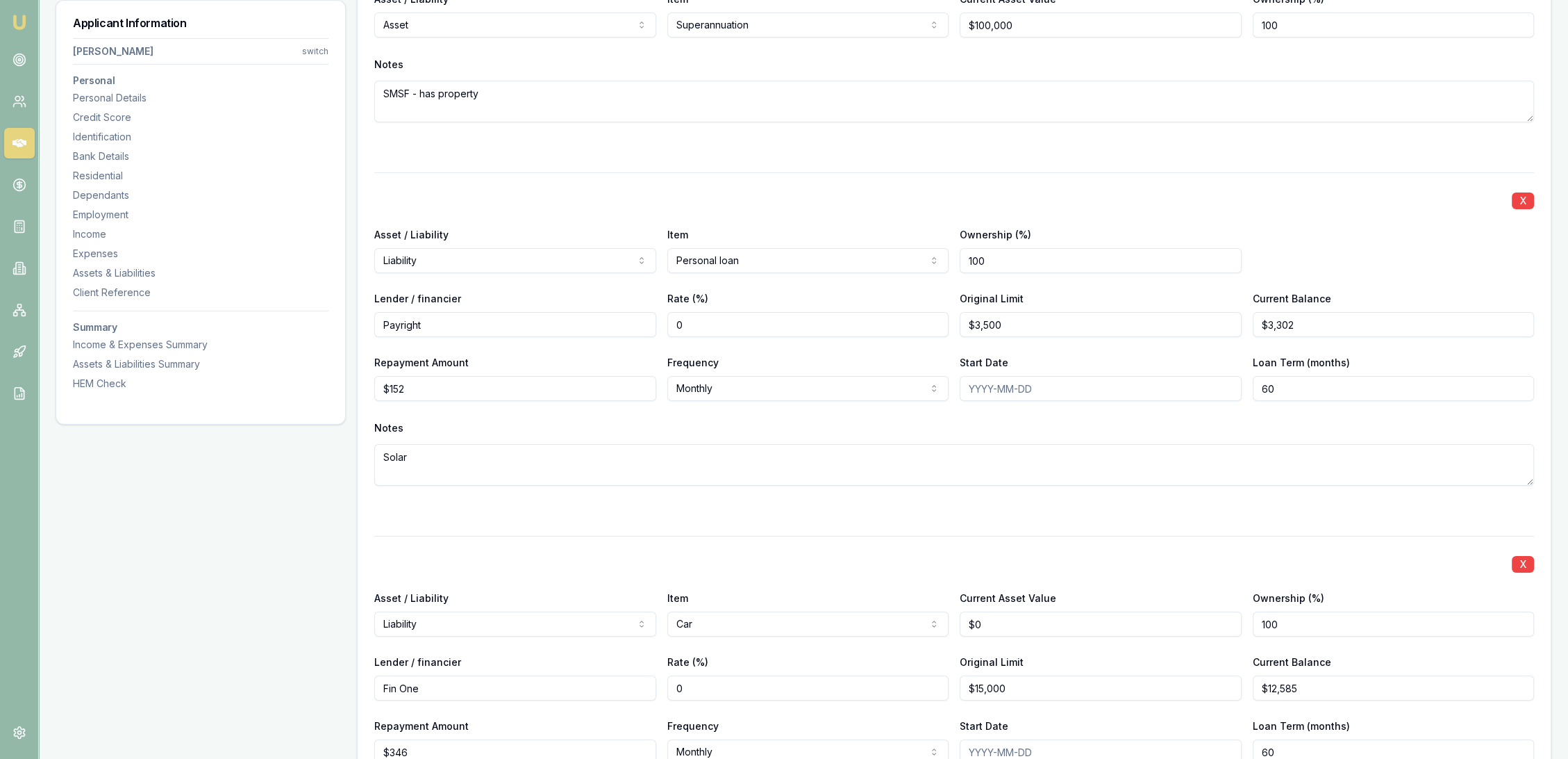
type input "Fin One"
click at [477, 387] on input "$152" at bounding box center [516, 388] width 282 height 25
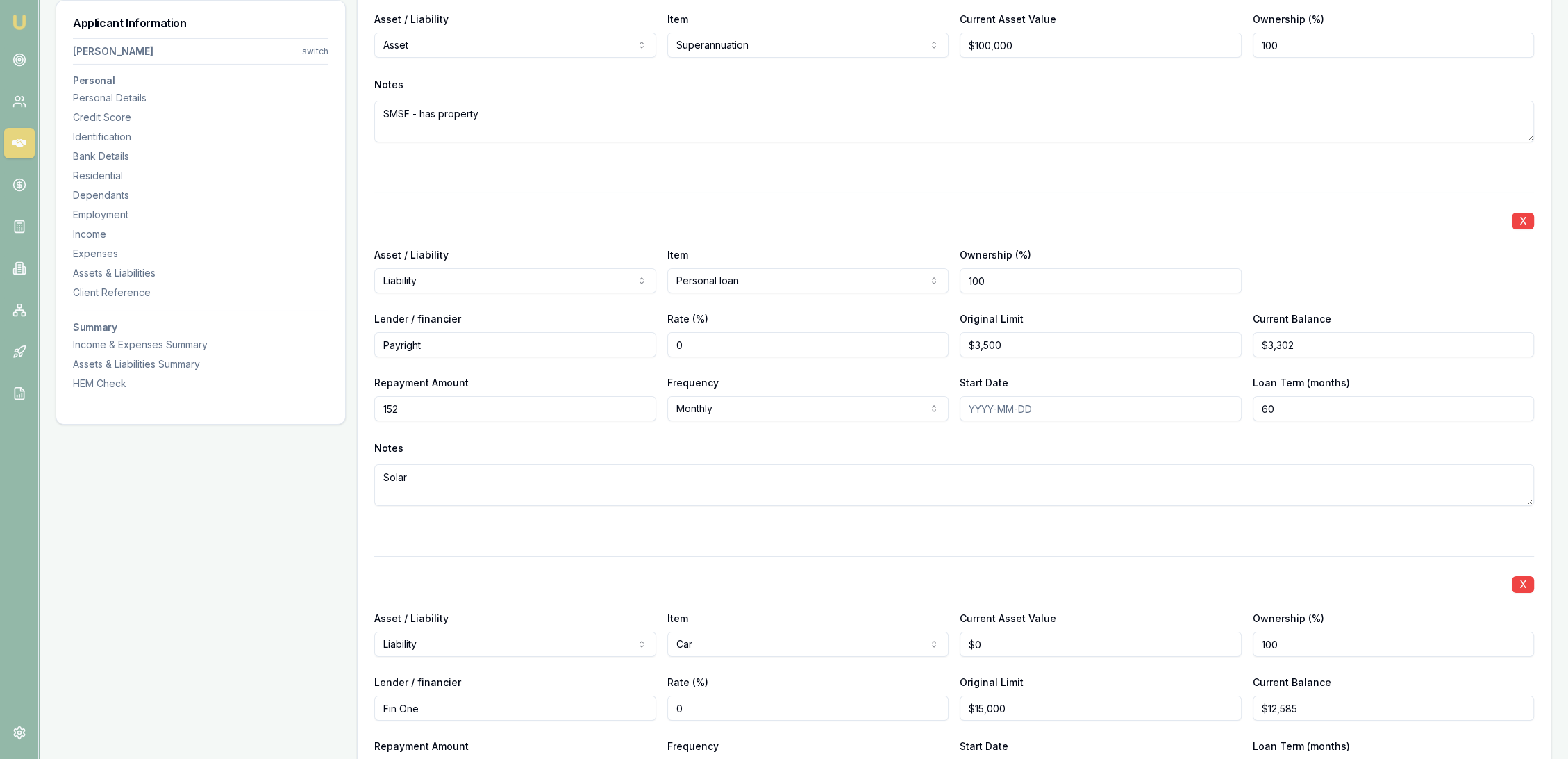
scroll to position [6505, 0]
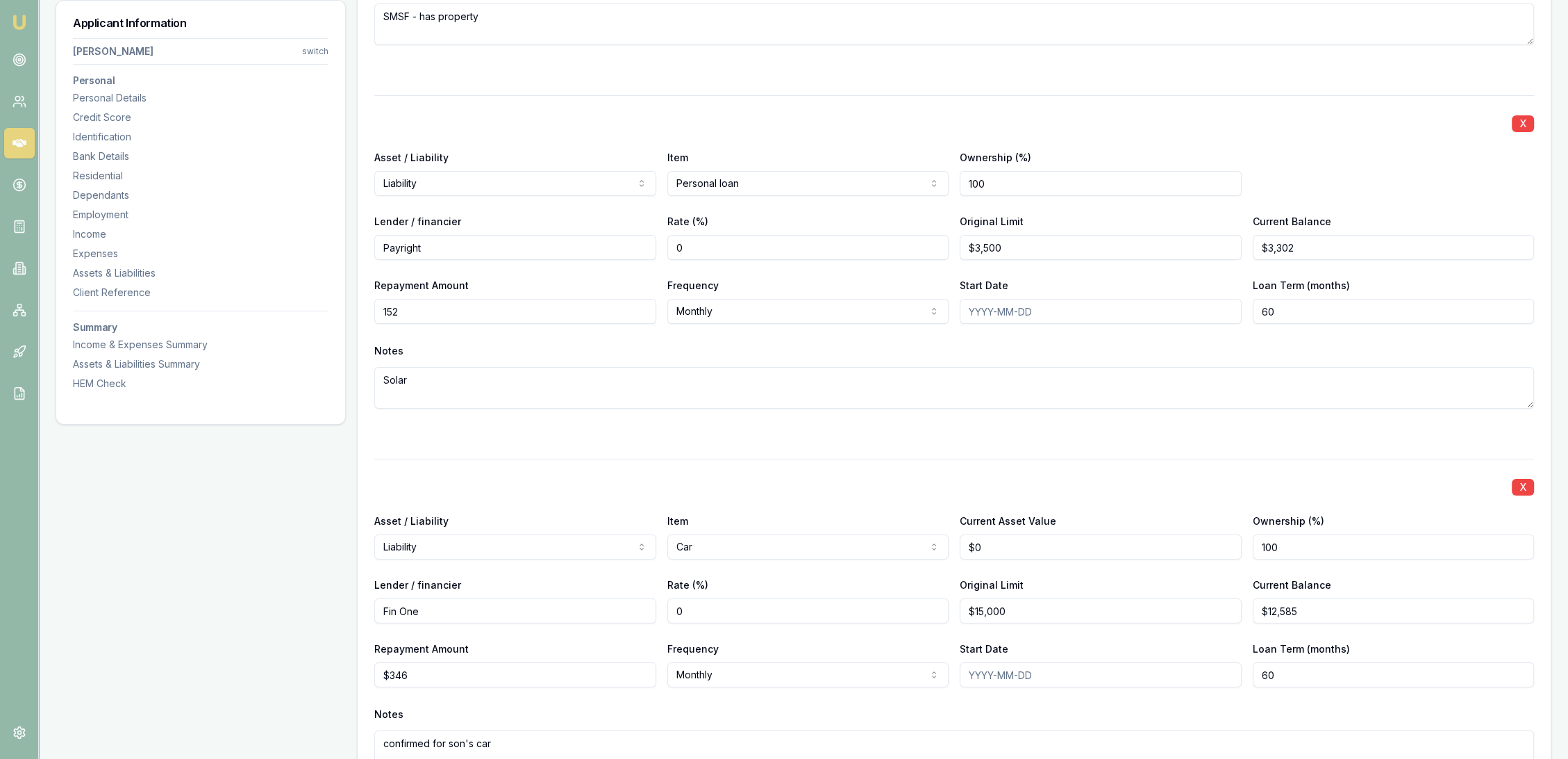
type input "$152"
click at [458, 483] on div "X" at bounding box center [954, 485] width 1160 height 20
click at [420, 317] on input "$152" at bounding box center [516, 311] width 282 height 25
click at [435, 336] on div "X Asset / Liability Liability Asset Liability Item Personal loan Home Car Boat …" at bounding box center [954, 268] width 1160 height 347
type input "$131"
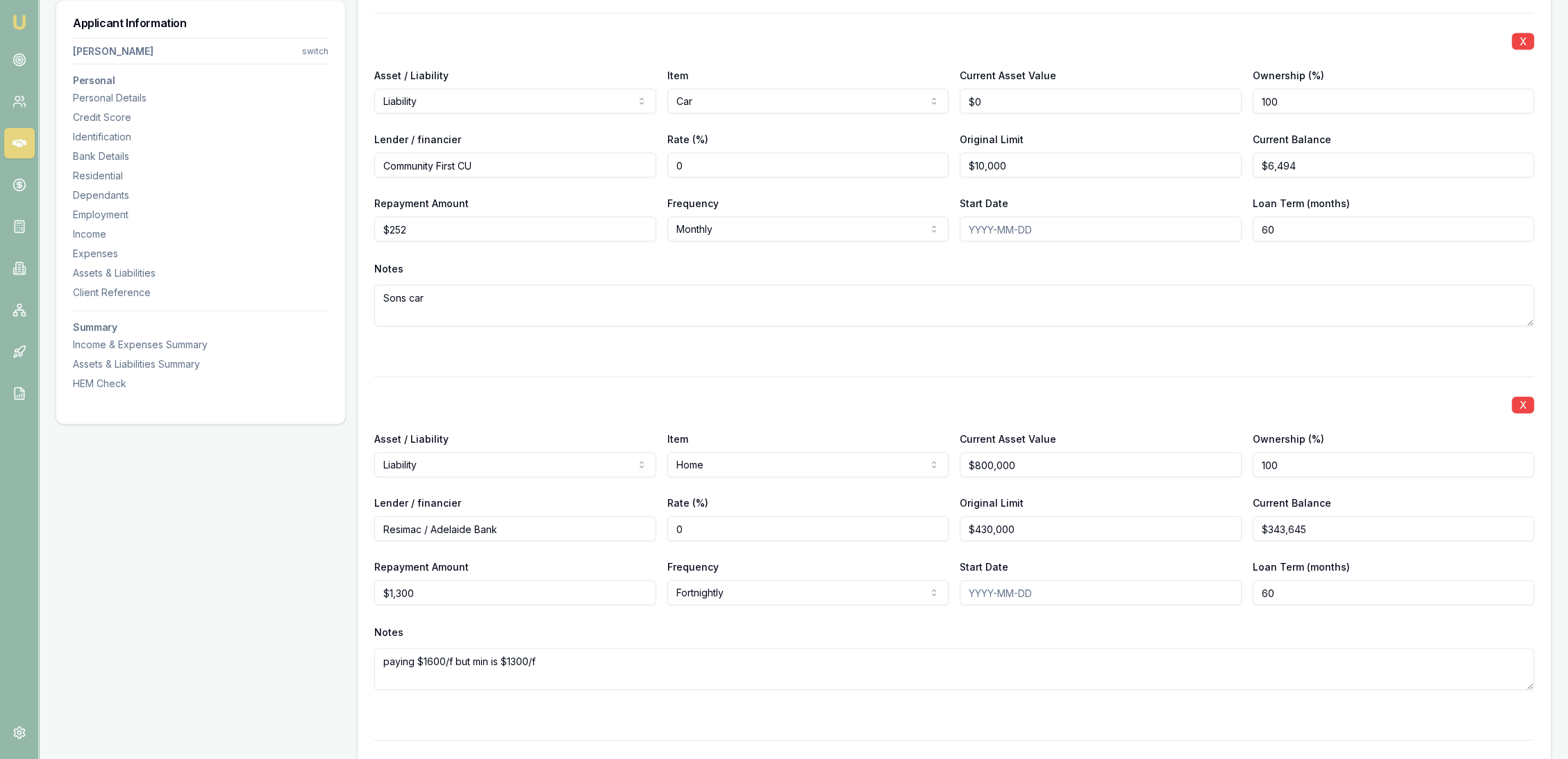
scroll to position [3958, 0]
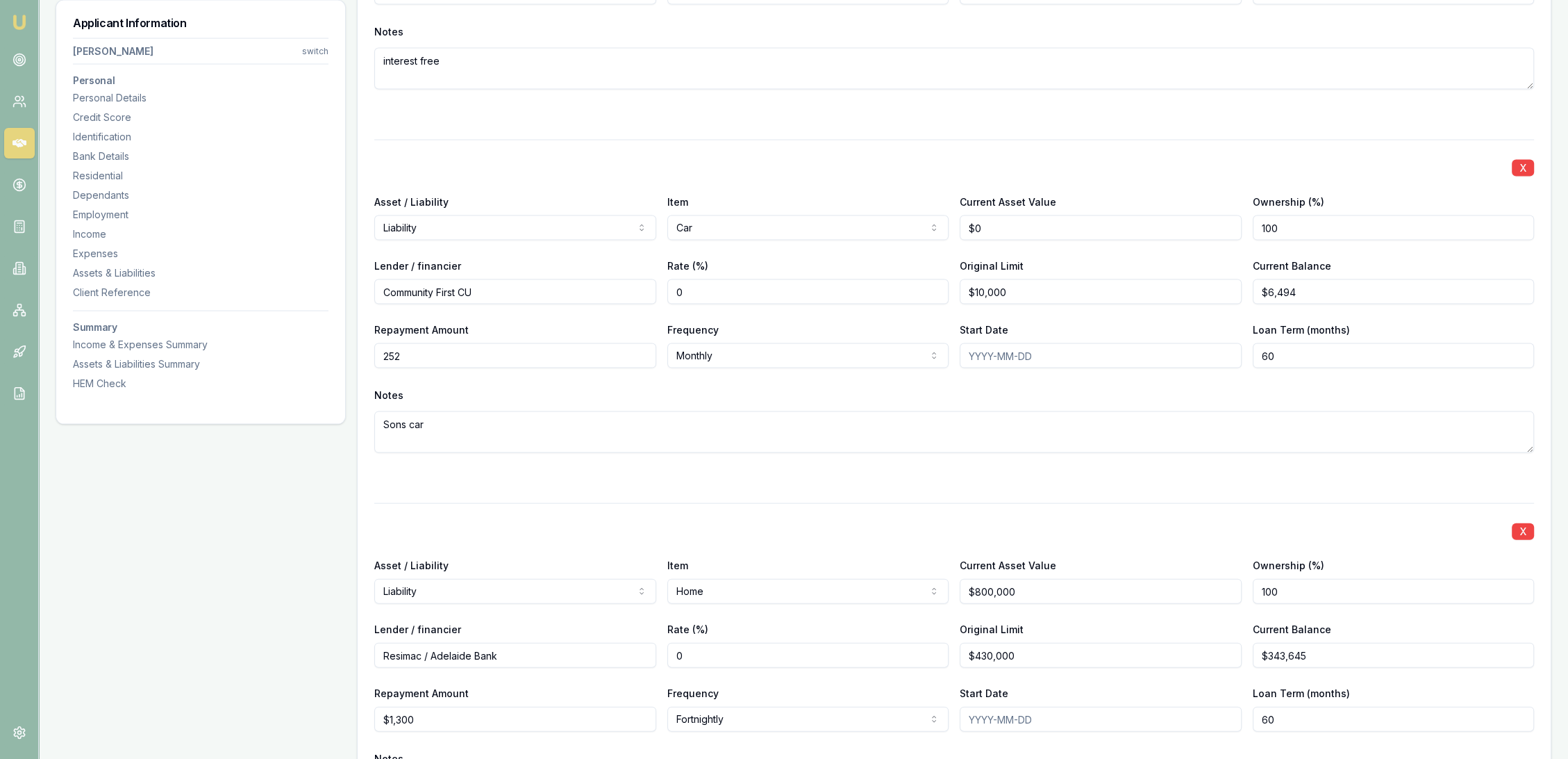
click at [451, 353] on input "252" at bounding box center [516, 355] width 282 height 25
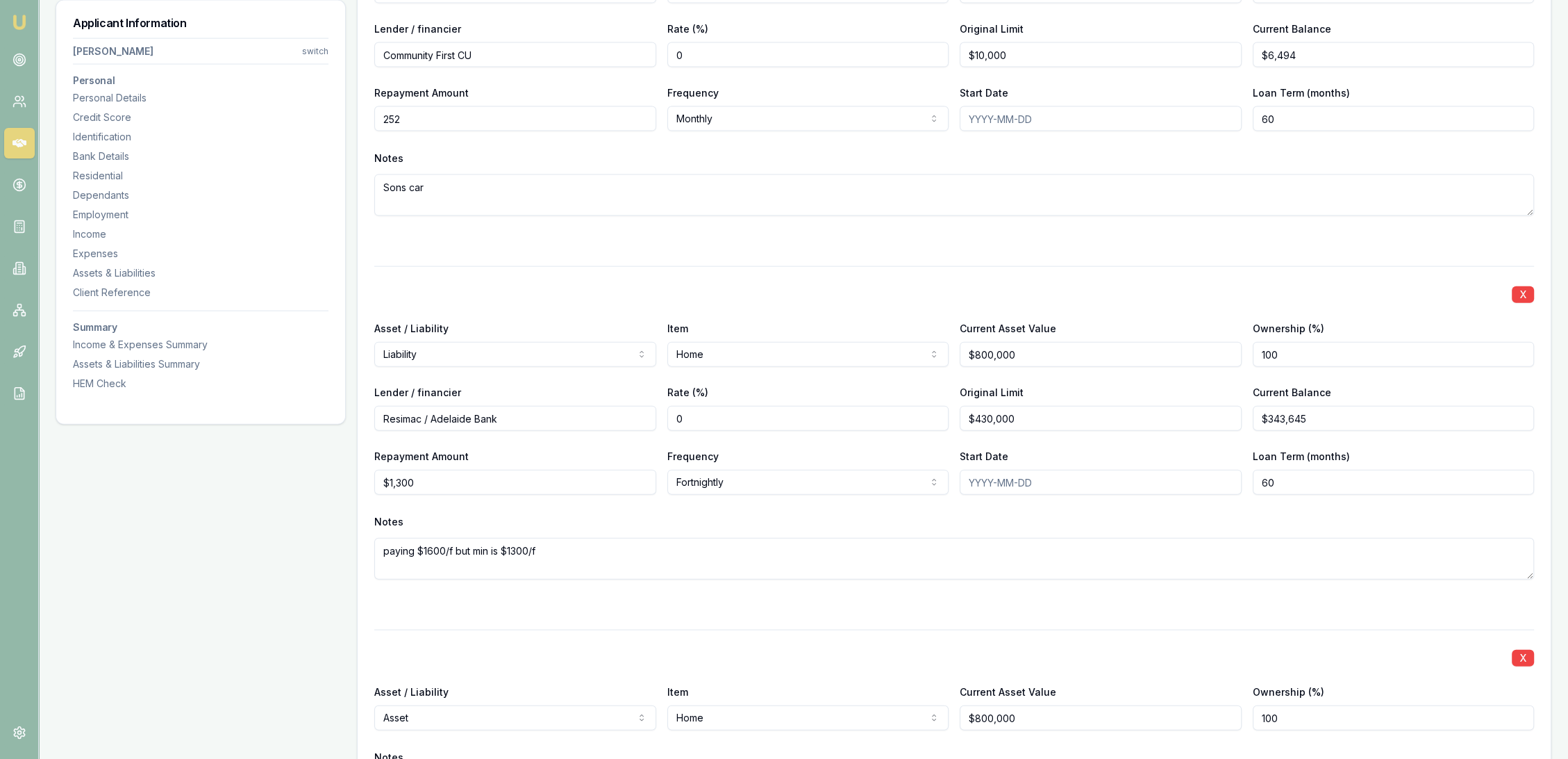
scroll to position [4035, 0]
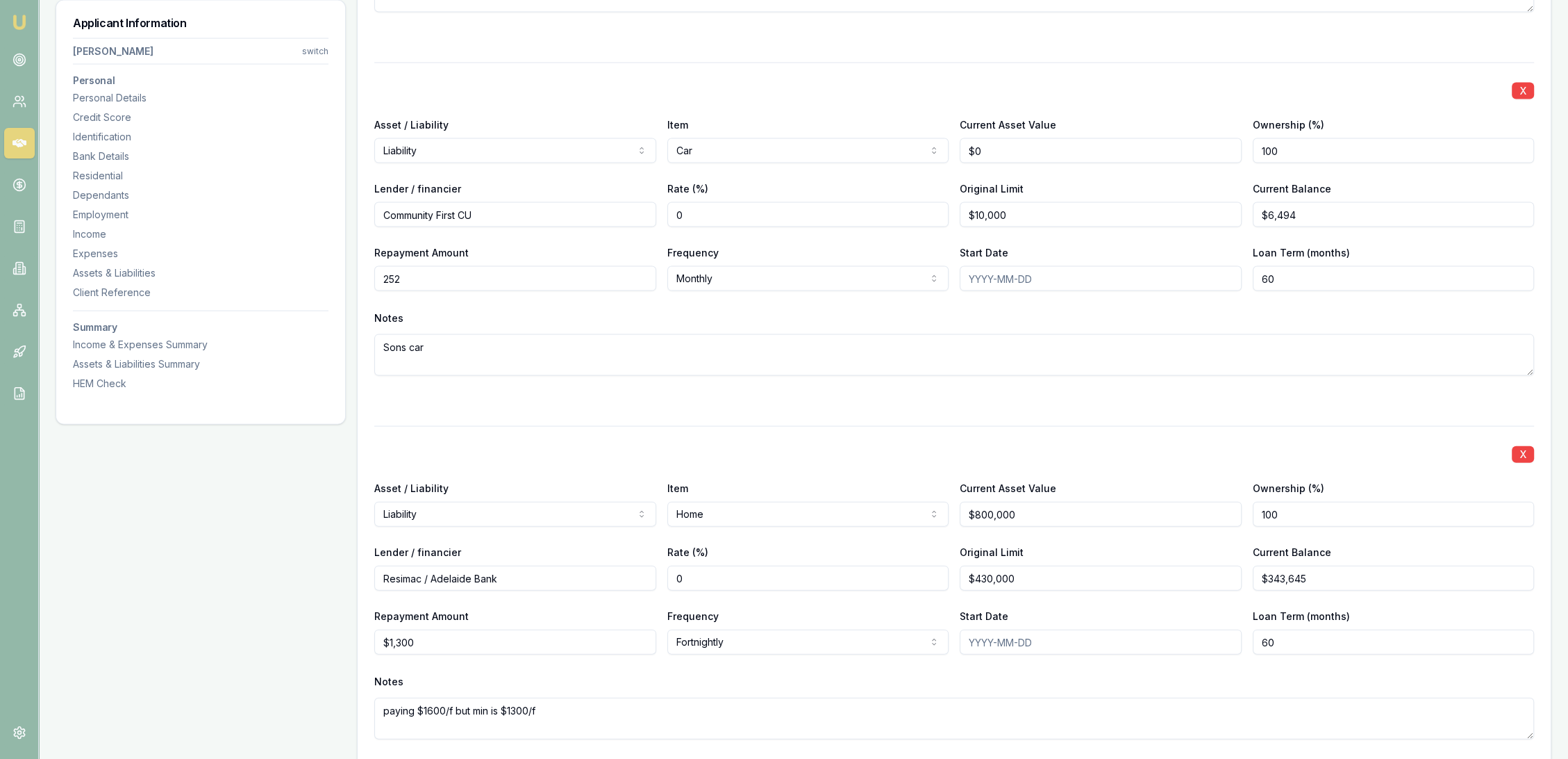
drag, startPoint x: 419, startPoint y: 278, endPoint x: 362, endPoint y: 276, distance: 57.0
type input "$285"
click at [420, 386] on div "X Asset / Liability Liability Asset Liability Item Car Home Car Boat Bike Carav…" at bounding box center [954, 235] width 1160 height 347
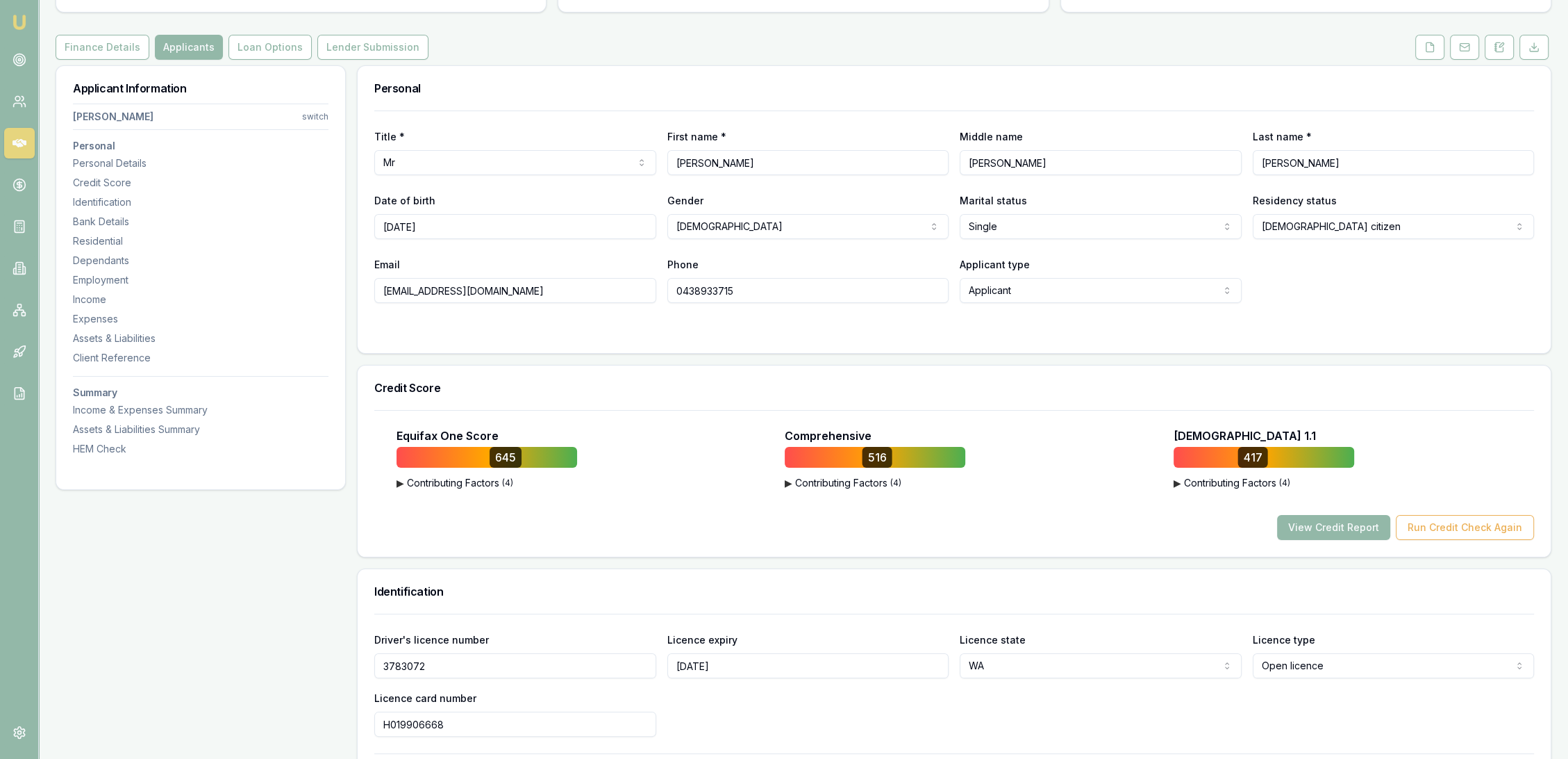
scroll to position [0, 0]
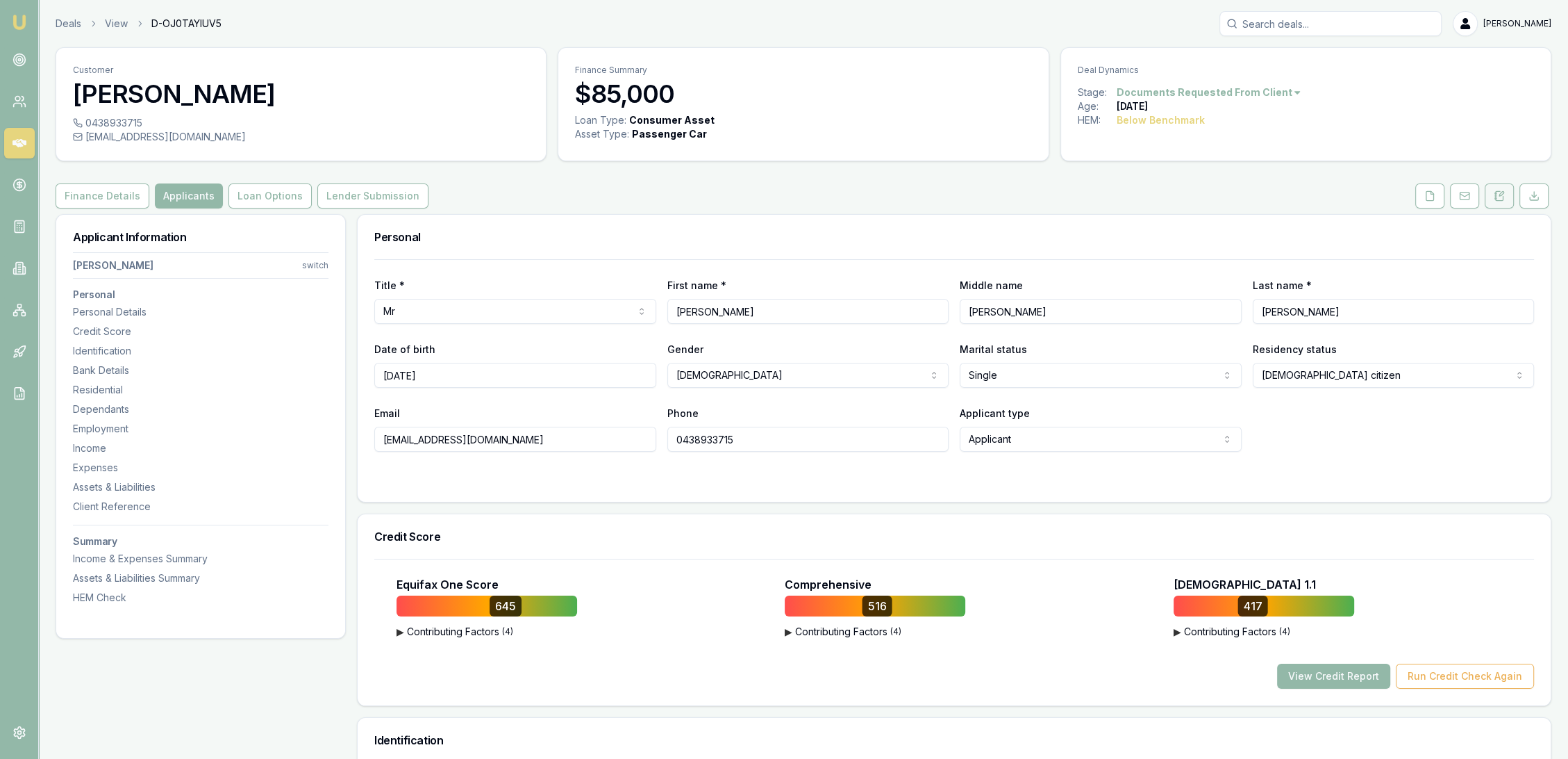
click at [1501, 196] on icon at bounding box center [1499, 196] width 11 height 11
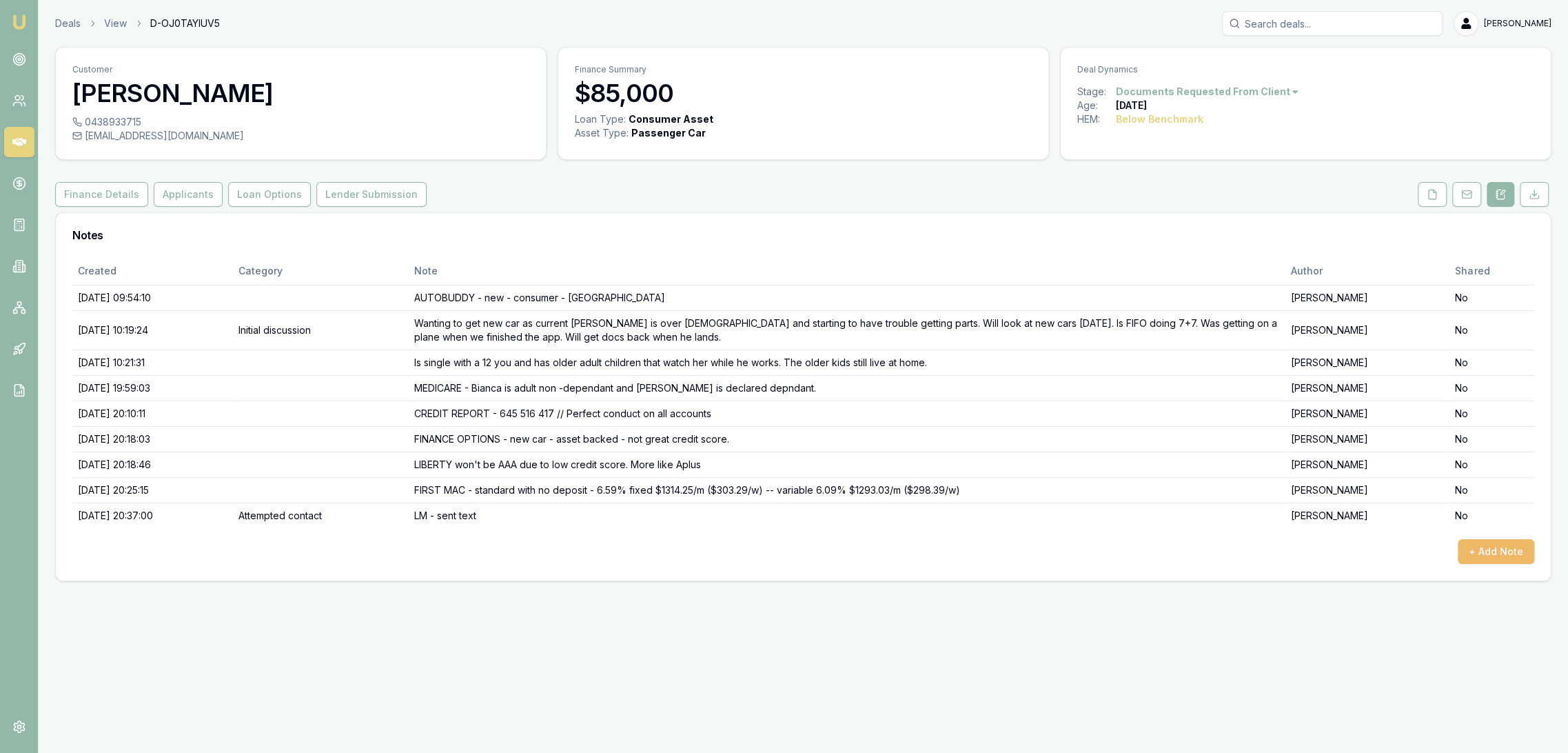
click at [1500, 550] on button "+ Add Note" at bounding box center [1495, 551] width 77 height 25
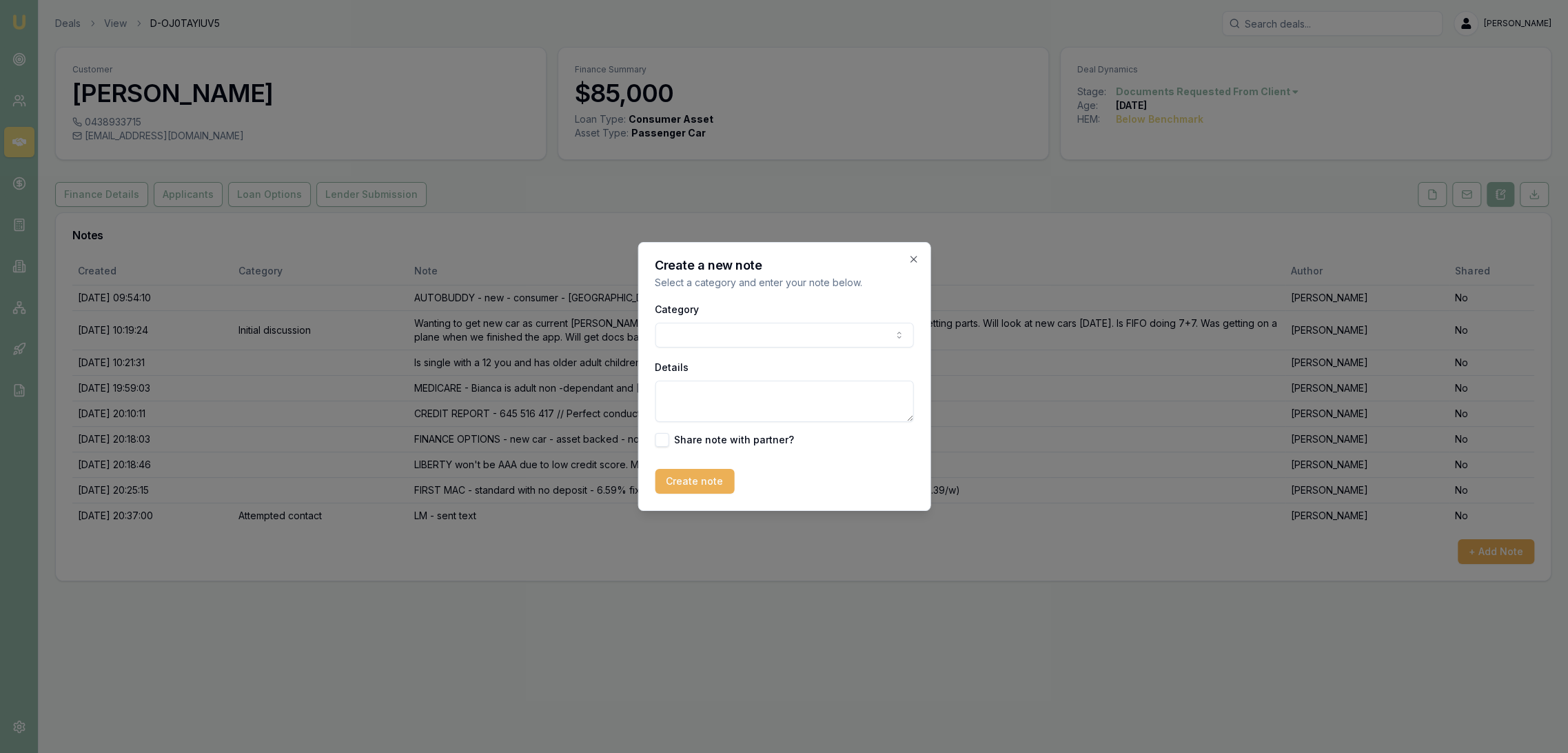
click at [703, 332] on body "Emu Broker Deals View D-OJ0TAYIUV5 Robyn Adams Toggle Menu Customer Michael Web…" at bounding box center [784, 376] width 1568 height 753
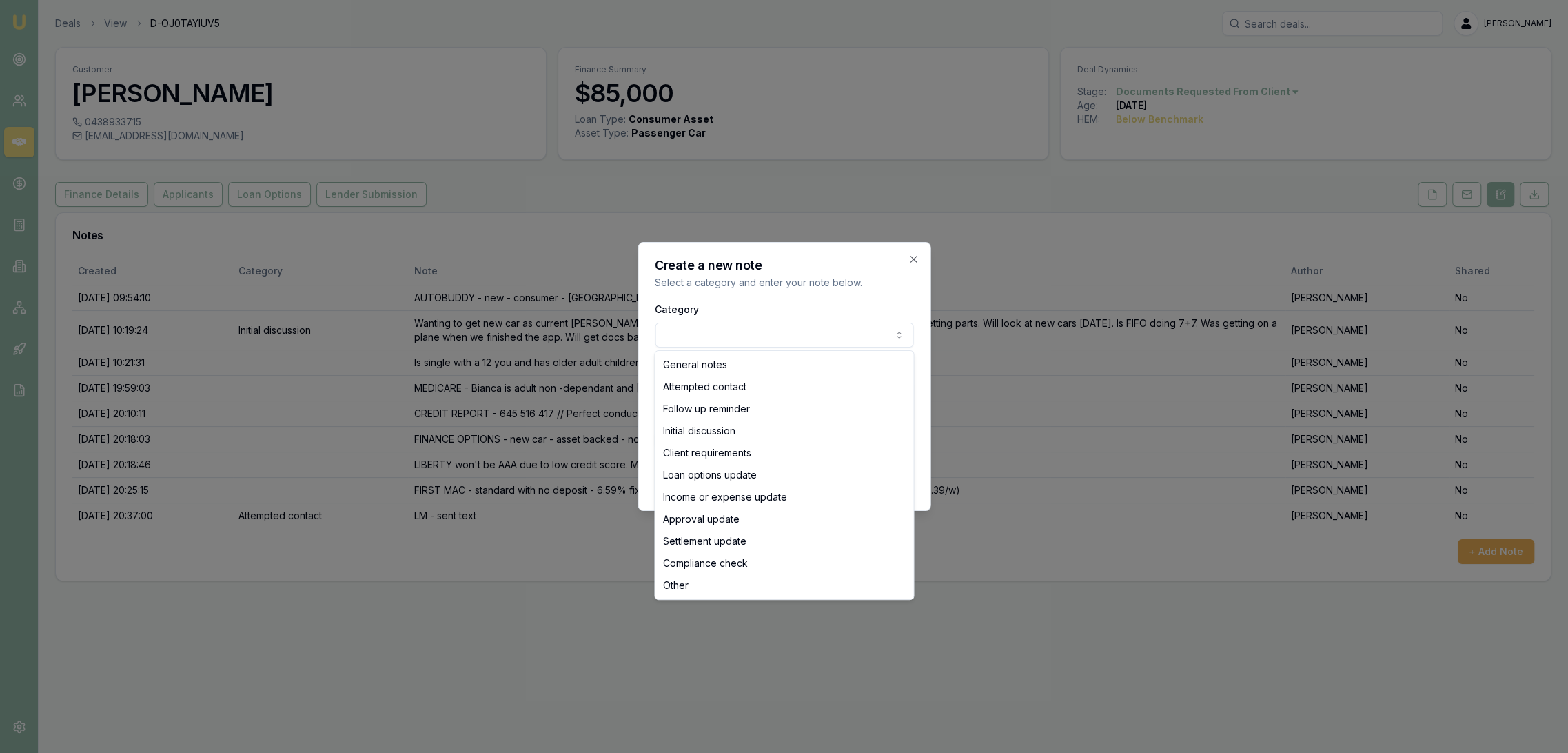
select select "LOAN_OPTIONS_UPDATE"
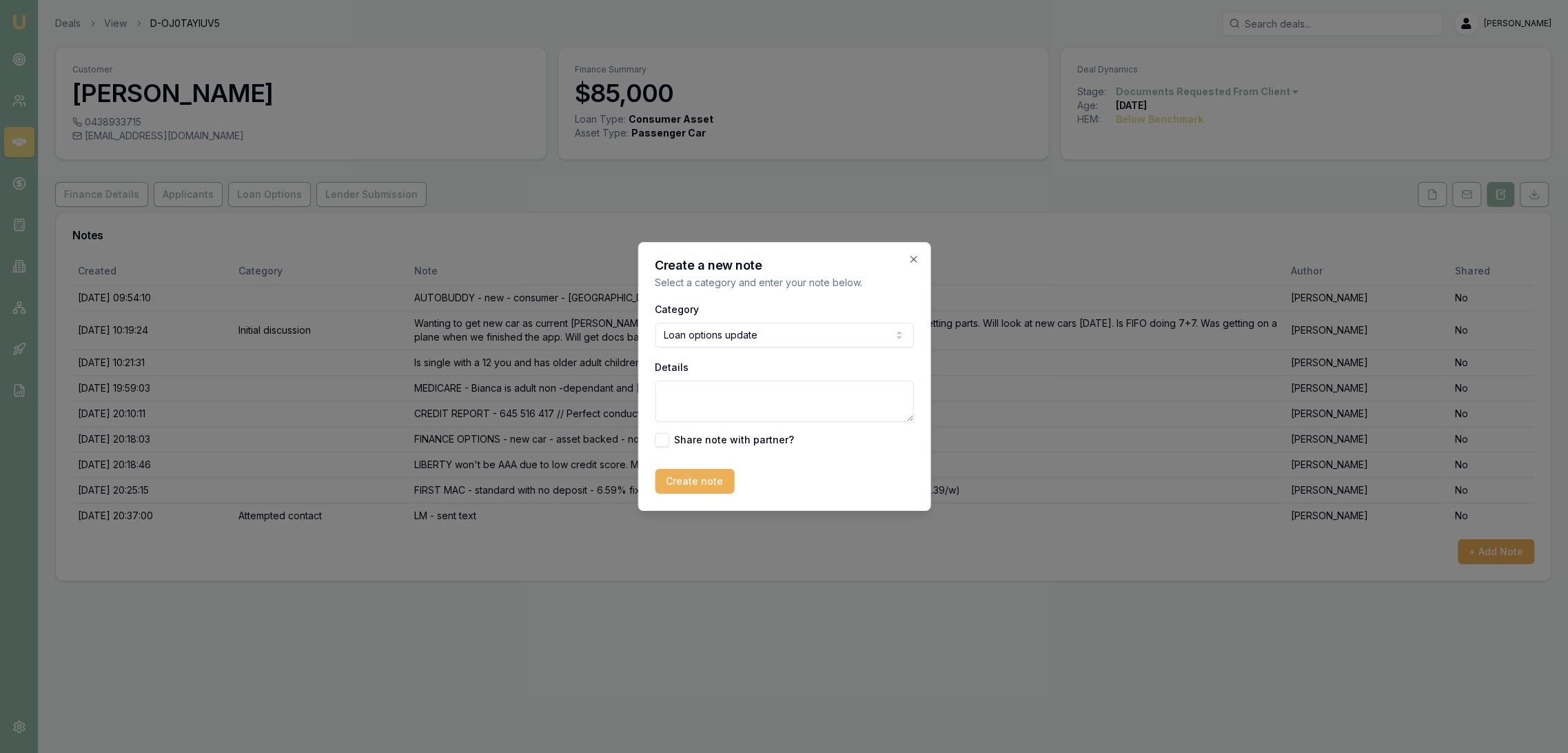
click at [717, 395] on textarea "Details" at bounding box center [784, 401] width 258 height 41
type textarea "m"
type textarea "Michael happy to go ahead with fixed term through FirstMac as quoted."
click at [685, 477] on button "Create note" at bounding box center [694, 480] width 79 height 25
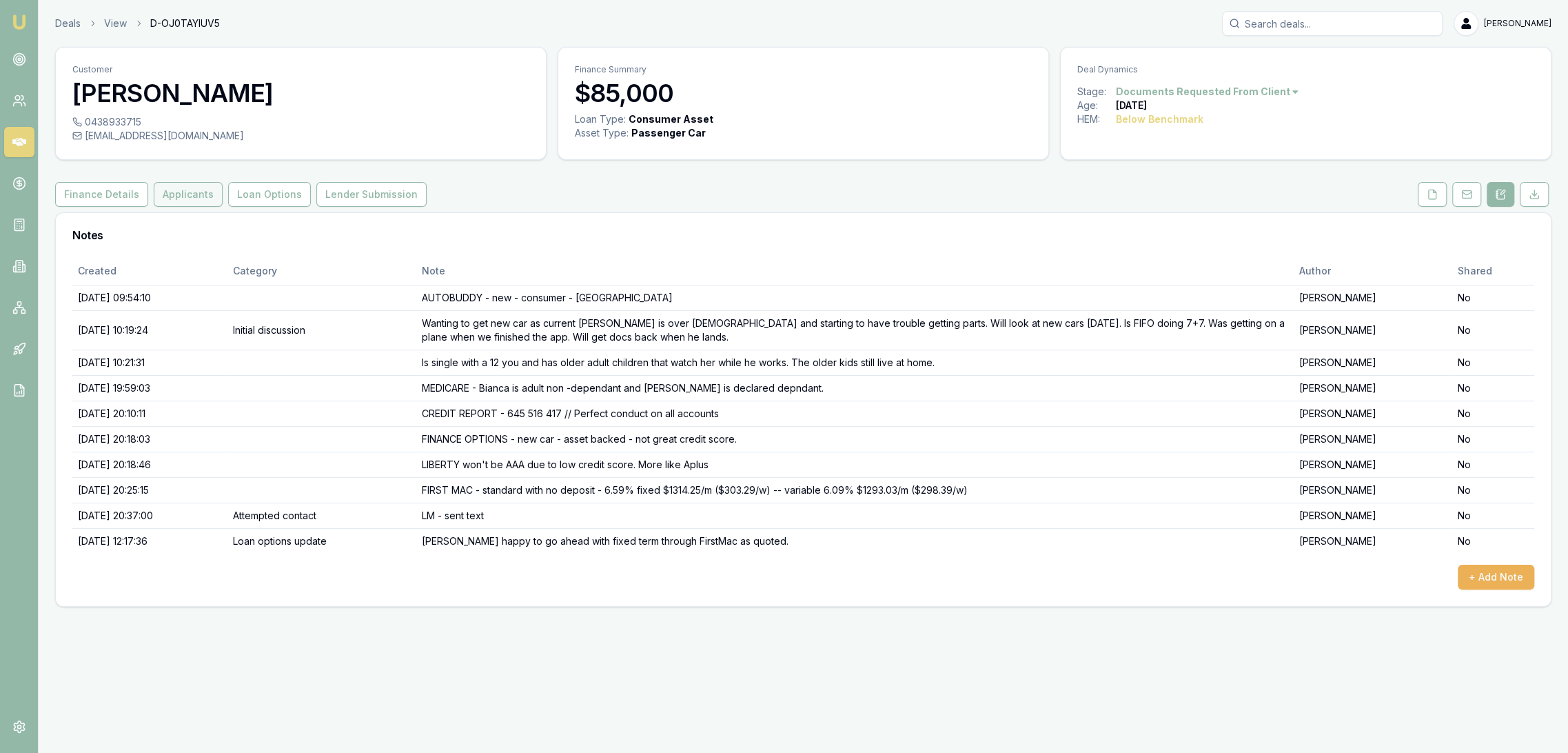
click at [164, 194] on button "Applicants" at bounding box center [188, 194] width 69 height 25
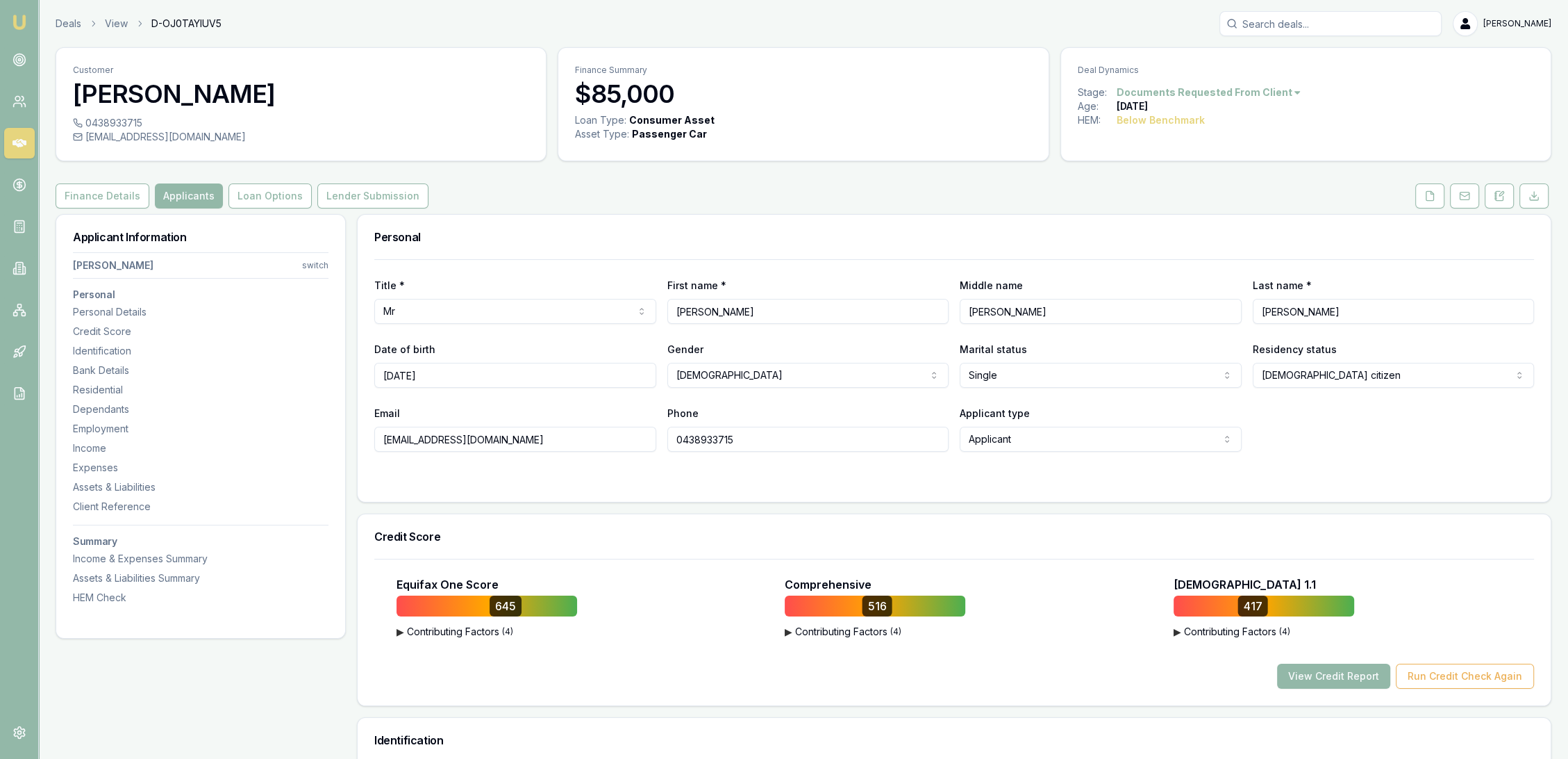
drag, startPoint x: 549, startPoint y: 441, endPoint x: 374, endPoint y: 438, distance: 175.0
click at [374, 438] on input "webby.74@hotmail.com" at bounding box center [516, 438] width 282 height 25
click at [738, 437] on input "0438933715" at bounding box center [809, 438] width 282 height 25
drag, startPoint x: 738, startPoint y: 437, endPoint x: 681, endPoint y: 440, distance: 57.1
click at [681, 440] on input "0438933715" at bounding box center [809, 438] width 282 height 25
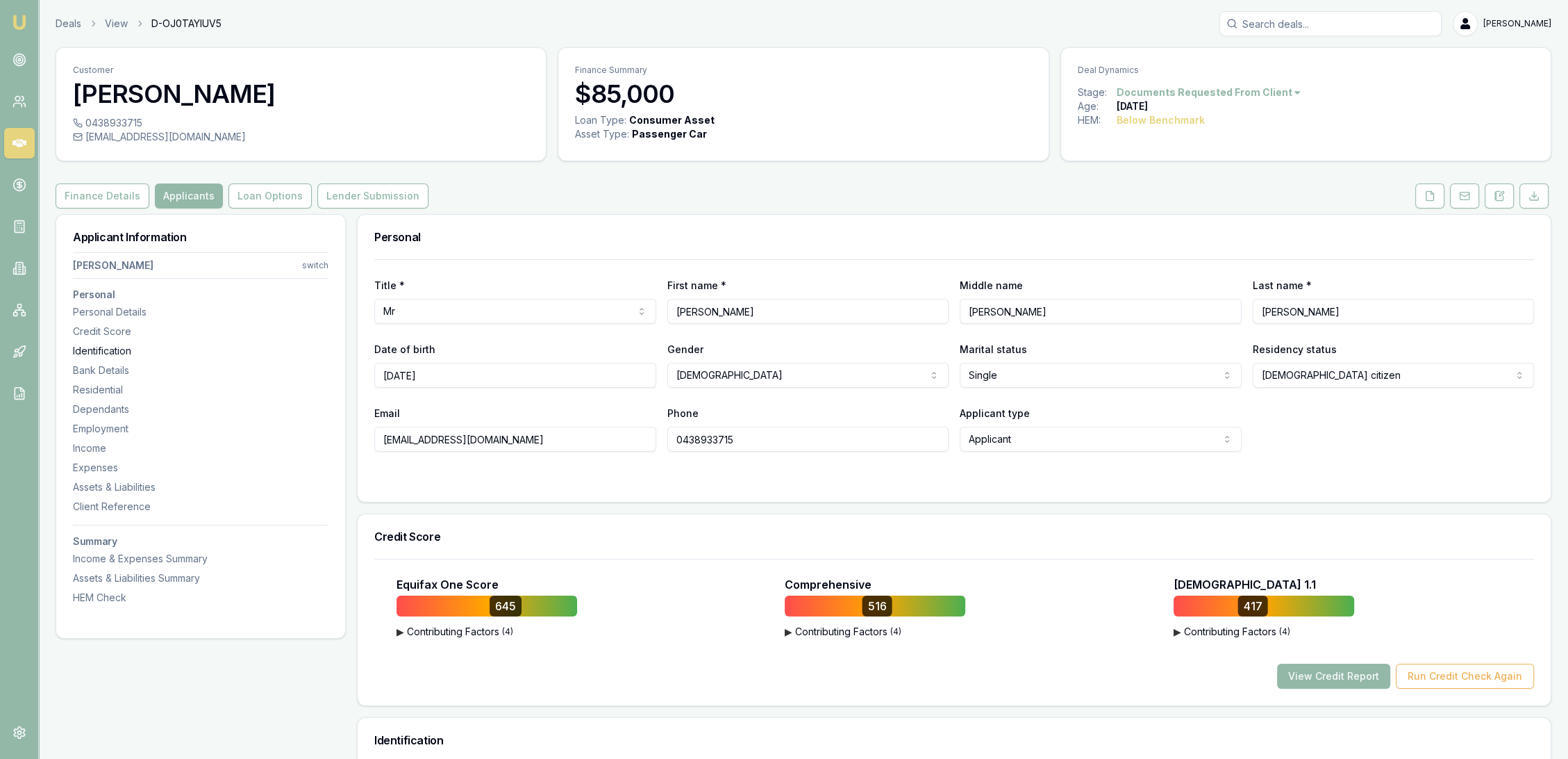
click at [122, 356] on div "Identification" at bounding box center [201, 350] width 255 height 14
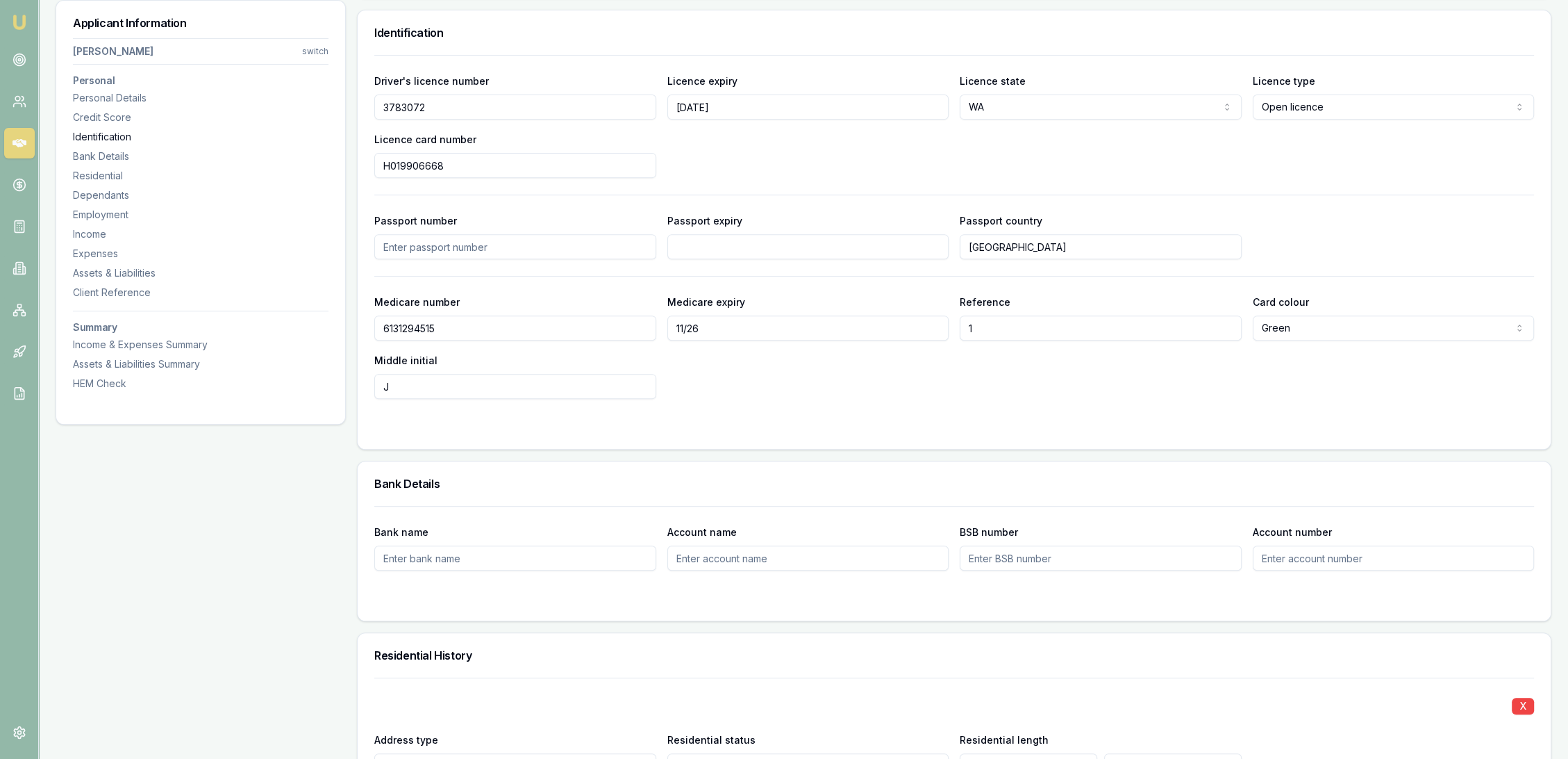
scroll to position [716, 0]
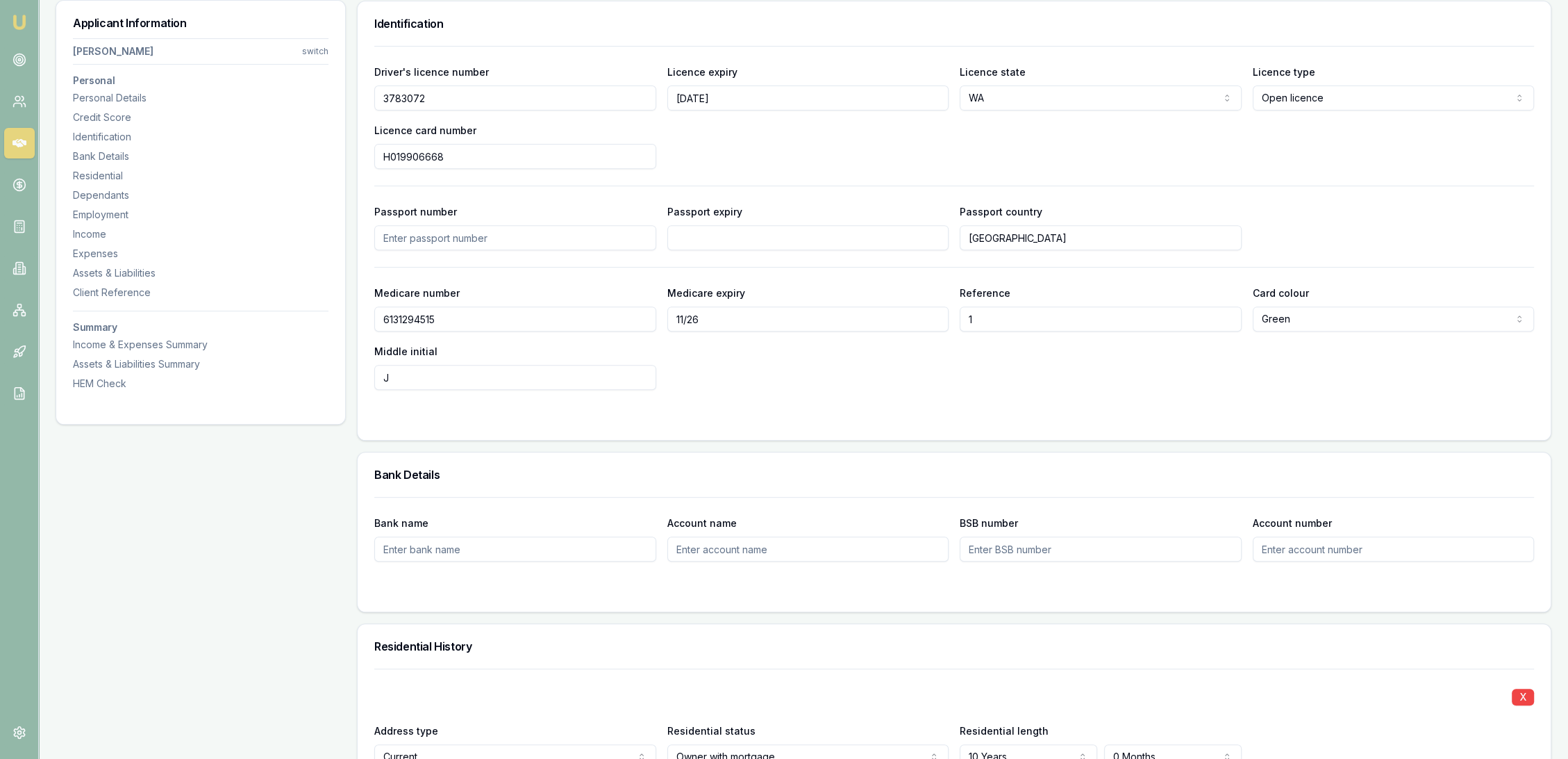
click at [363, 101] on div "Driver's licence number 3783072 Licence expiry 19/11/27 Licence state WA NSW VI…" at bounding box center [954, 242] width 1194 height 394
drag, startPoint x: 455, startPoint y: 159, endPoint x: 374, endPoint y: 158, distance: 81.0
click at [374, 158] on input "H019906668" at bounding box center [516, 156] width 282 height 25
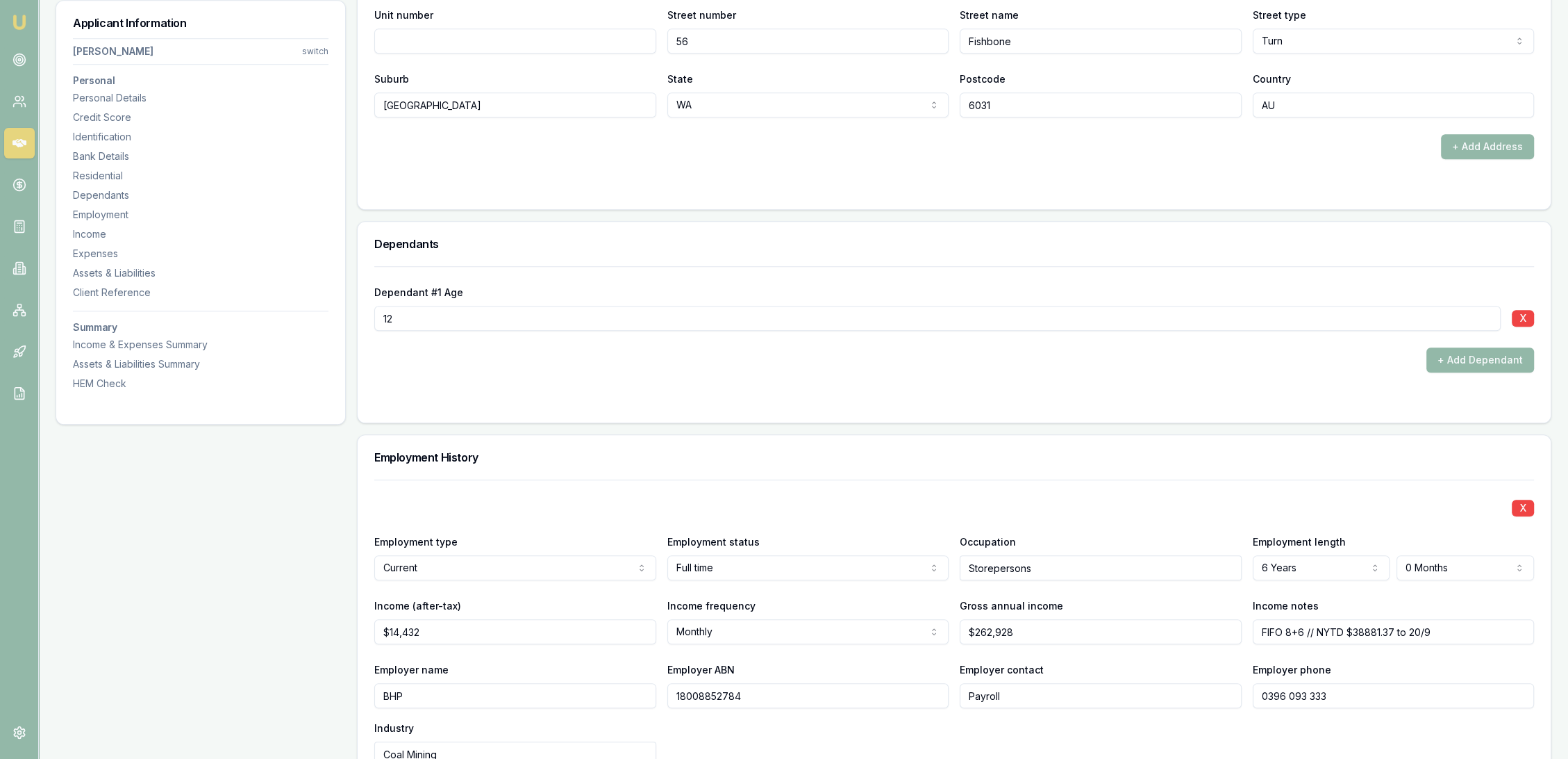
scroll to position [1797, 0]
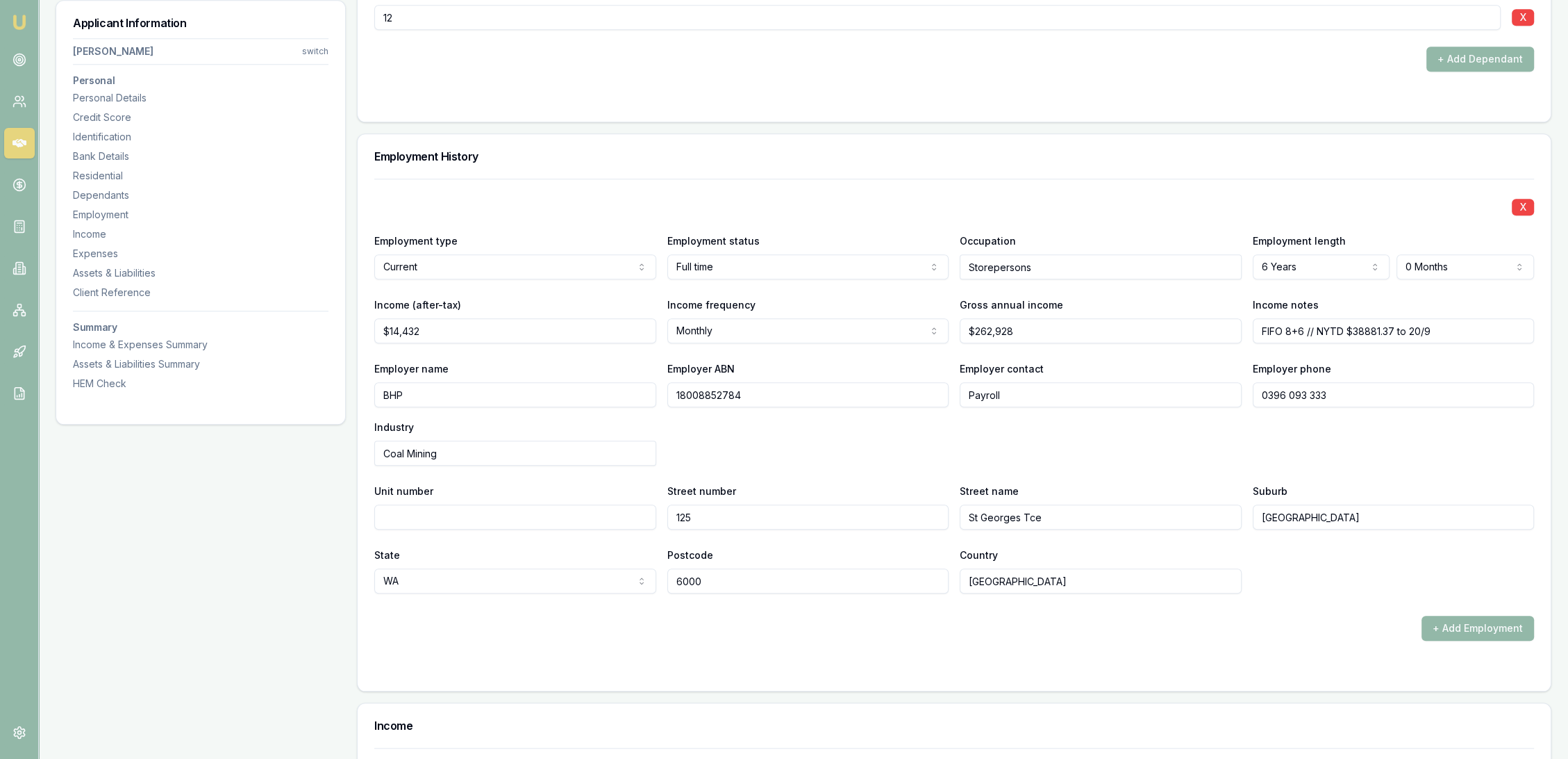
drag, startPoint x: 389, startPoint y: 395, endPoint x: 372, endPoint y: 395, distance: 17.0
click at [372, 395] on div "X Employment type Current Current Previous Employment status Full time Full tim…" at bounding box center [954, 434] width 1194 height 512
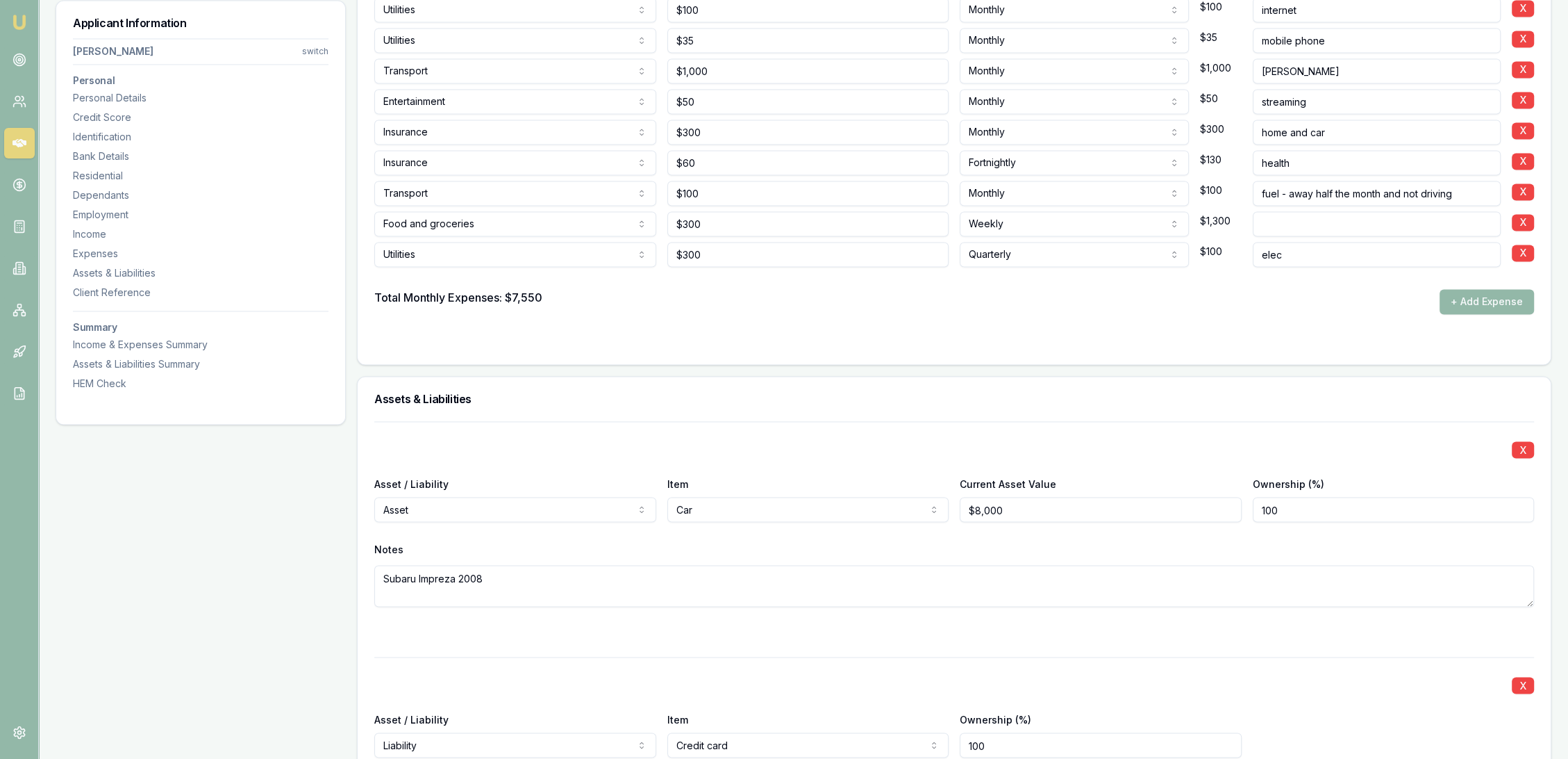
scroll to position [3108, 0]
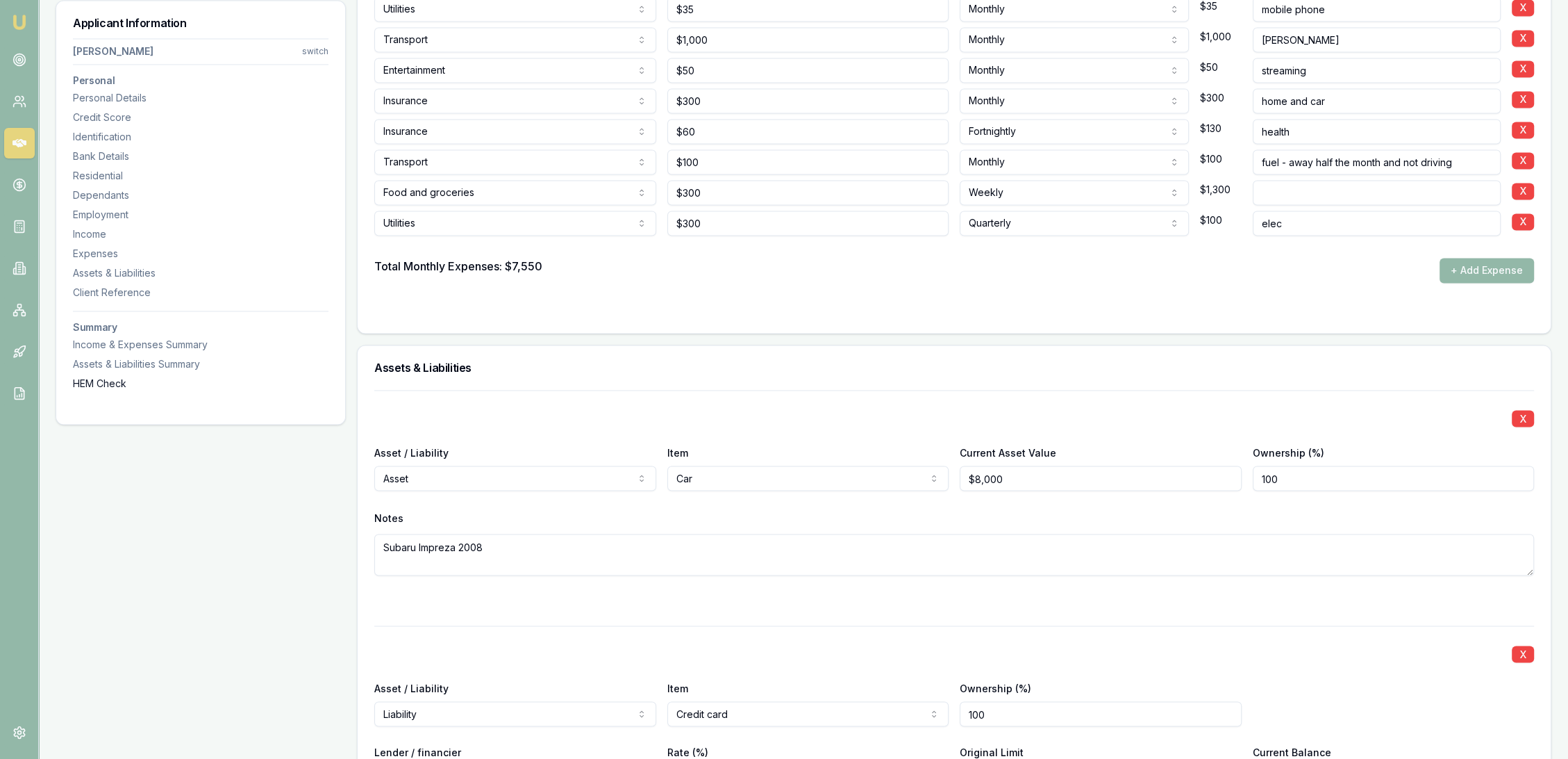
click at [100, 376] on div "HEM Check" at bounding box center [201, 383] width 255 height 14
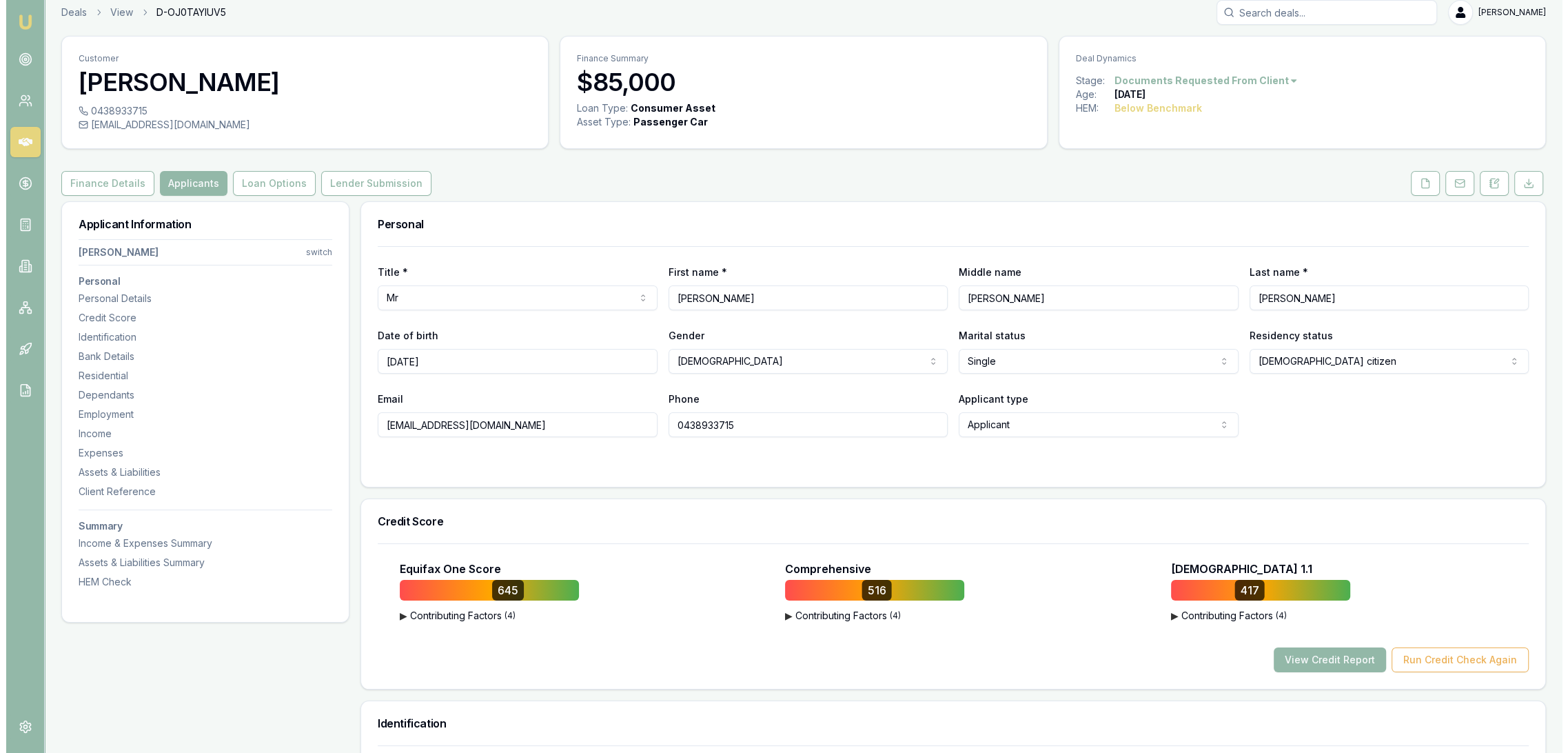
scroll to position [0, 0]
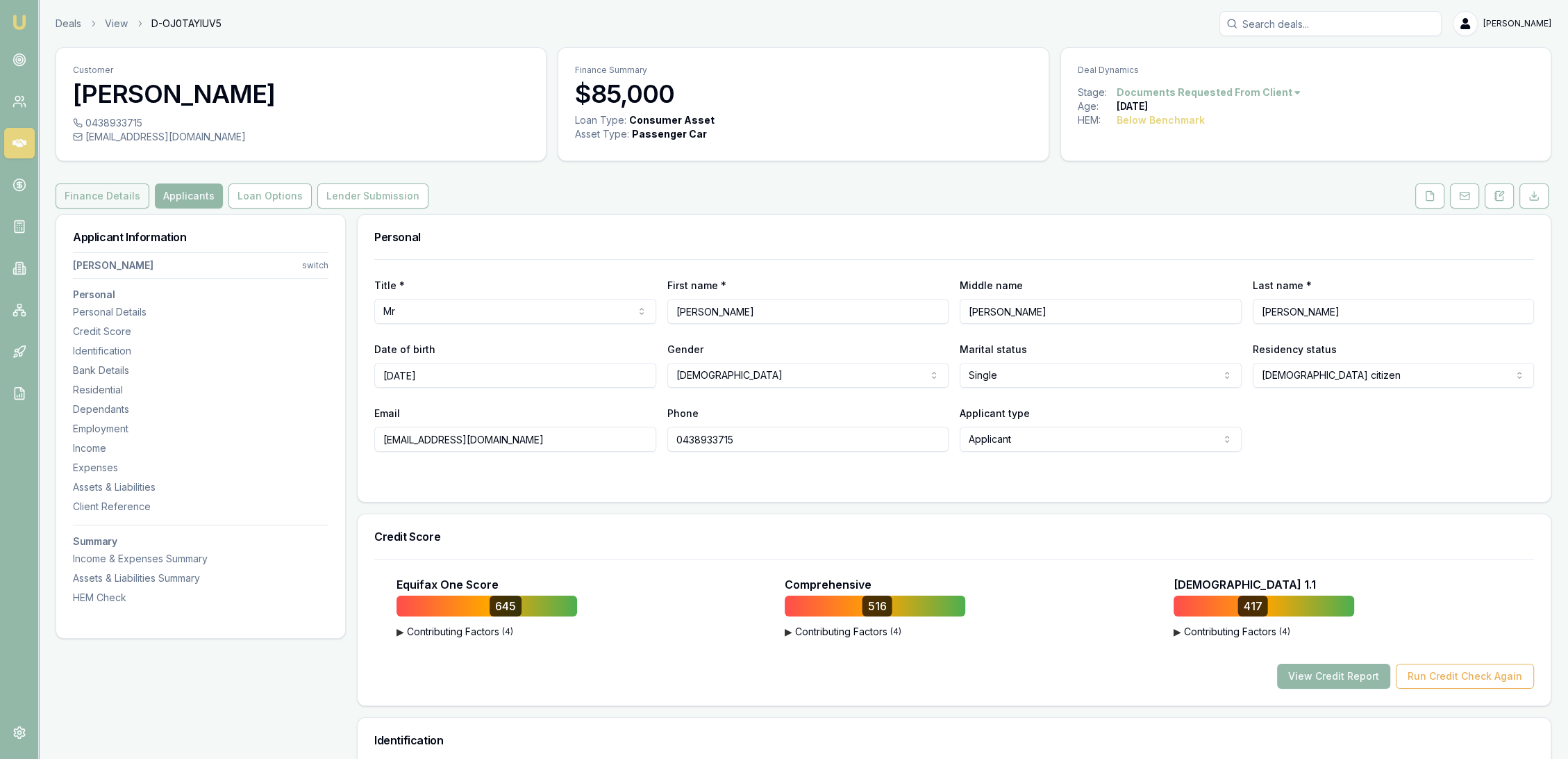
click at [79, 202] on button "Finance Details" at bounding box center [102, 195] width 94 height 25
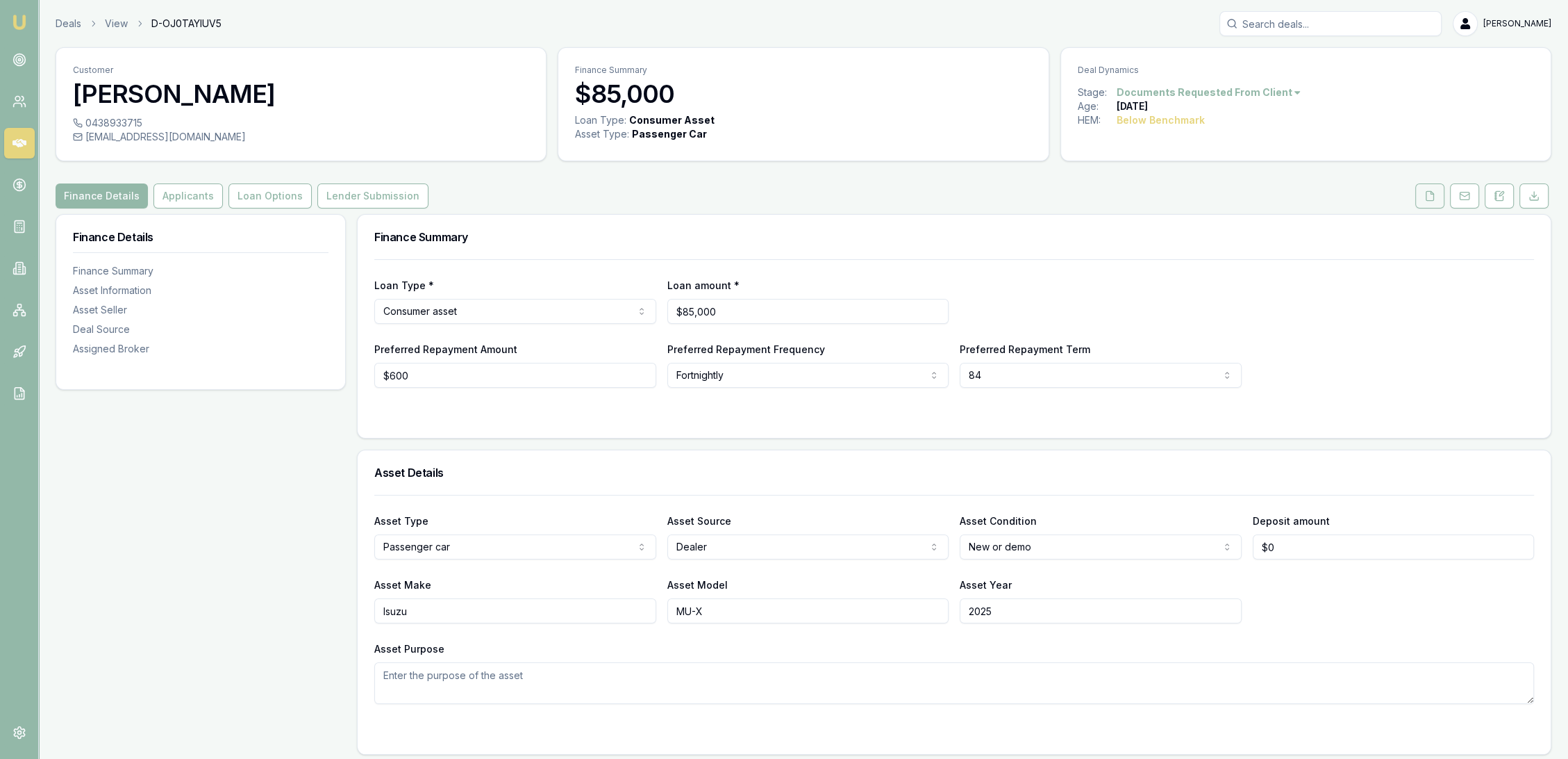
click at [1433, 194] on icon at bounding box center [1431, 196] width 11 height 11
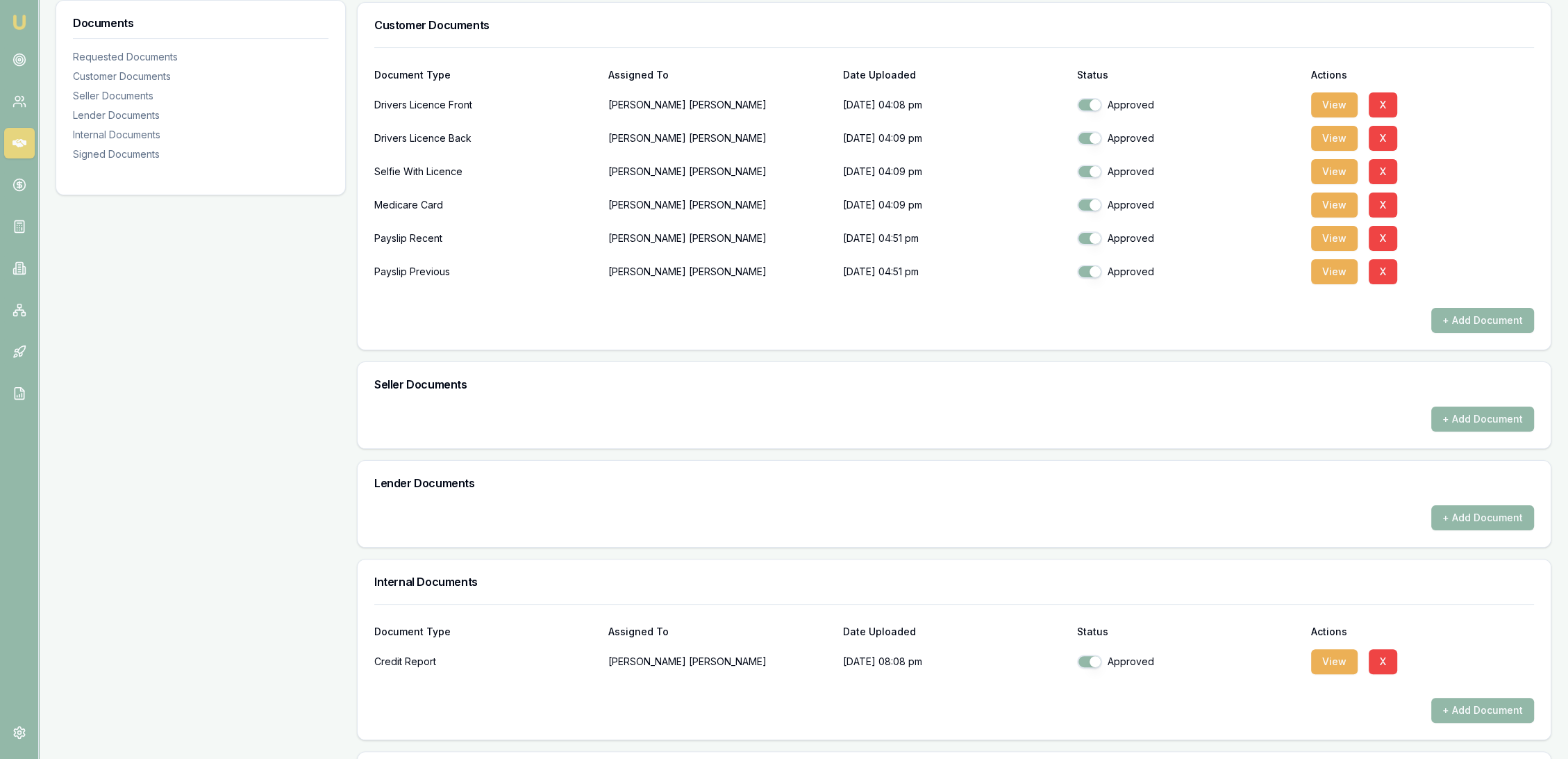
scroll to position [550, 0]
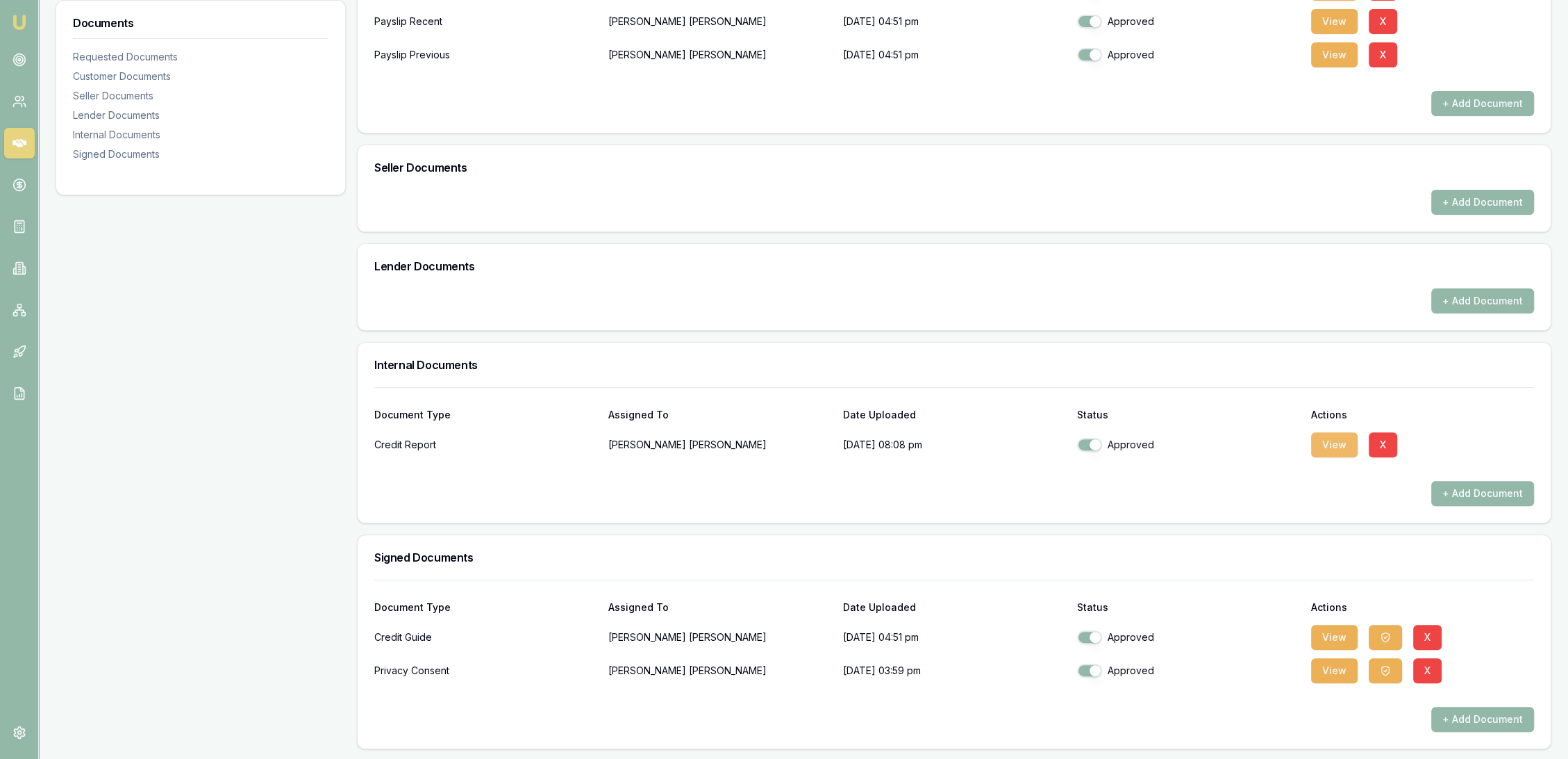
click at [1329, 451] on button "View" at bounding box center [1335, 444] width 46 height 25
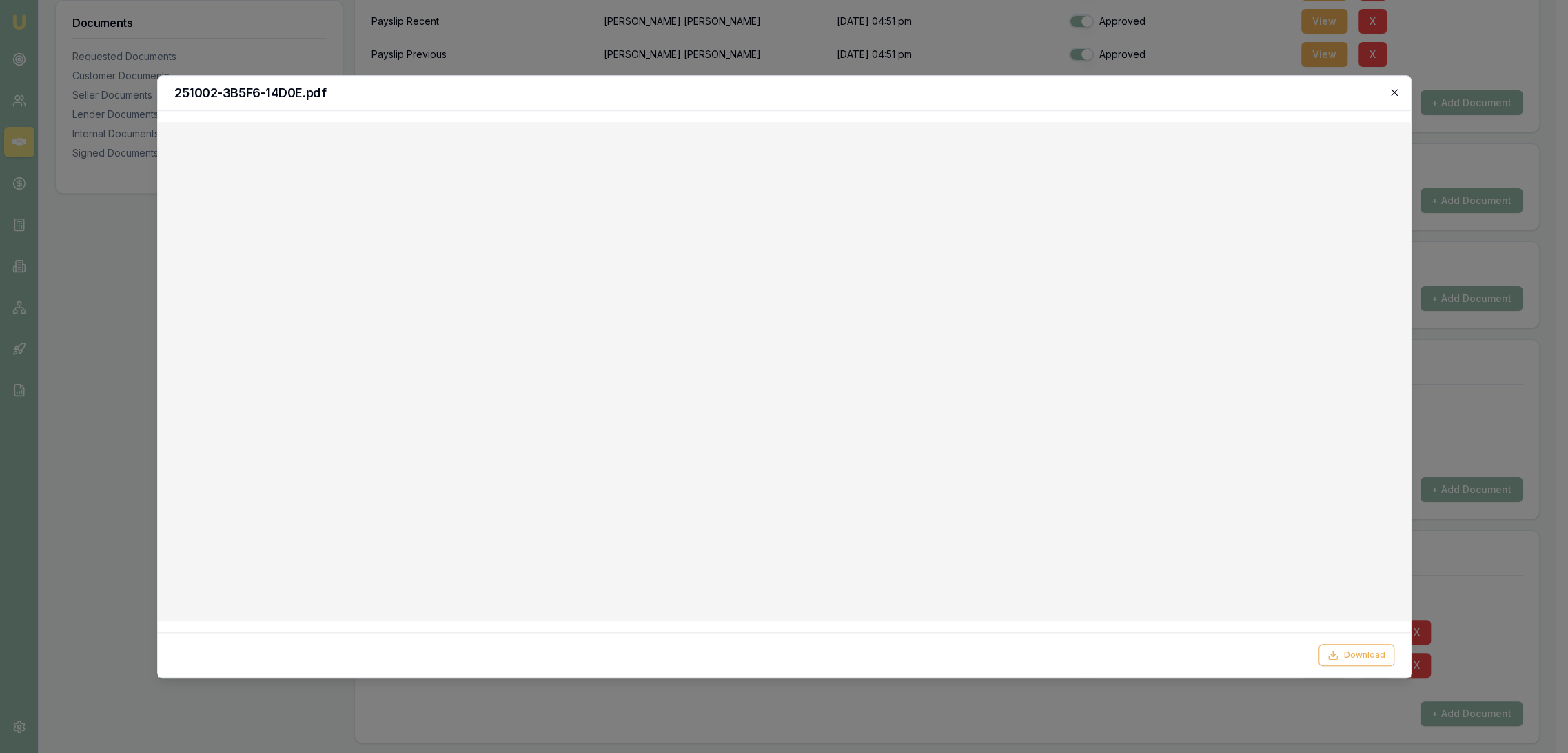
click at [1395, 92] on icon "button" at bounding box center [1395, 92] width 11 height 11
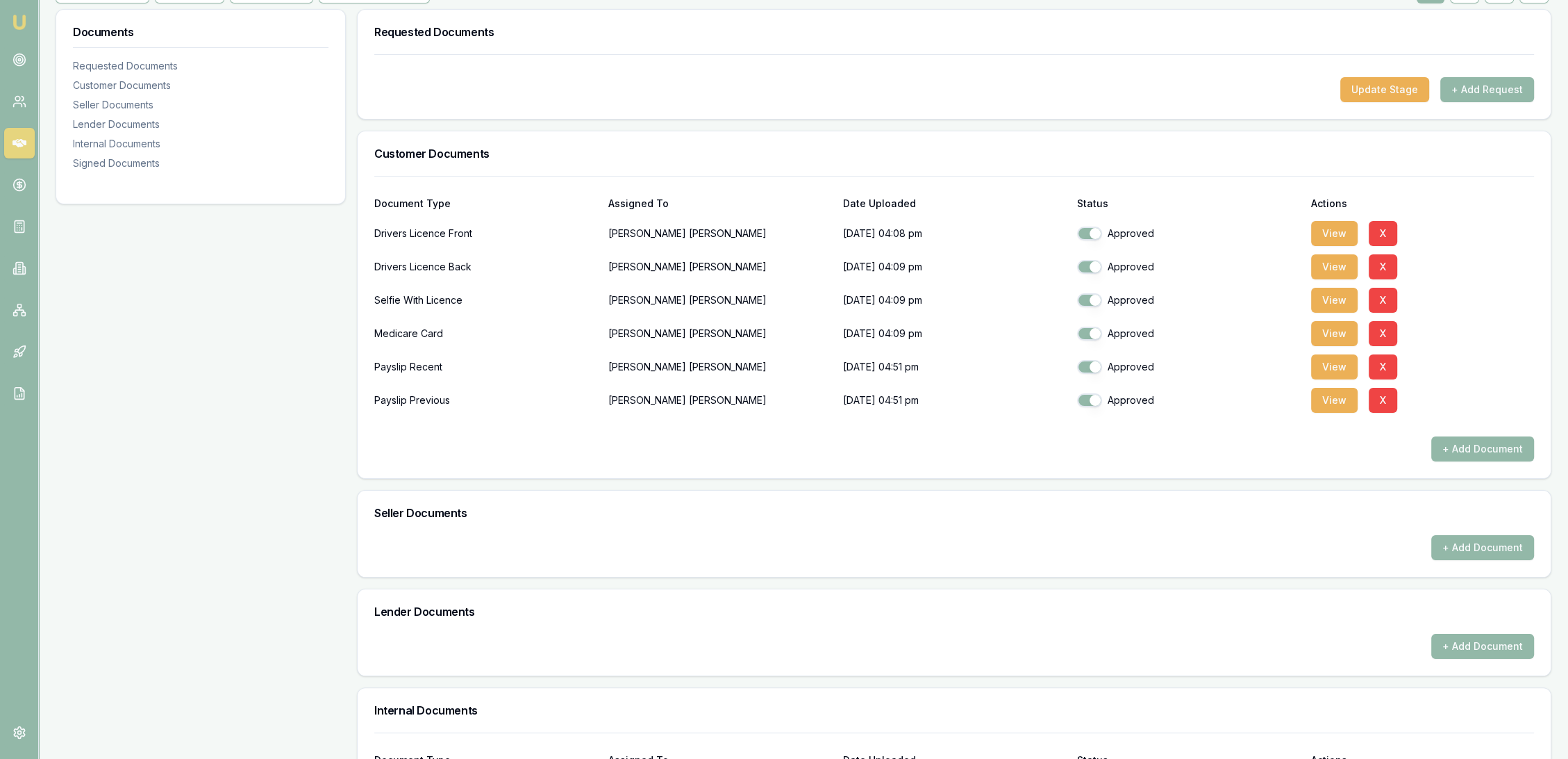
scroll to position [164, 0]
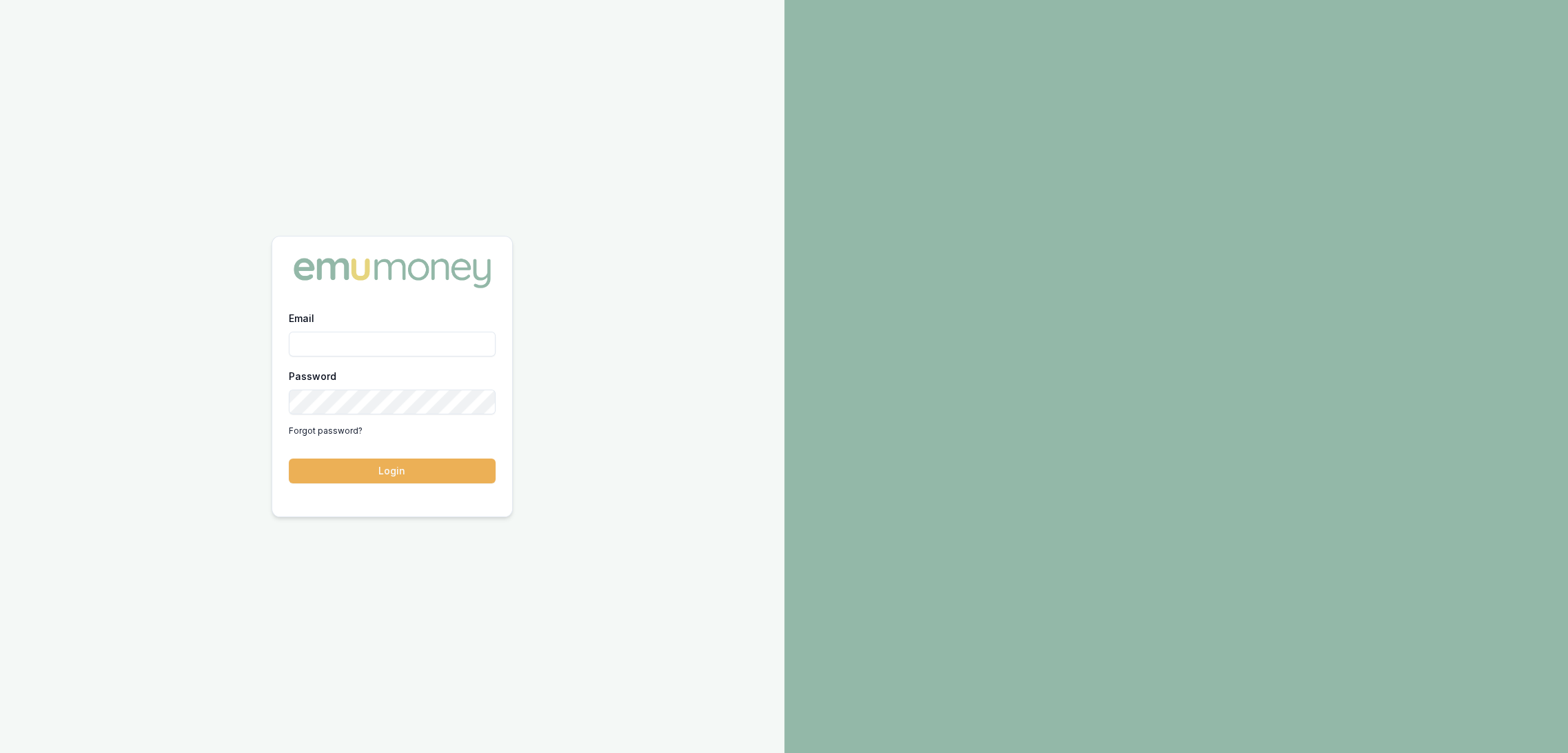
click at [360, 348] on input "Email" at bounding box center [392, 344] width 206 height 25
type input "[PERSON_NAME][EMAIL_ADDRESS][PERSON_NAME][DOMAIN_NAME]"
click at [453, 471] on button "Login" at bounding box center [392, 470] width 206 height 25
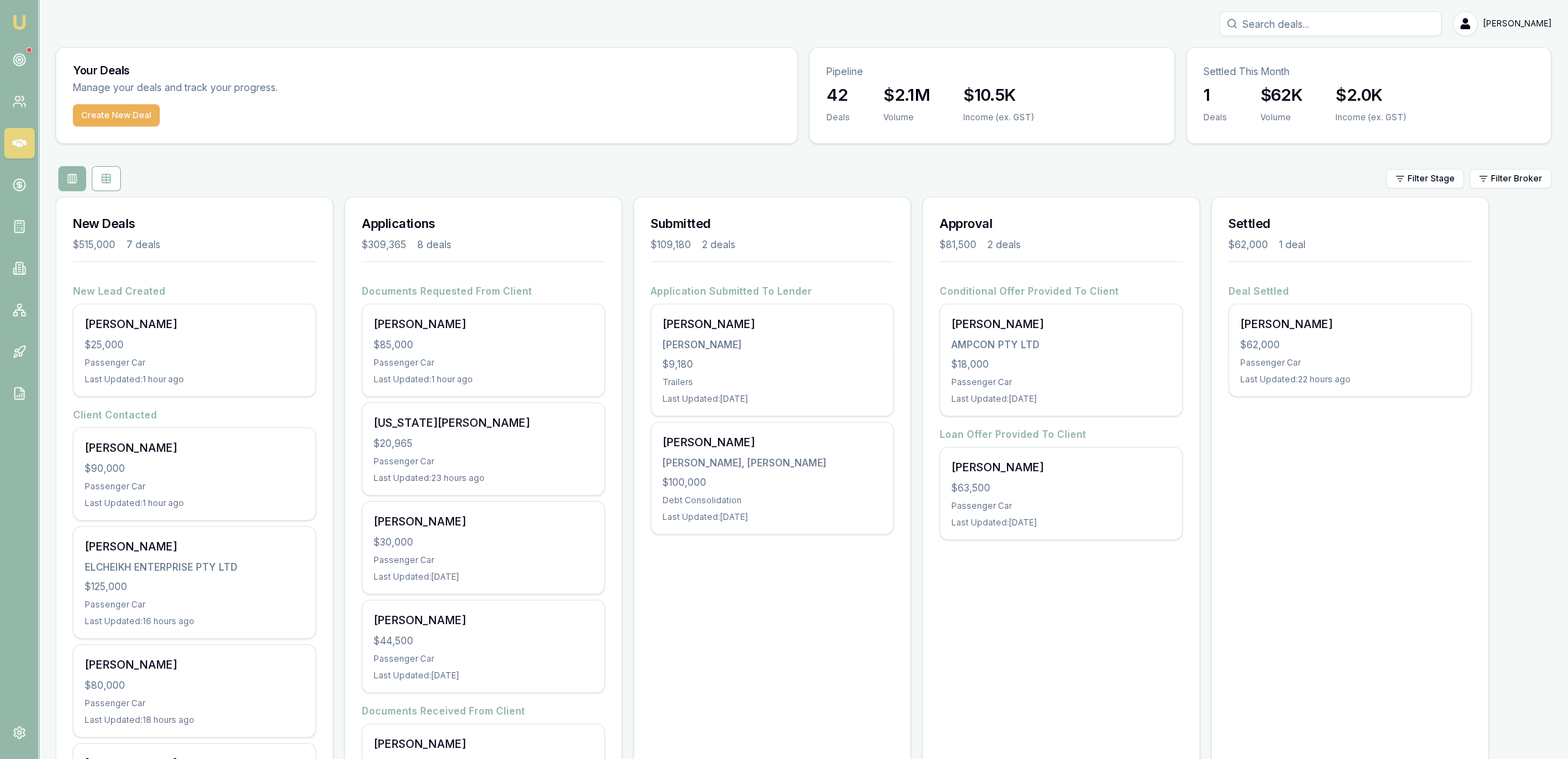
click at [1342, 20] on input "Search deals" at bounding box center [1330, 23] width 222 height 25
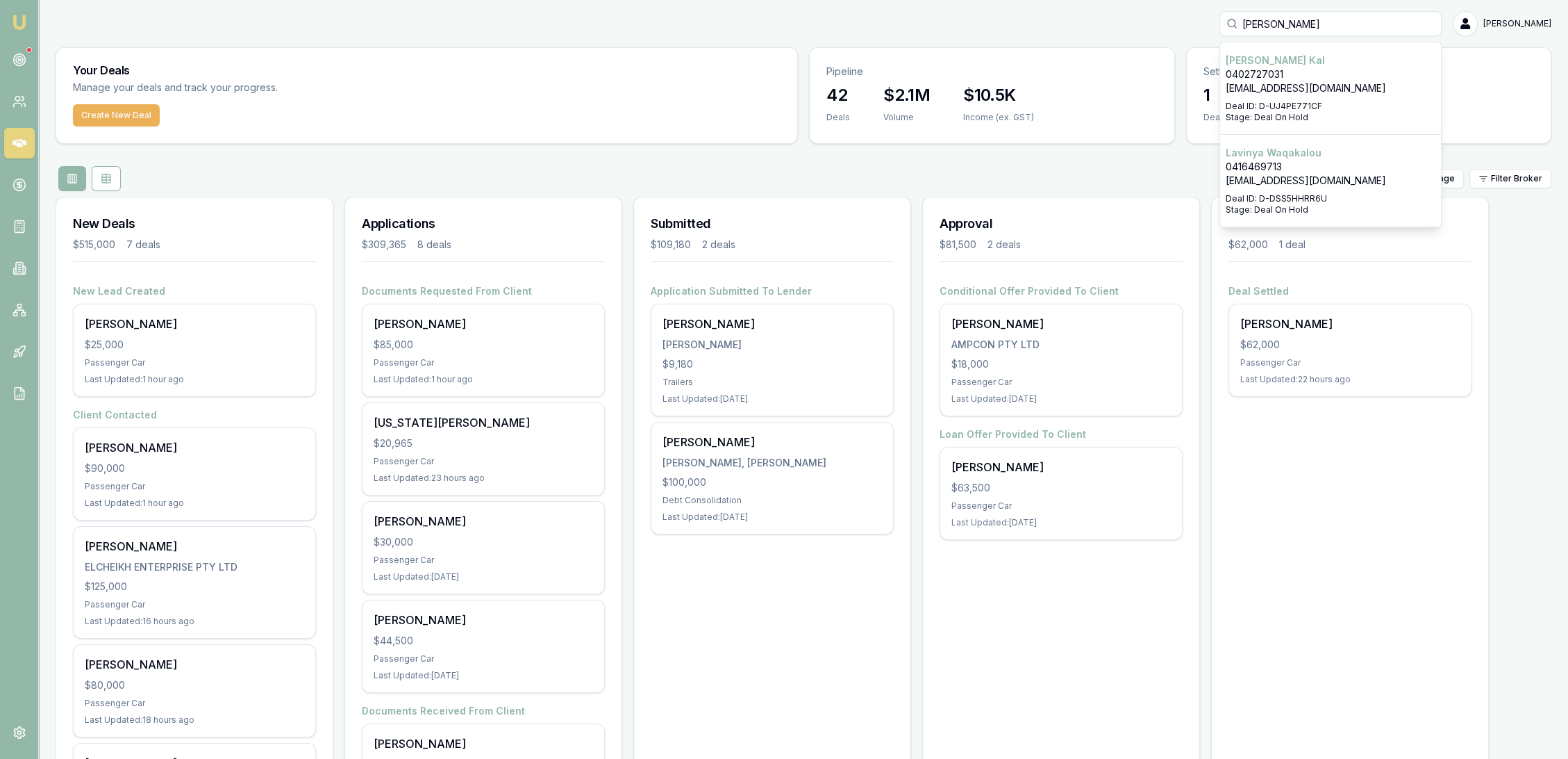
type input "[PERSON_NAME]"
click at [1306, 74] on p "0402727031" at bounding box center [1331, 74] width 210 height 14
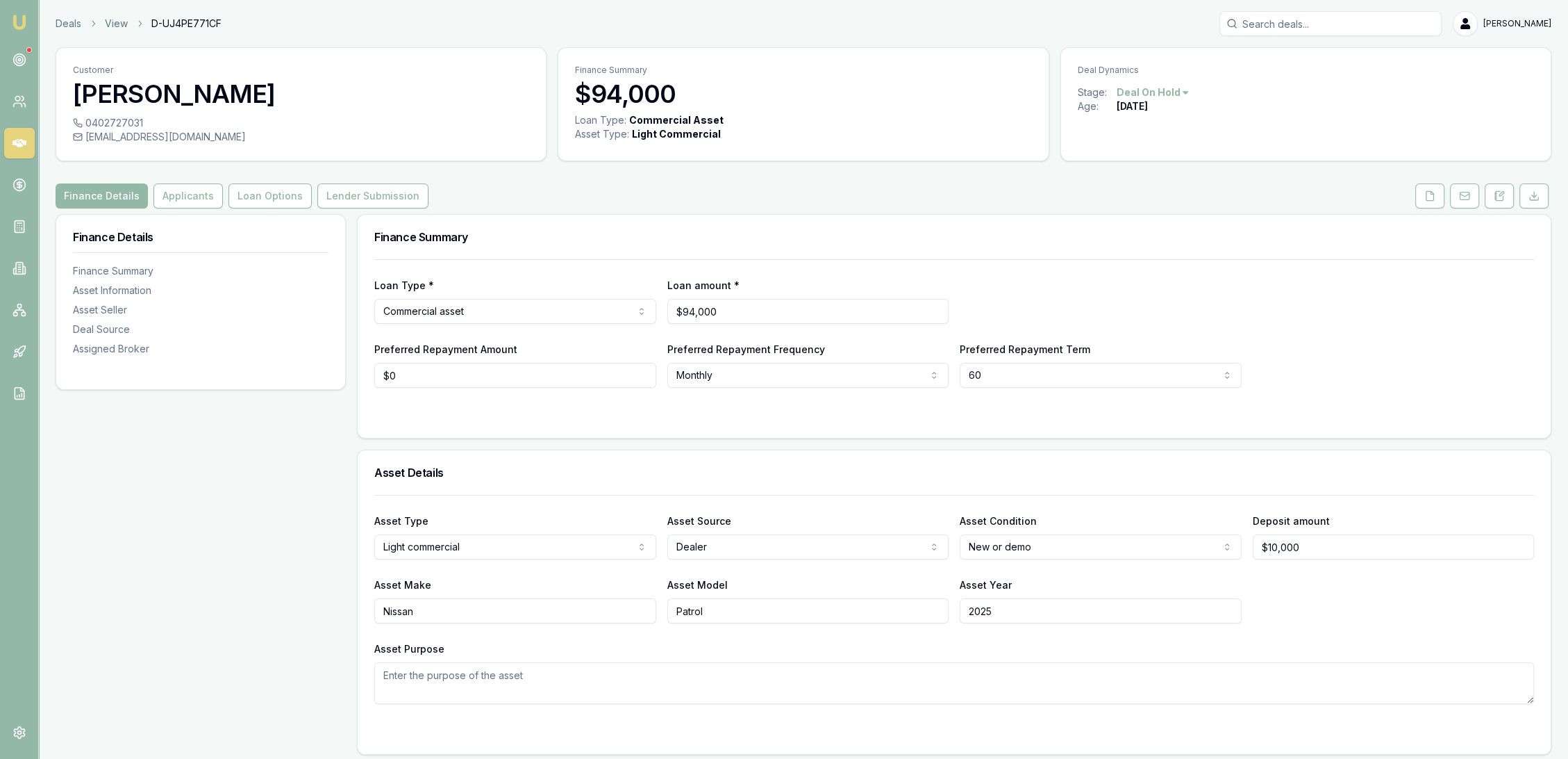
drag, startPoint x: 15, startPoint y: 17, endPoint x: 34, endPoint y: 20, distance: 19.2
click at [15, 17] on img at bounding box center [20, 22] width 17 height 17
